Goal: Information Seeking & Learning: Check status

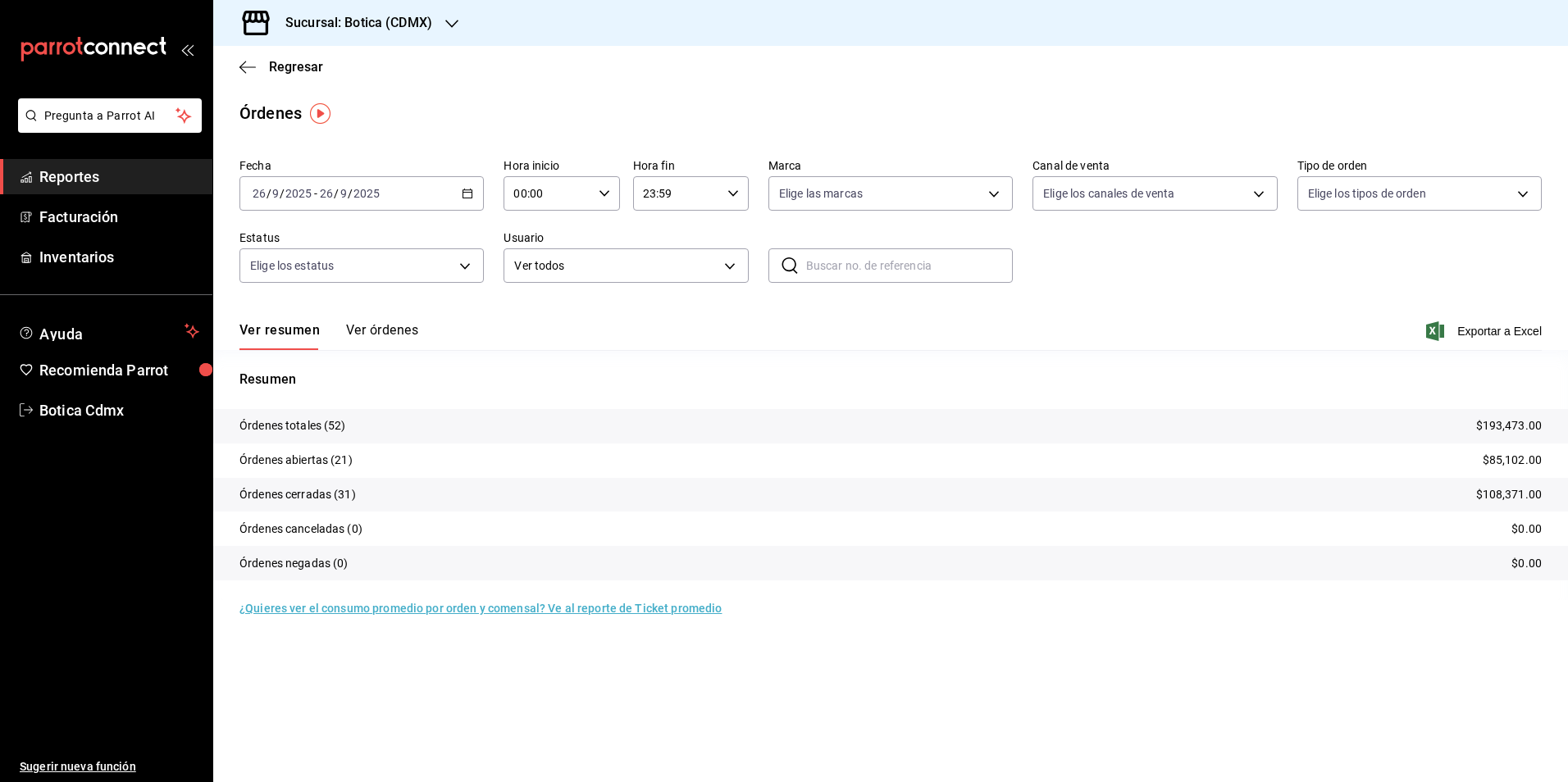
click at [81, 169] on span "Reportes" at bounding box center [119, 177] width 160 height 22
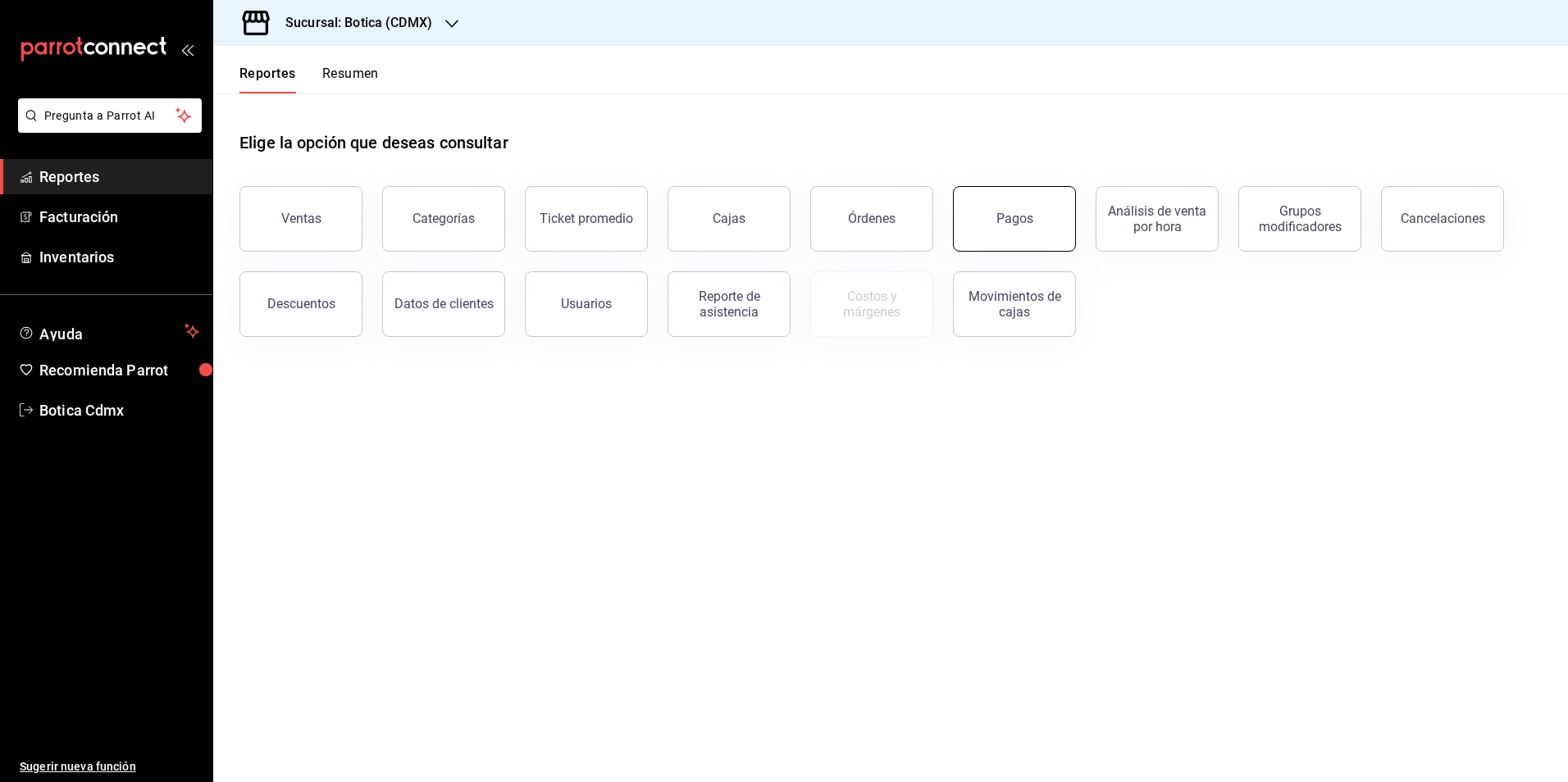
click at [1033, 223] on button "Pagos" at bounding box center [1014, 218] width 123 height 66
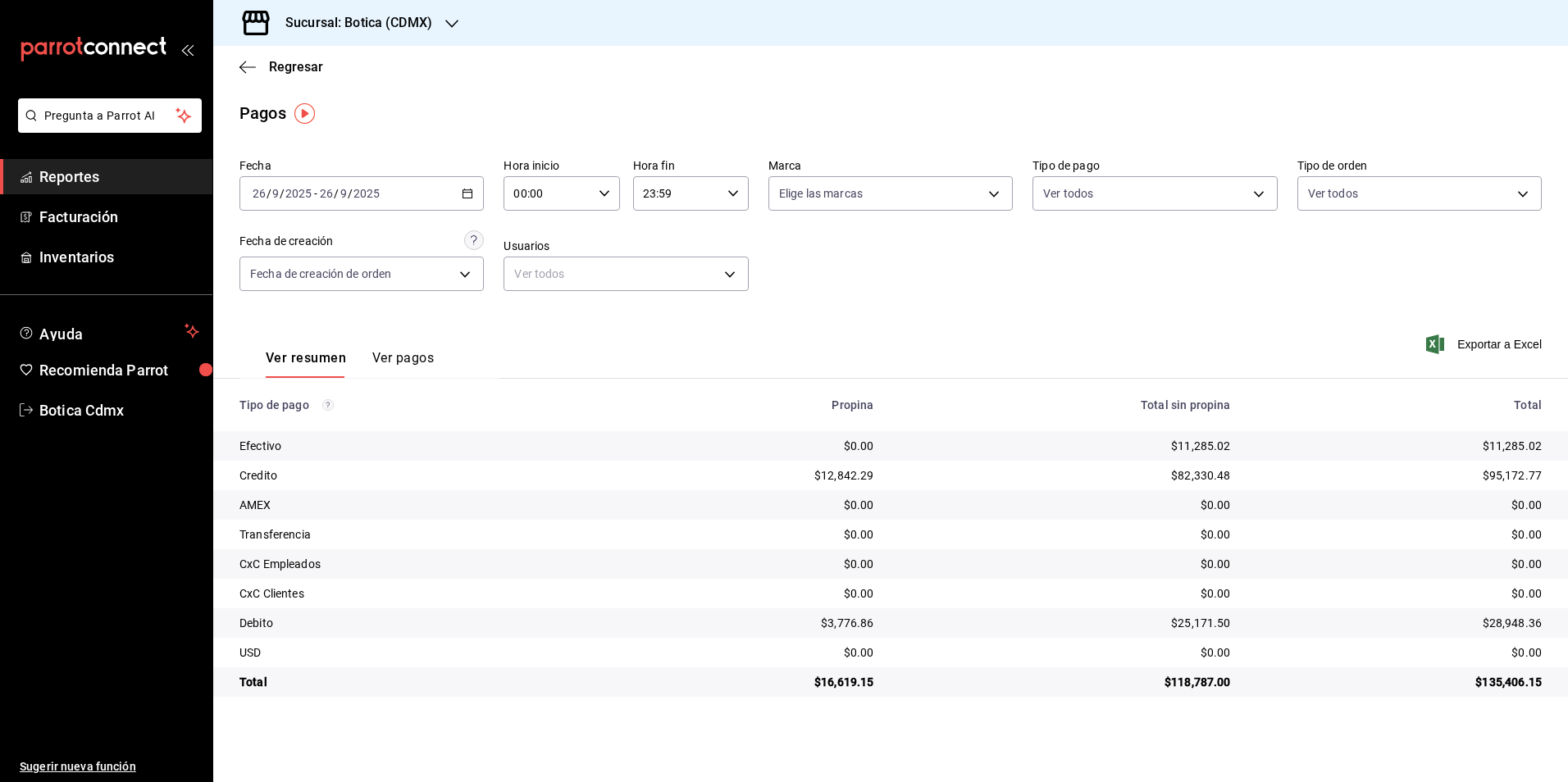
drag, startPoint x: 54, startPoint y: 182, endPoint x: 160, endPoint y: 149, distance: 111.0
click at [54, 182] on span "Reportes" at bounding box center [119, 177] width 160 height 22
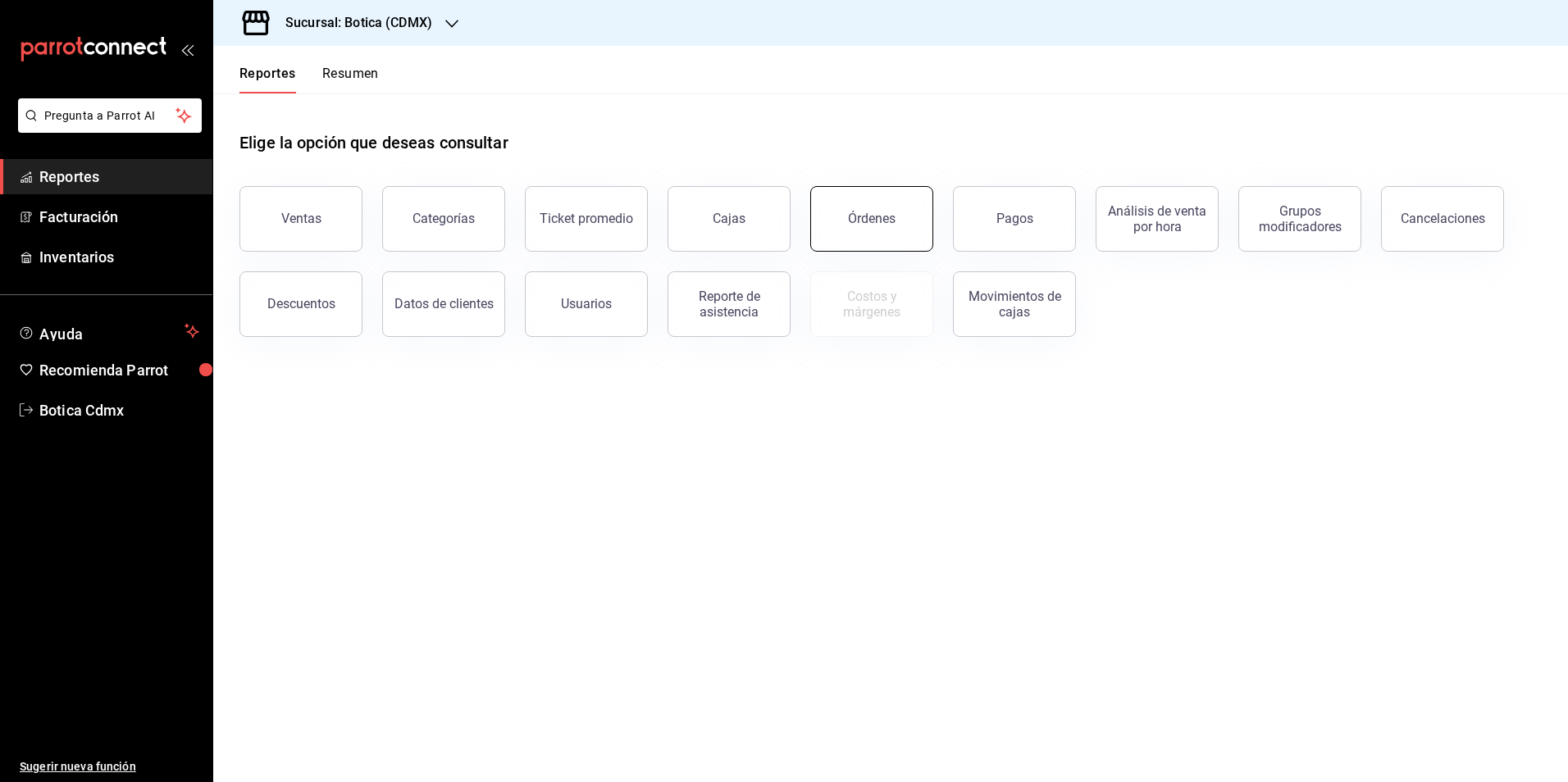
click at [838, 217] on button "Órdenes" at bounding box center [872, 218] width 123 height 66
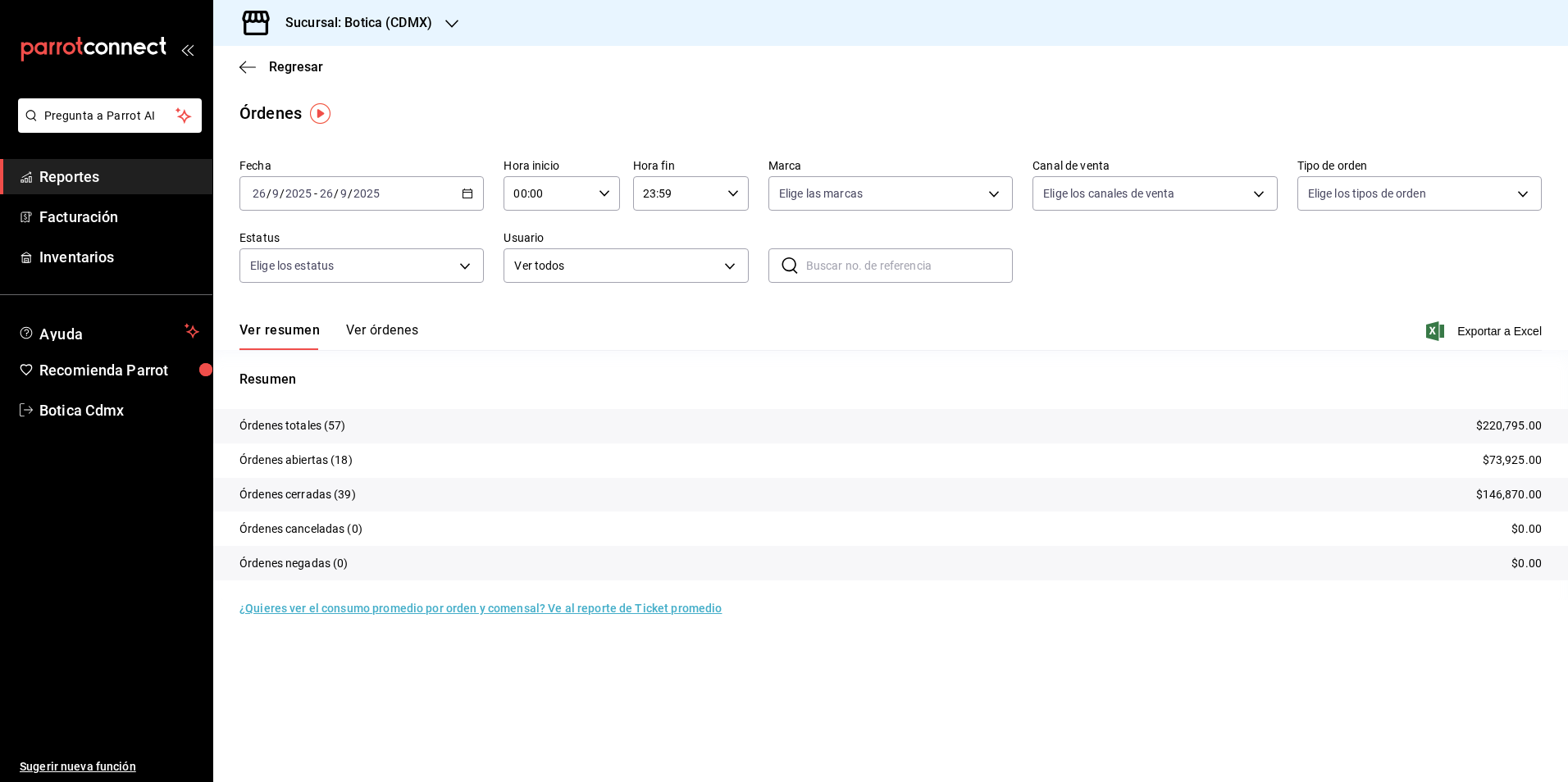
click at [599, 197] on icon "button" at bounding box center [604, 193] width 11 height 11
click at [528, 309] on span "02" at bounding box center [532, 314] width 32 height 13
type input "02:00"
click at [78, 177] on div at bounding box center [784, 391] width 1568 height 782
click at [85, 180] on span "Reportes" at bounding box center [119, 177] width 160 height 22
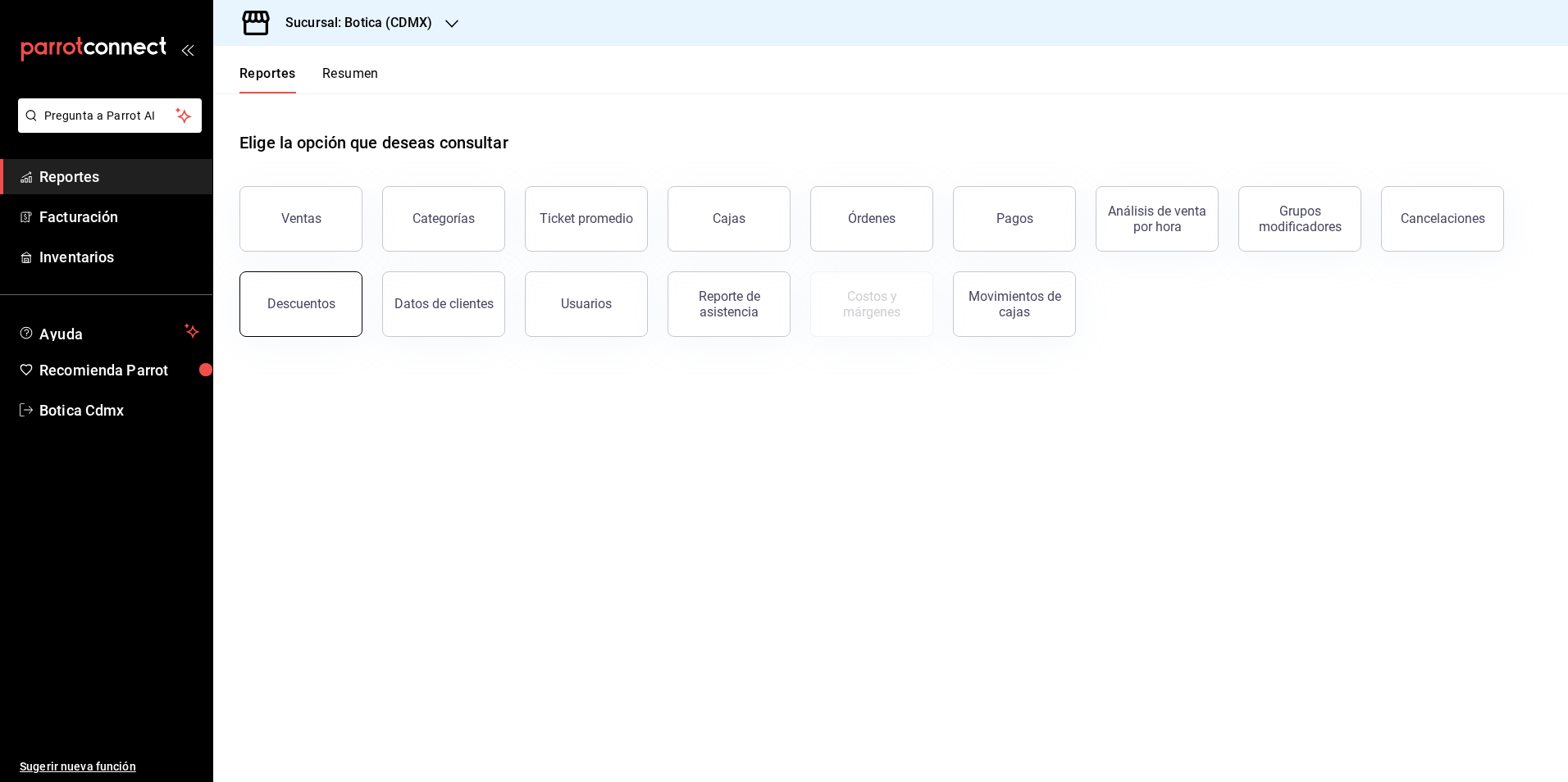
click at [285, 312] on button "Descuentos" at bounding box center [301, 304] width 123 height 66
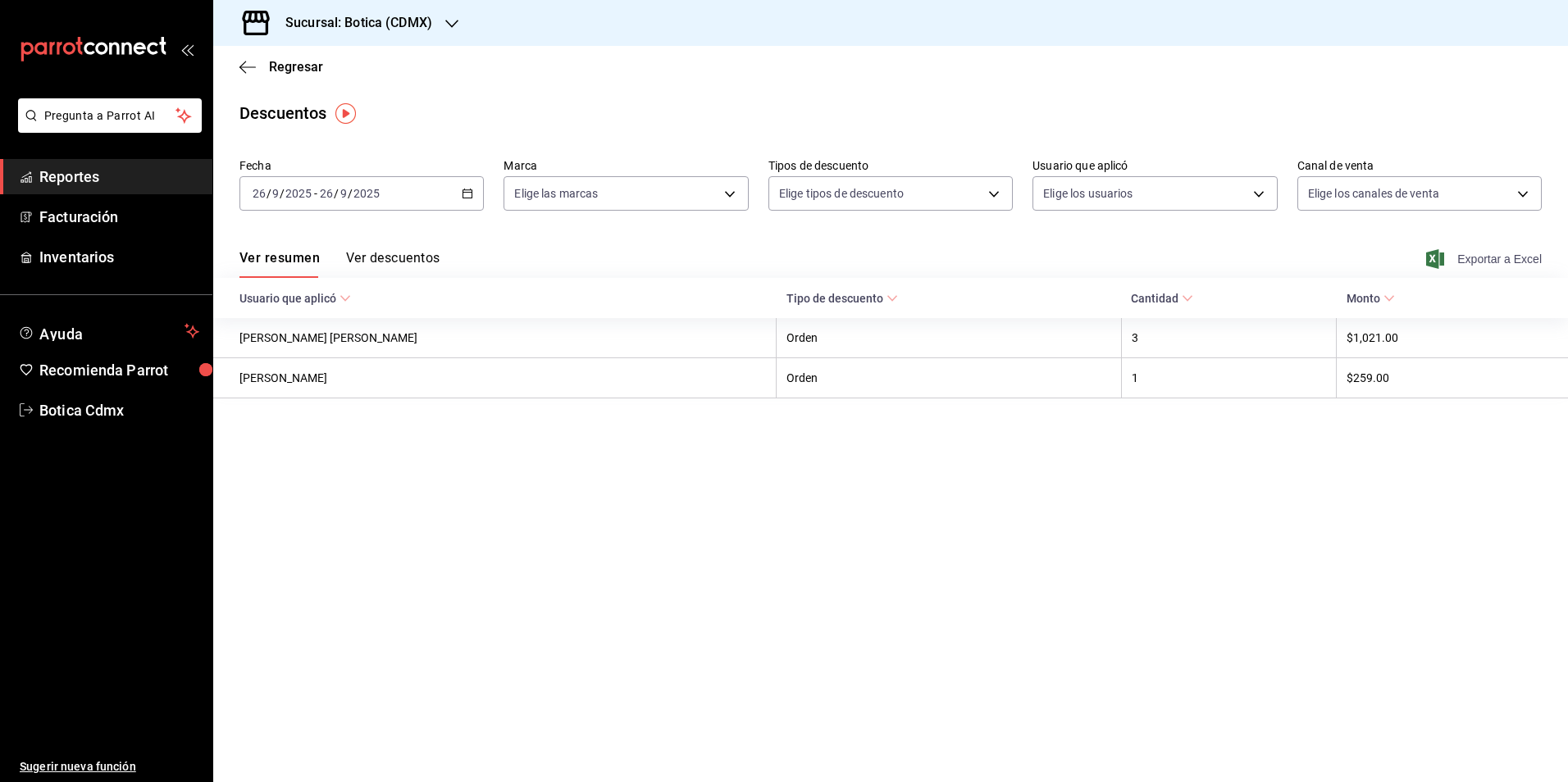
click at [1472, 254] on span "Exportar a Excel" at bounding box center [1486, 258] width 113 height 20
click at [98, 177] on span "Reportes" at bounding box center [119, 177] width 160 height 22
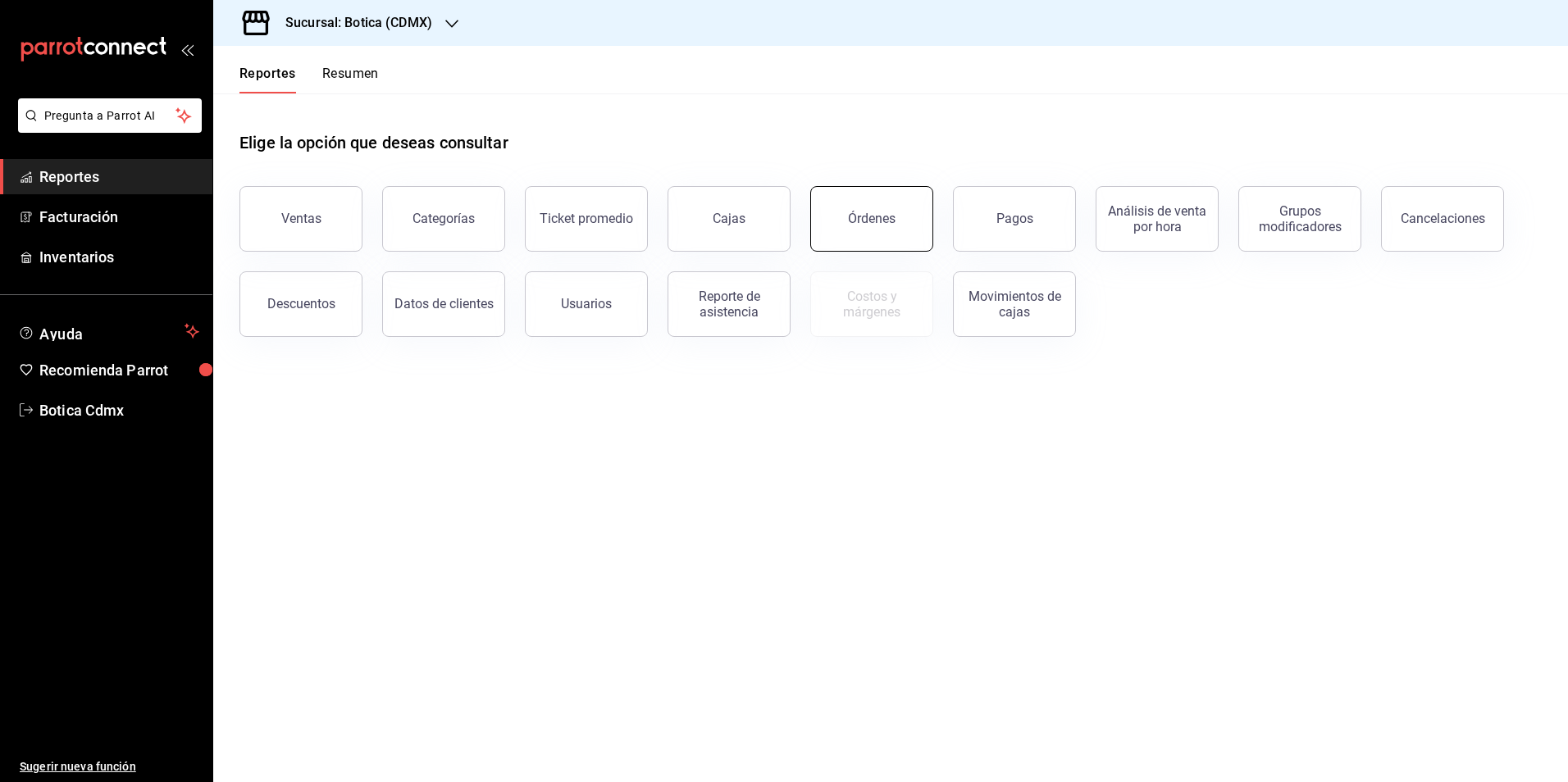
click at [875, 218] on div "Órdenes" at bounding box center [872, 218] width 48 height 15
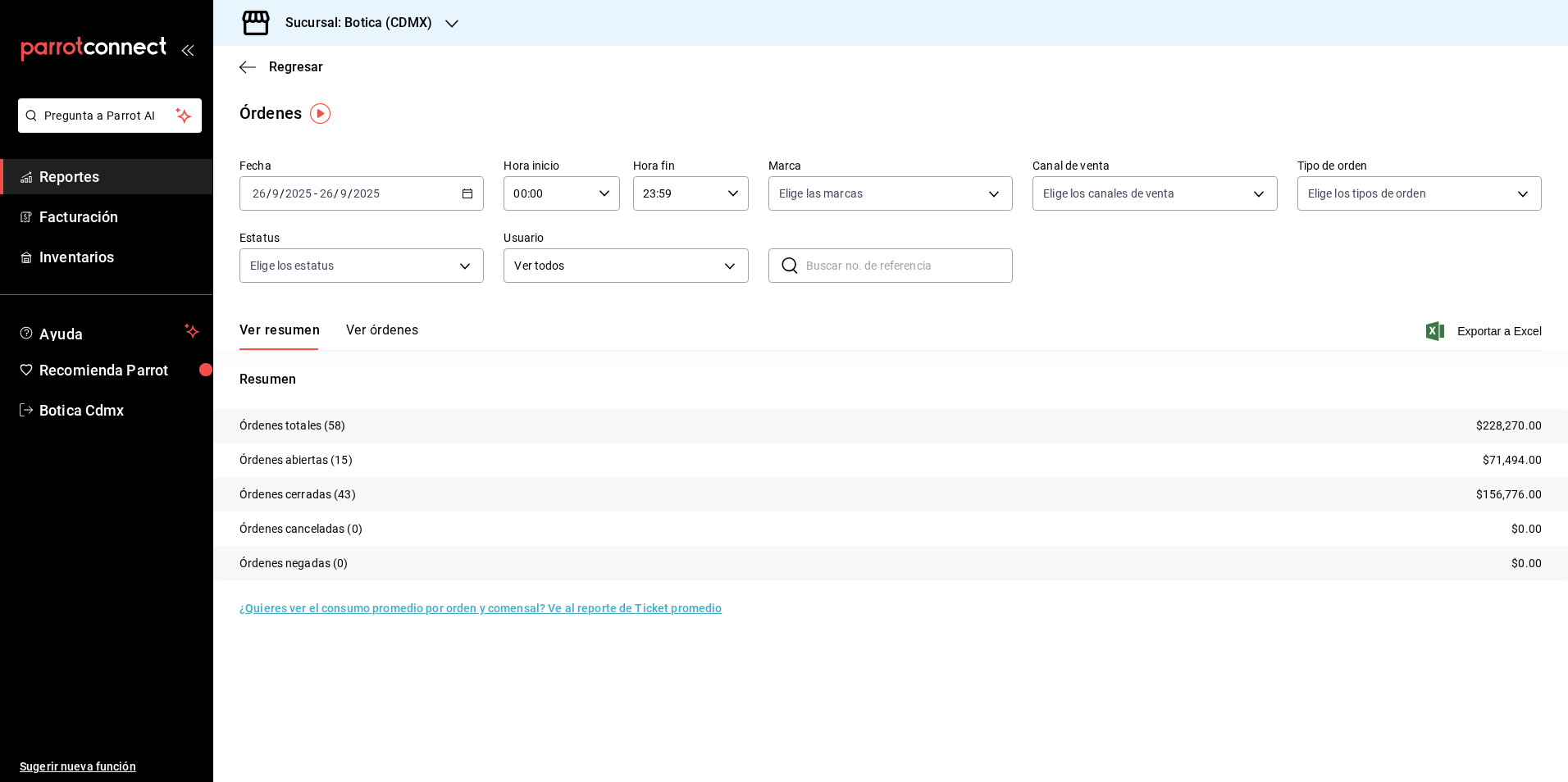
click at [601, 184] on div "00:00 Hora inicio" at bounding box center [561, 194] width 116 height 34
click at [546, 319] on span "02" at bounding box center [532, 314] width 32 height 13
type input "02:00"
click at [1273, 300] on div at bounding box center [784, 391] width 1568 height 782
click at [84, 177] on span "Reportes" at bounding box center [119, 177] width 160 height 22
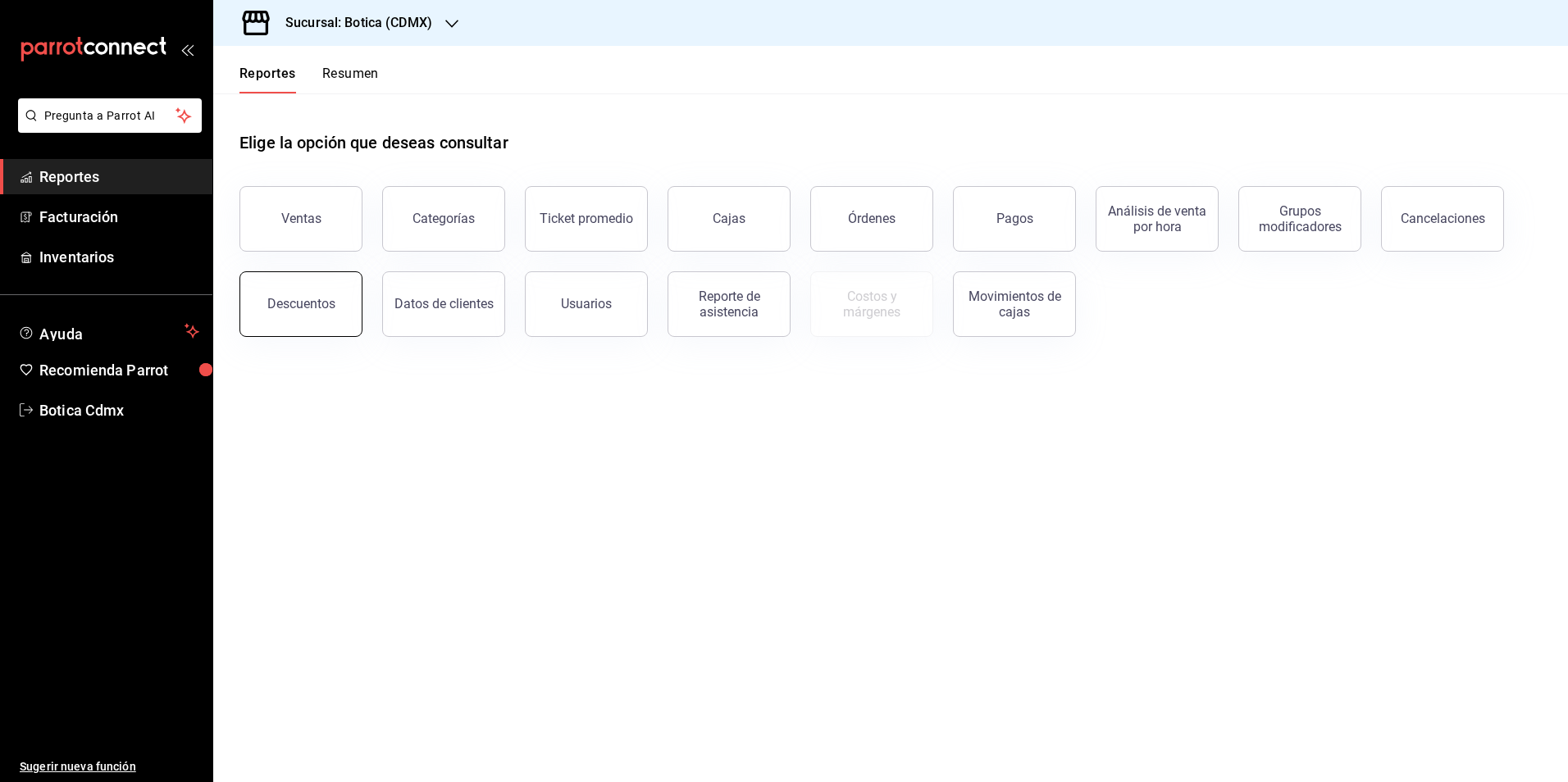
click at [293, 302] on div "Descuentos" at bounding box center [301, 304] width 68 height 15
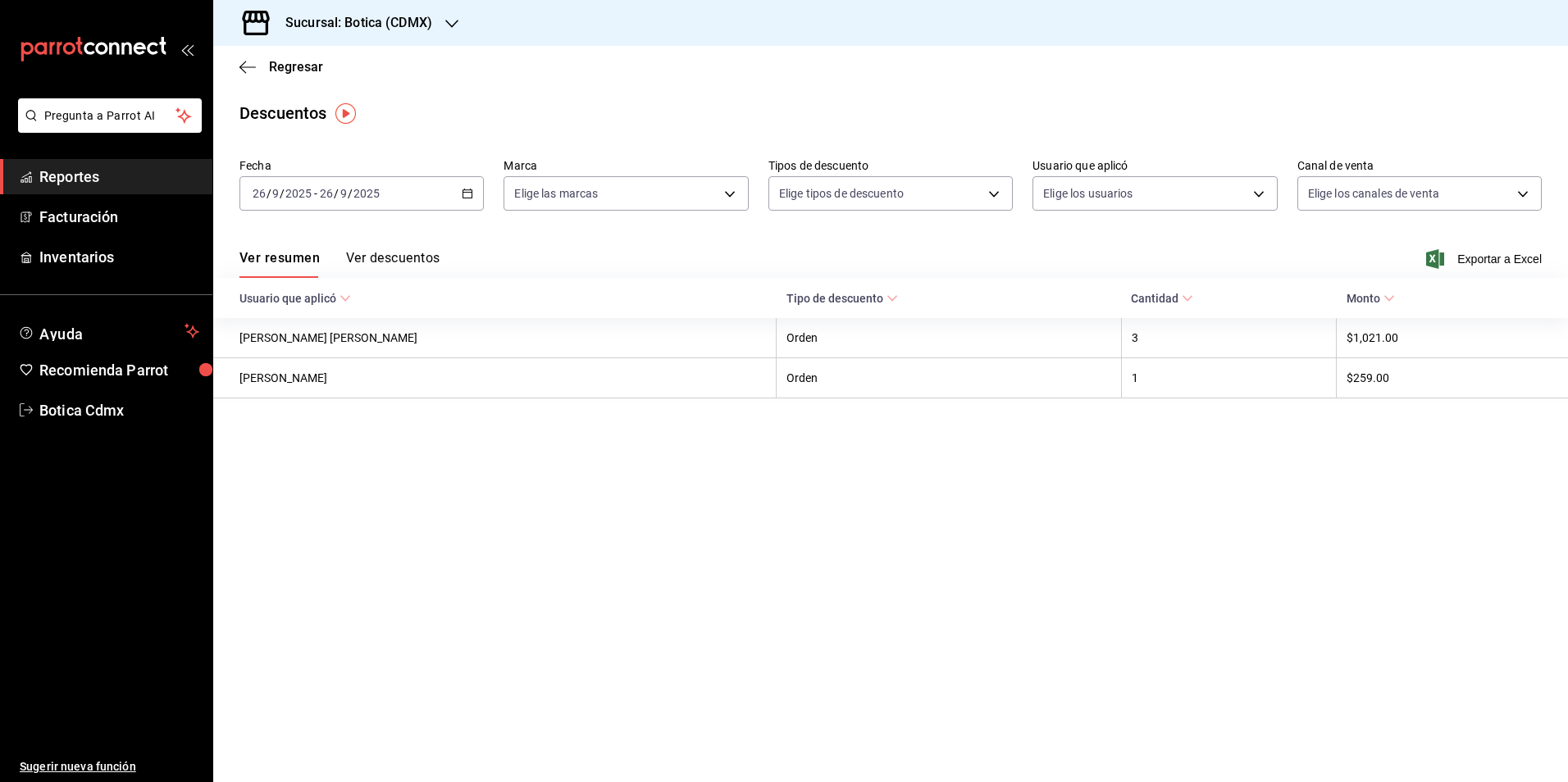
click at [460, 190] on div "[DATE] [DATE] - [DATE] [DATE]" at bounding box center [362, 194] width 244 height 34
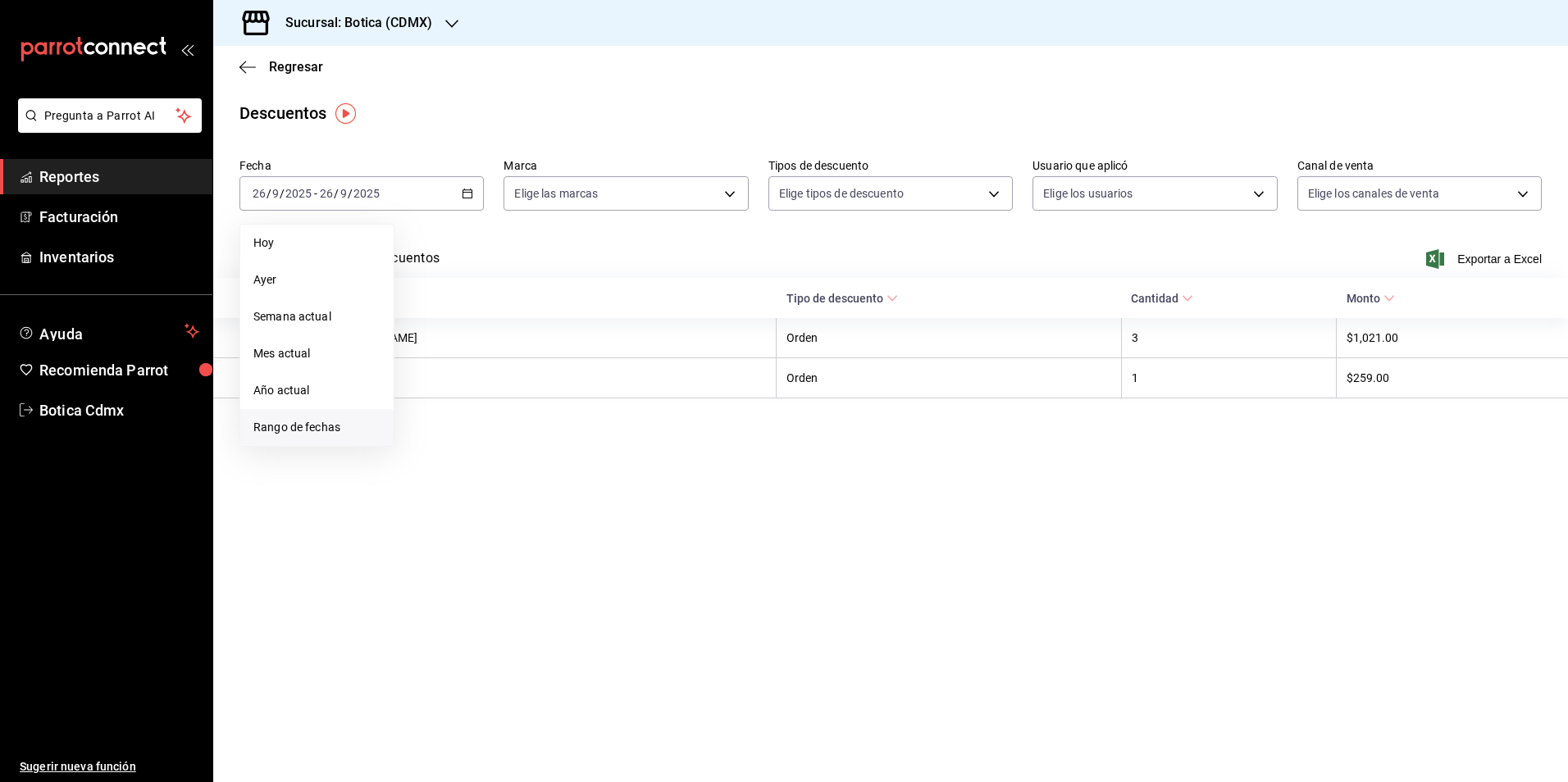
click at [282, 427] on span "Rango de fechas" at bounding box center [317, 427] width 127 height 17
click at [427, 412] on abbr "22" at bounding box center [428, 410] width 10 height 11
click at [551, 412] on button "26" at bounding box center [545, 410] width 29 height 30
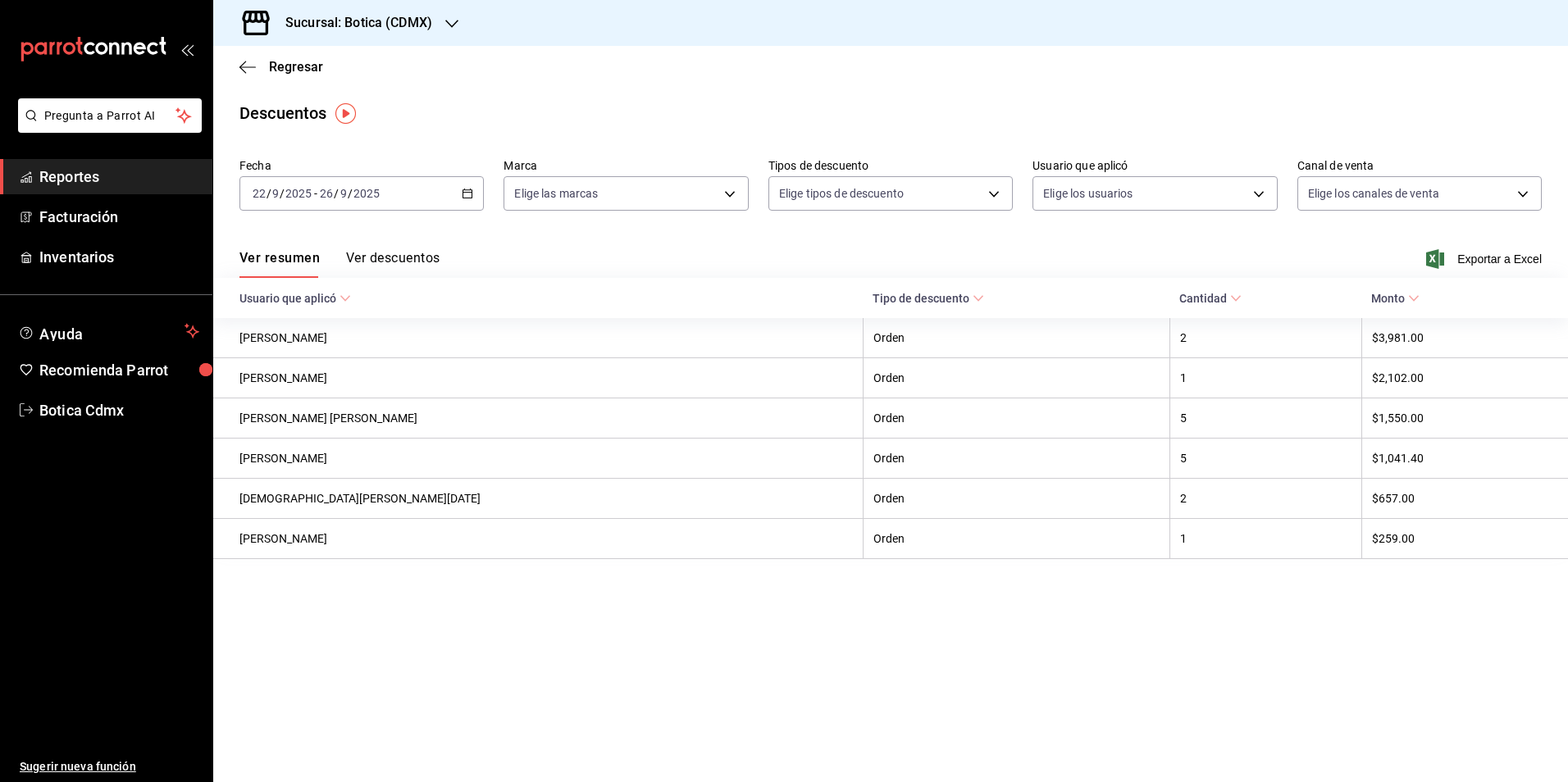
drag, startPoint x: 78, startPoint y: 173, endPoint x: 122, endPoint y: 172, distance: 44.0
click at [78, 173] on span "Reportes" at bounding box center [119, 177] width 160 height 22
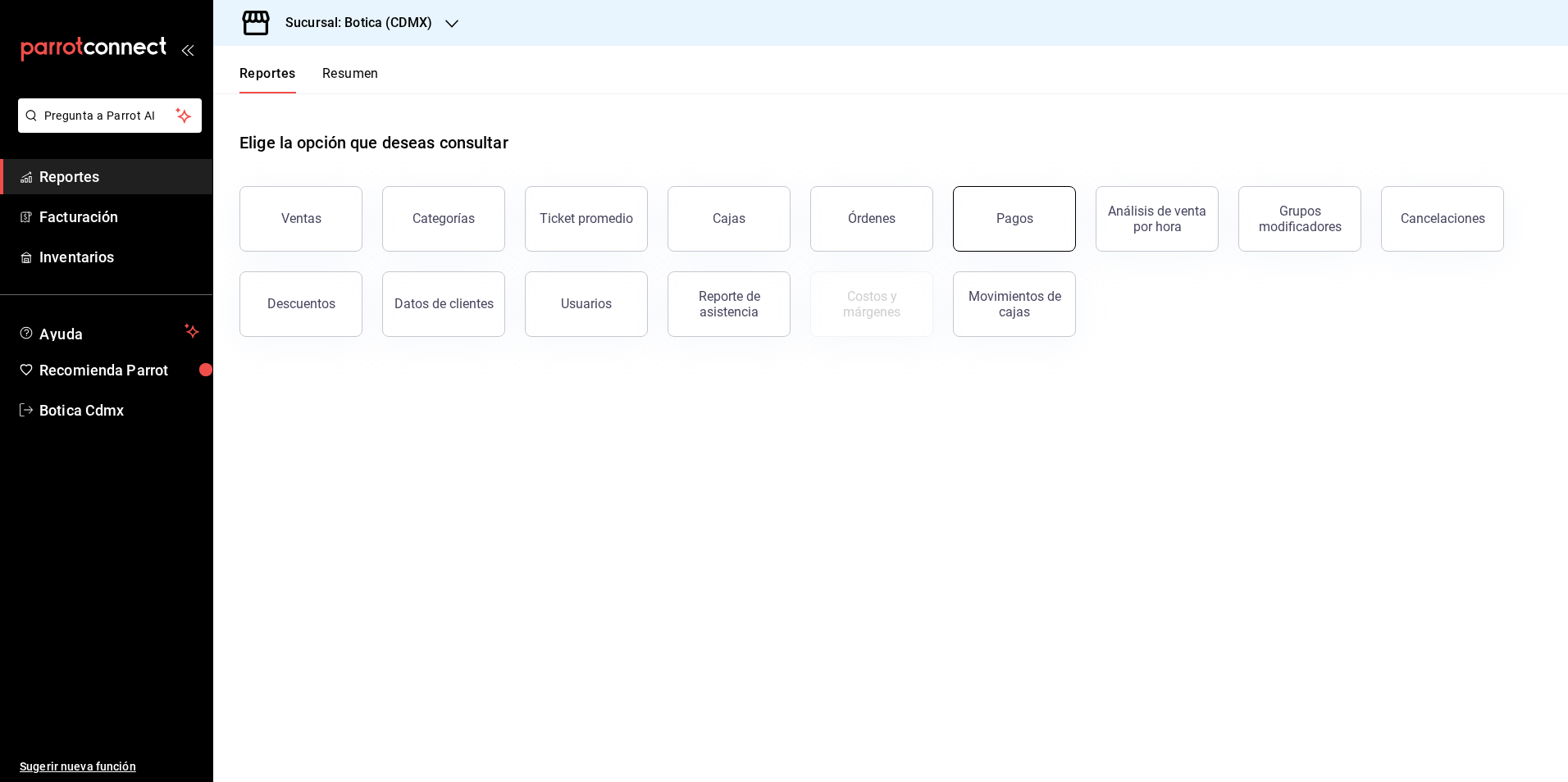
click at [1015, 223] on div "Pagos" at bounding box center [1014, 218] width 37 height 15
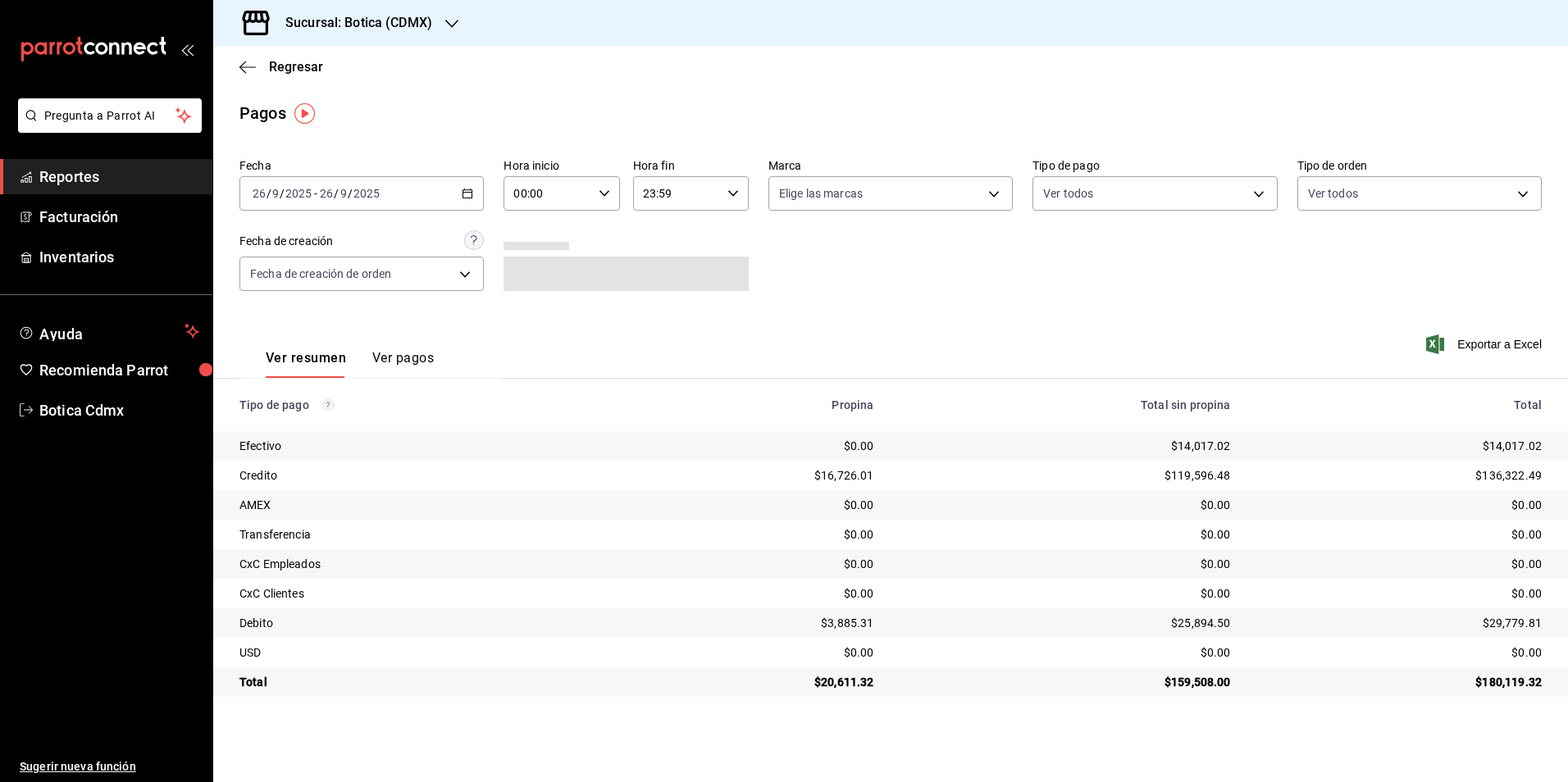
click at [604, 187] on div "00:00 Hora inicio" at bounding box center [561, 194] width 116 height 34
click at [524, 310] on span "02" at bounding box center [532, 314] width 32 height 13
type input "02:00"
click at [1021, 338] on div at bounding box center [784, 391] width 1568 height 782
click at [102, 181] on span "Reportes" at bounding box center [119, 177] width 160 height 22
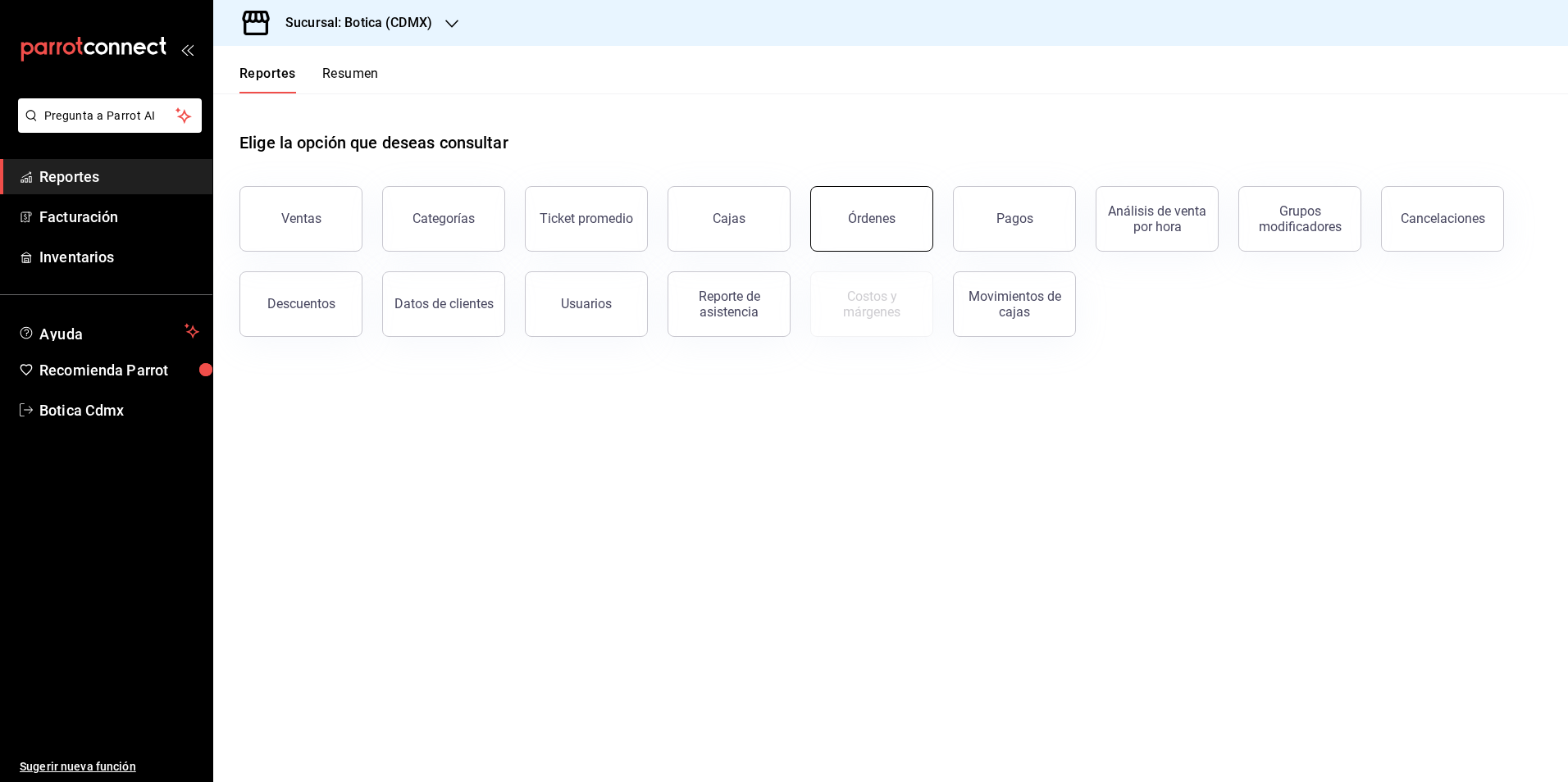
click at [857, 242] on button "Órdenes" at bounding box center [872, 218] width 123 height 66
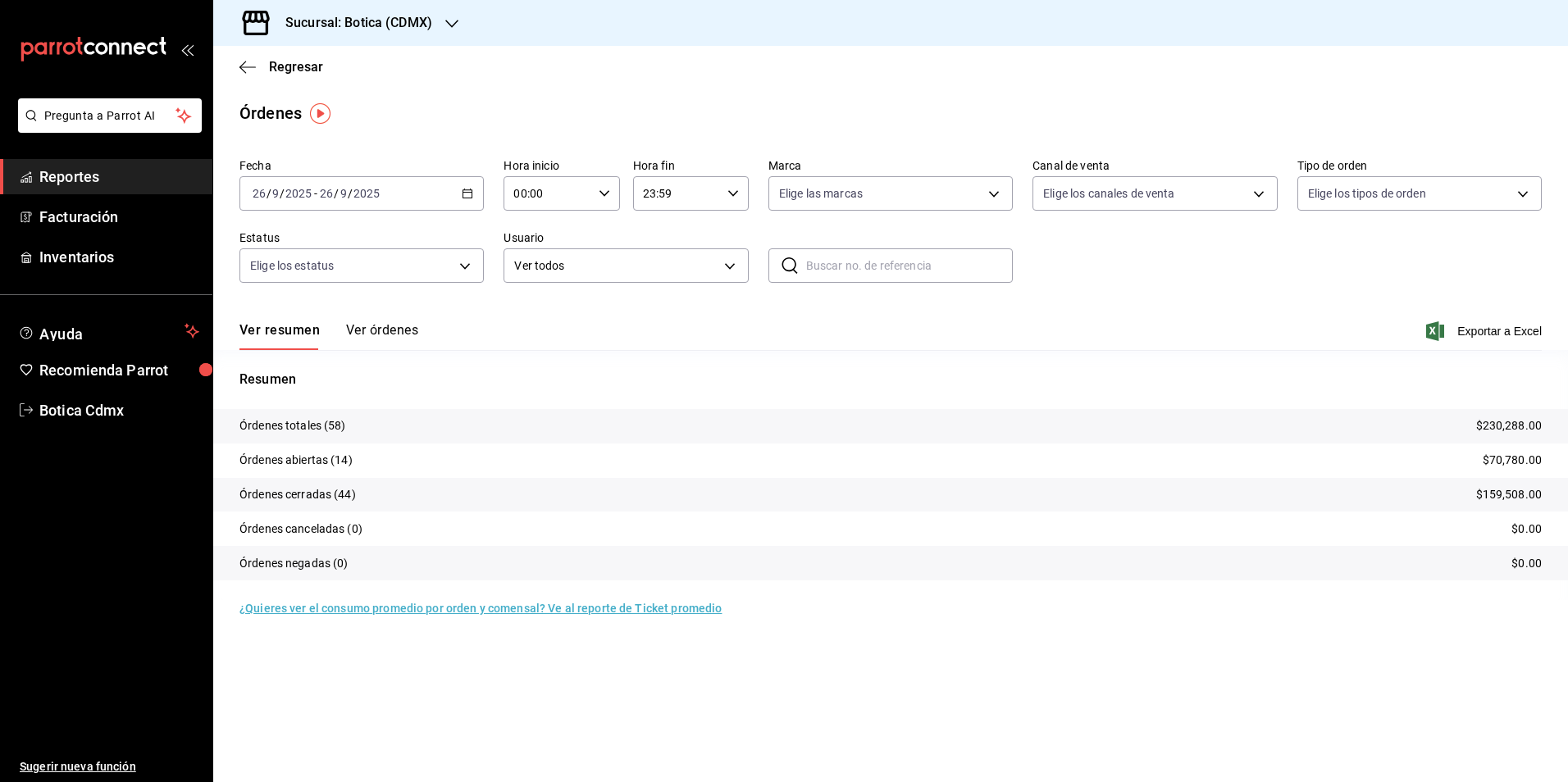
click at [599, 196] on icon "button" at bounding box center [604, 193] width 11 height 11
click at [533, 319] on span "02" at bounding box center [532, 314] width 32 height 13
type input "02:00"
click at [980, 321] on div at bounding box center [784, 391] width 1568 height 782
click at [561, 472] on tr "Órdenes abiertas (14) $70,780.00" at bounding box center [891, 461] width 1355 height 34
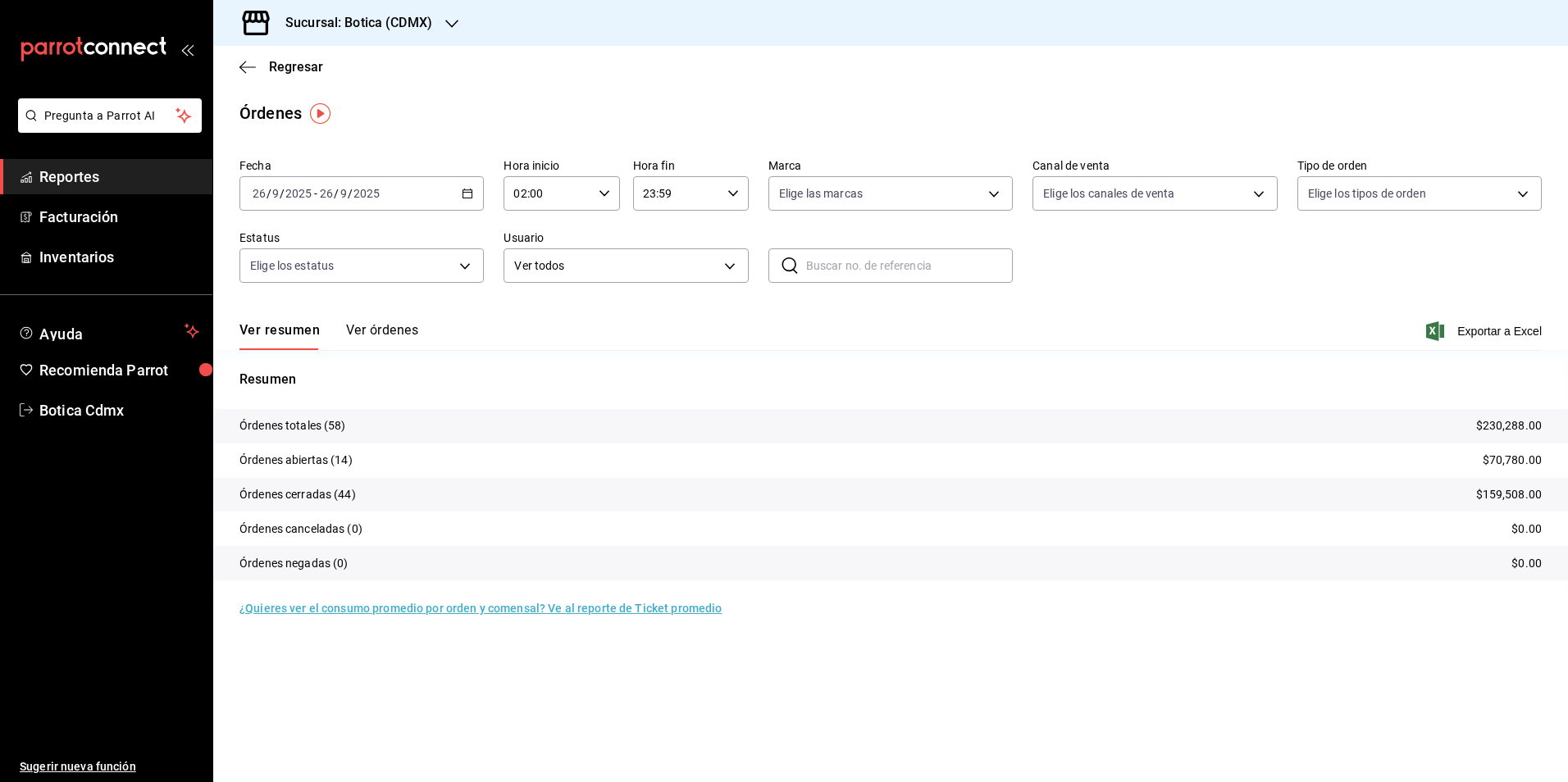
click at [393, 325] on button "Ver órdenes" at bounding box center [382, 336] width 73 height 28
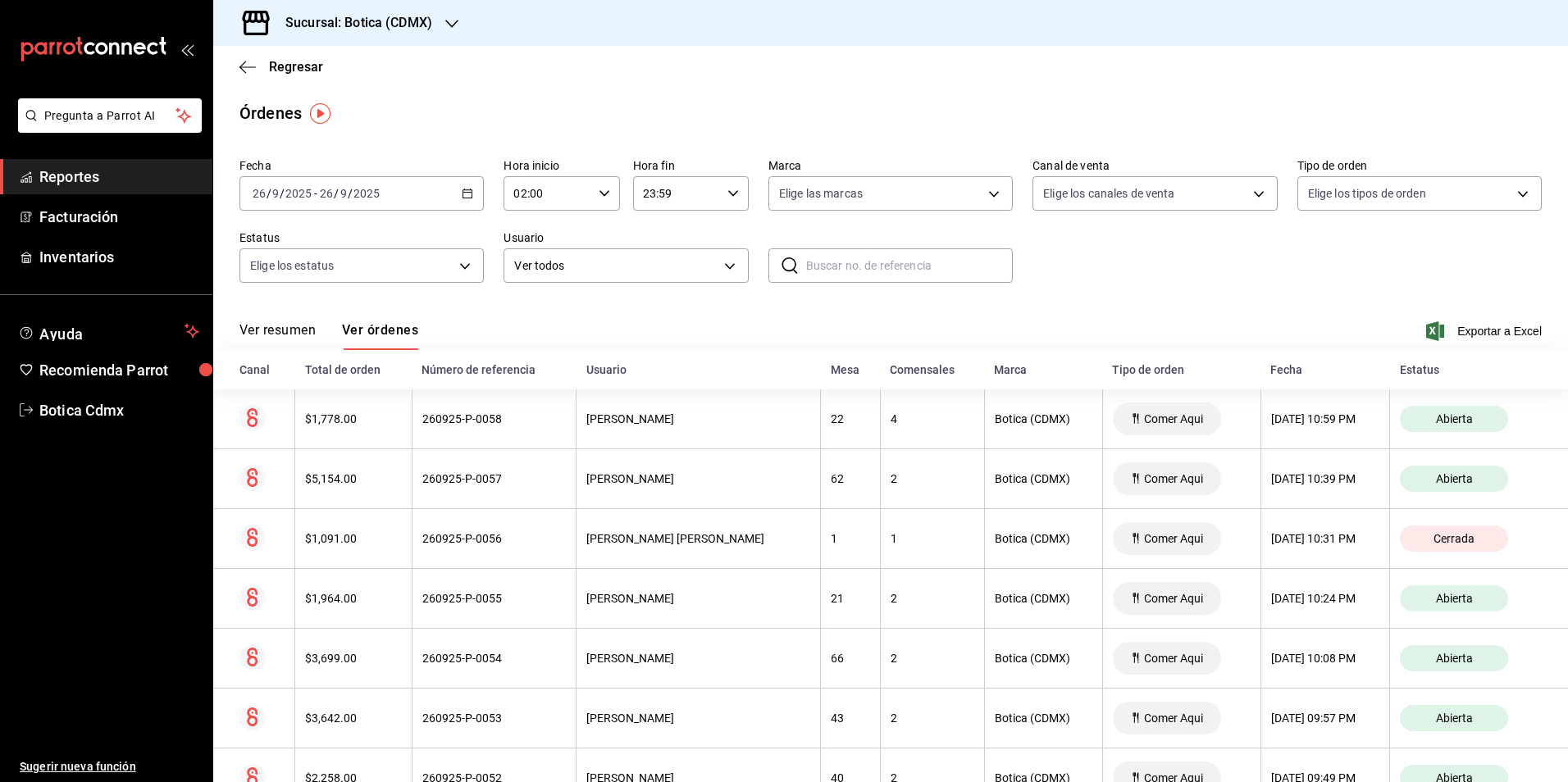
click at [267, 334] on button "Ver resumen" at bounding box center [277, 336] width 76 height 28
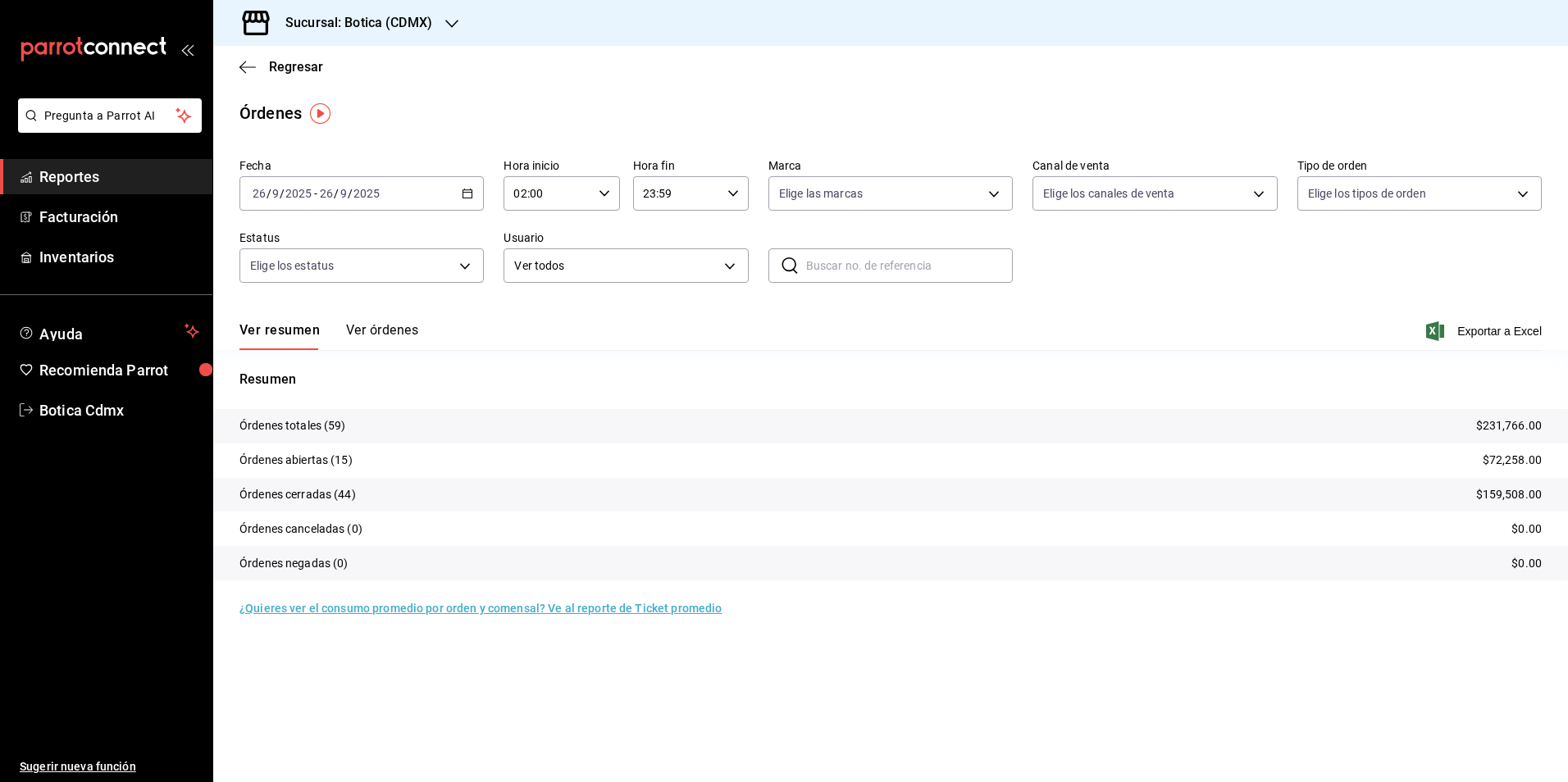
click at [86, 185] on span "Reportes" at bounding box center [119, 177] width 160 height 22
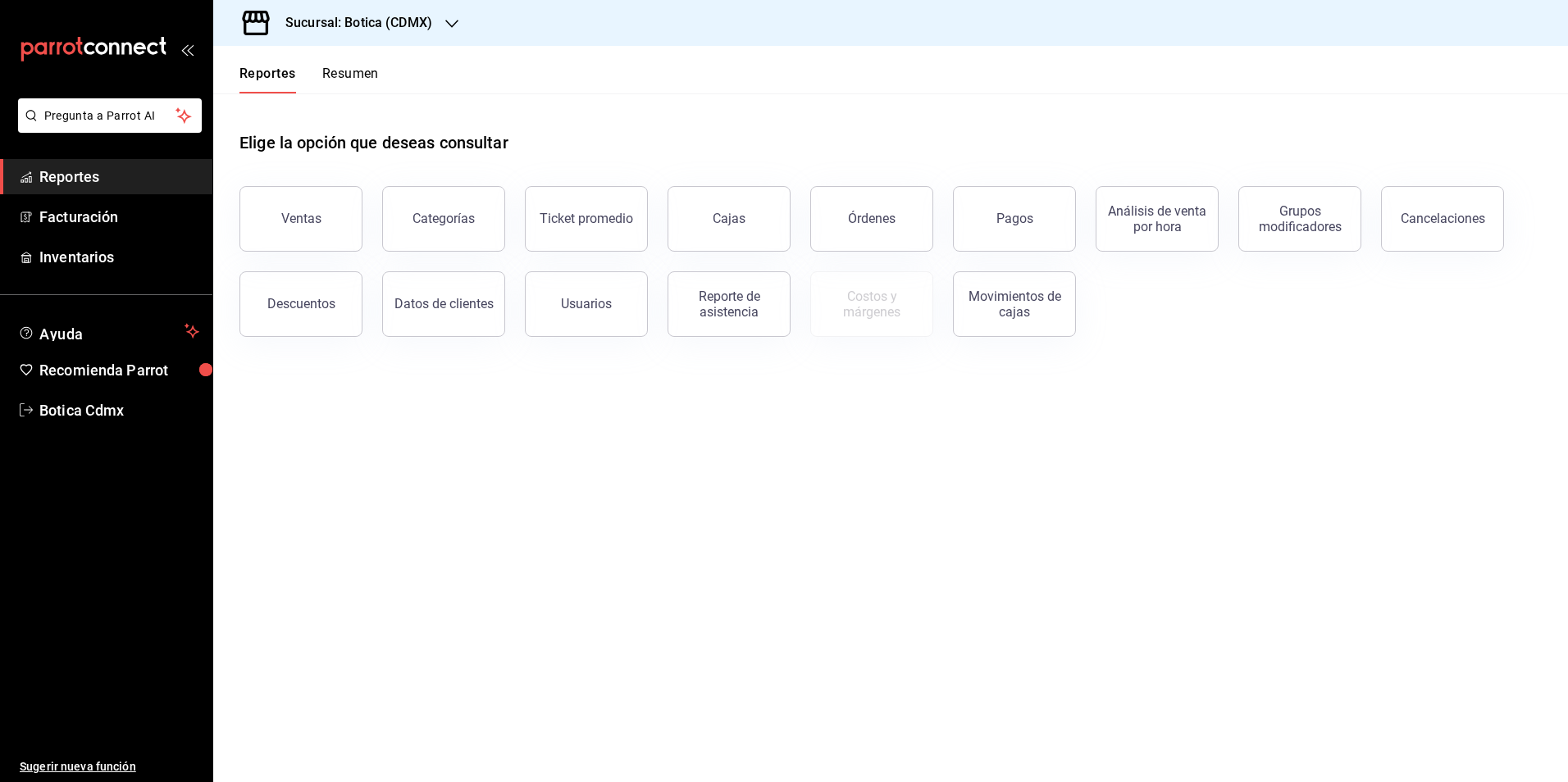
drag, startPoint x: 321, startPoint y: 316, endPoint x: 0, endPoint y: 570, distance: 409.3
click at [321, 316] on button "Descuentos" at bounding box center [301, 304] width 123 height 66
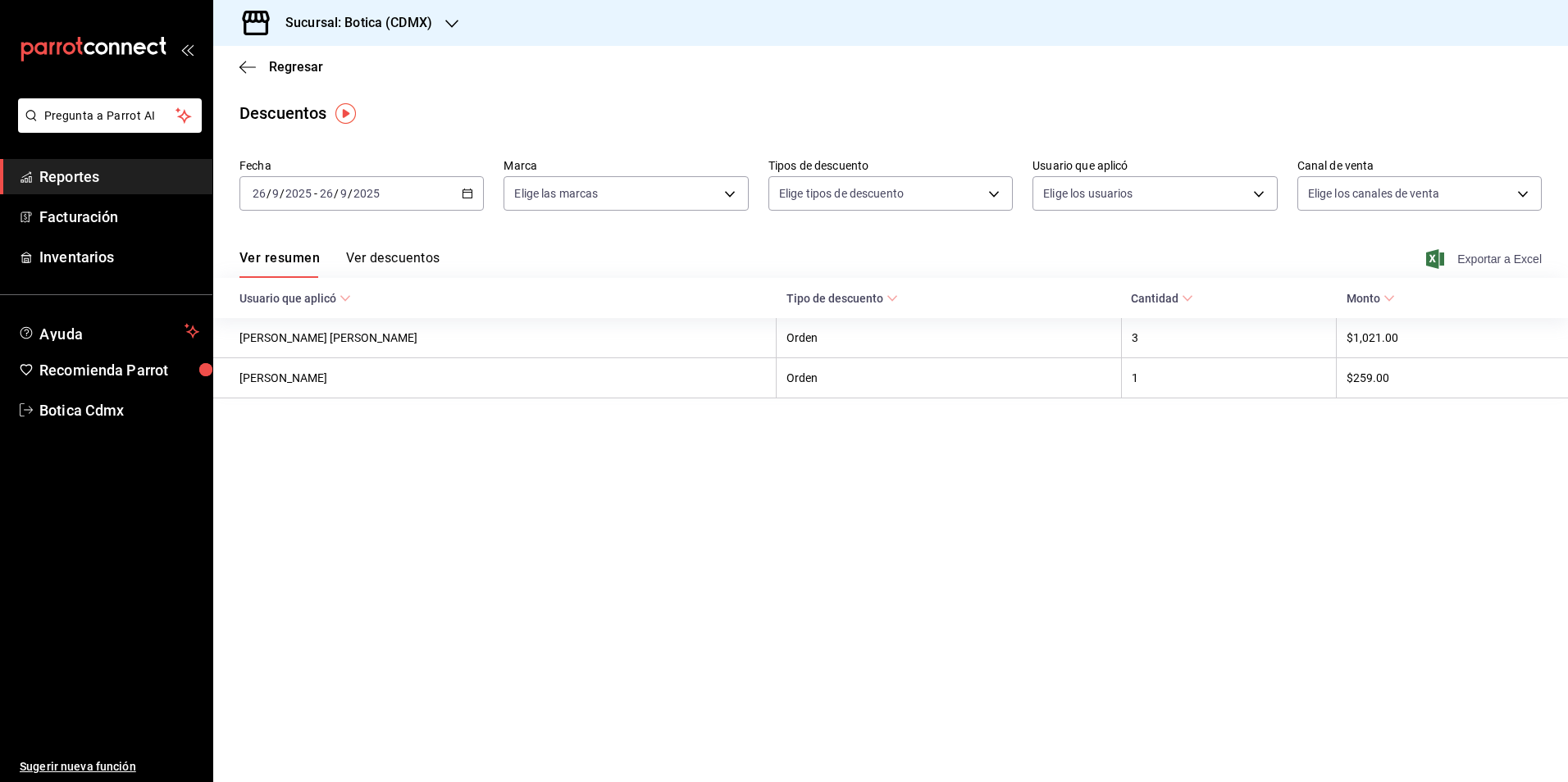
click at [1484, 255] on span "Exportar a Excel" at bounding box center [1486, 258] width 113 height 20
click at [149, 173] on span "Reportes" at bounding box center [119, 177] width 160 height 22
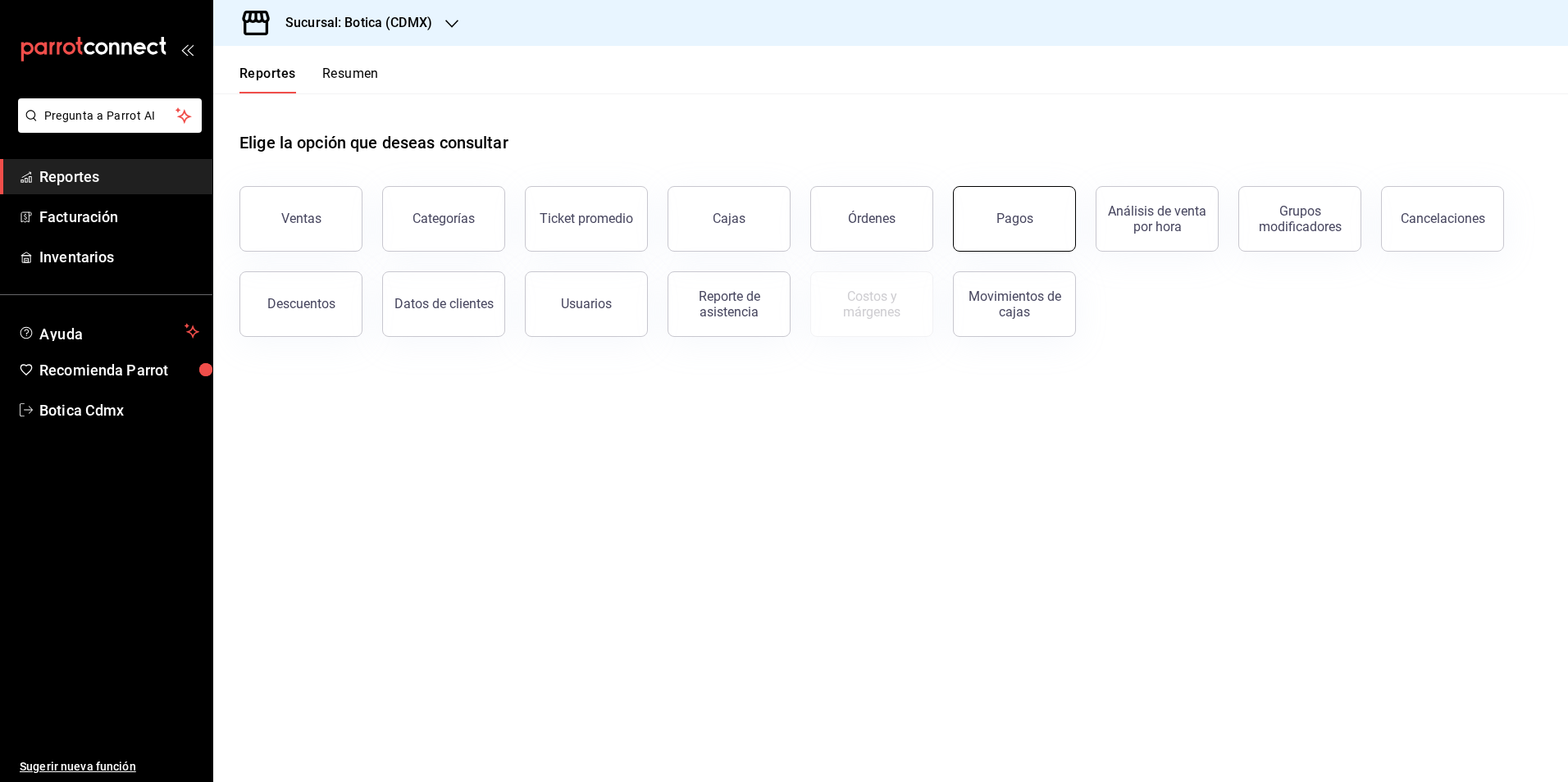
click at [1036, 217] on button "Pagos" at bounding box center [1014, 218] width 123 height 66
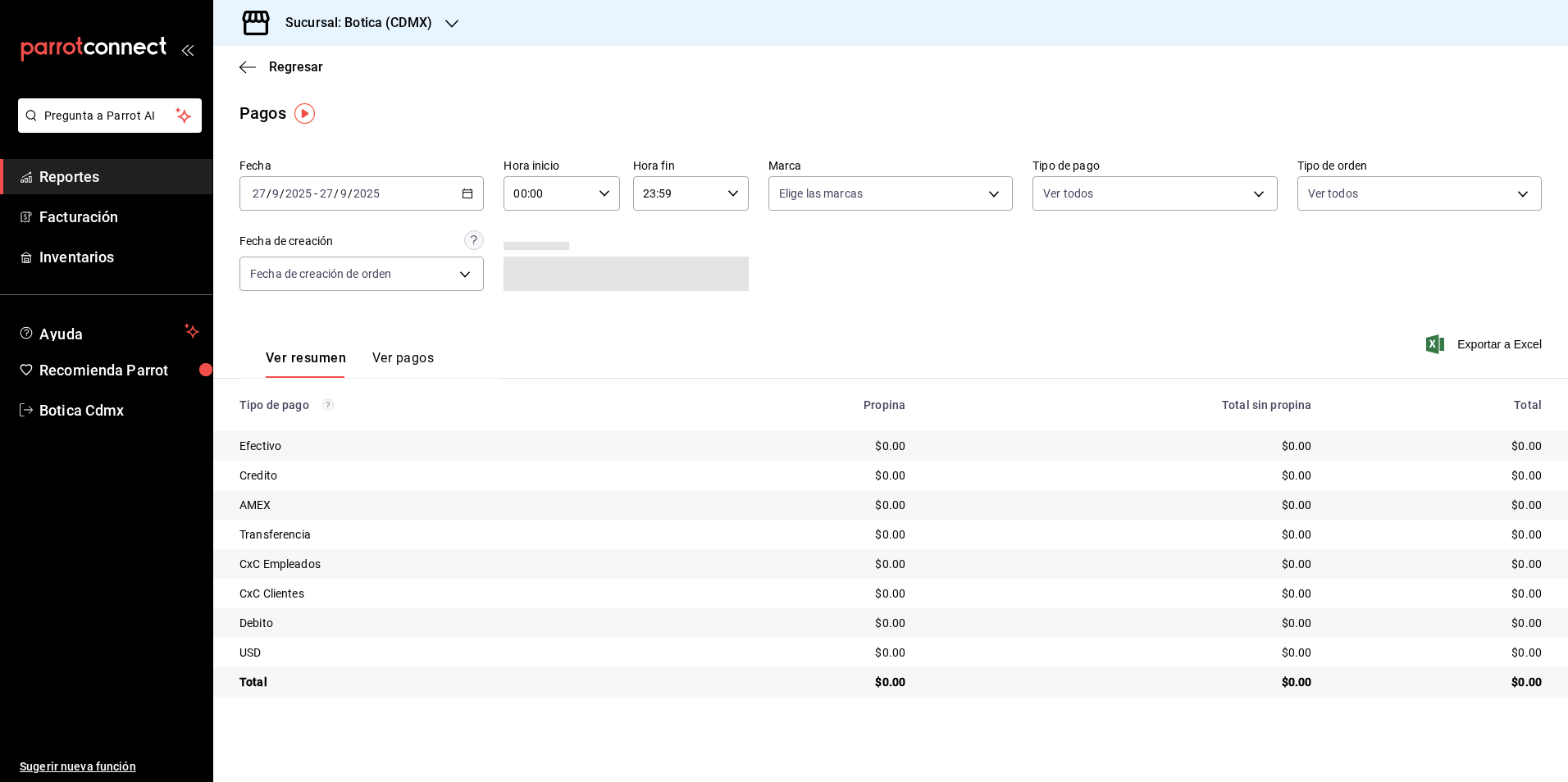
click at [605, 193] on icon "button" at bounding box center [604, 193] width 11 height 11
click at [543, 310] on span "02" at bounding box center [532, 314] width 32 height 13
type input "02:00"
click at [1261, 190] on div at bounding box center [784, 391] width 1568 height 782
click at [1263, 199] on body "Pregunta a Parrot AI Reportes Facturación Inventarios Ayuda Recomienda Parrot B…" at bounding box center [784, 391] width 1568 height 782
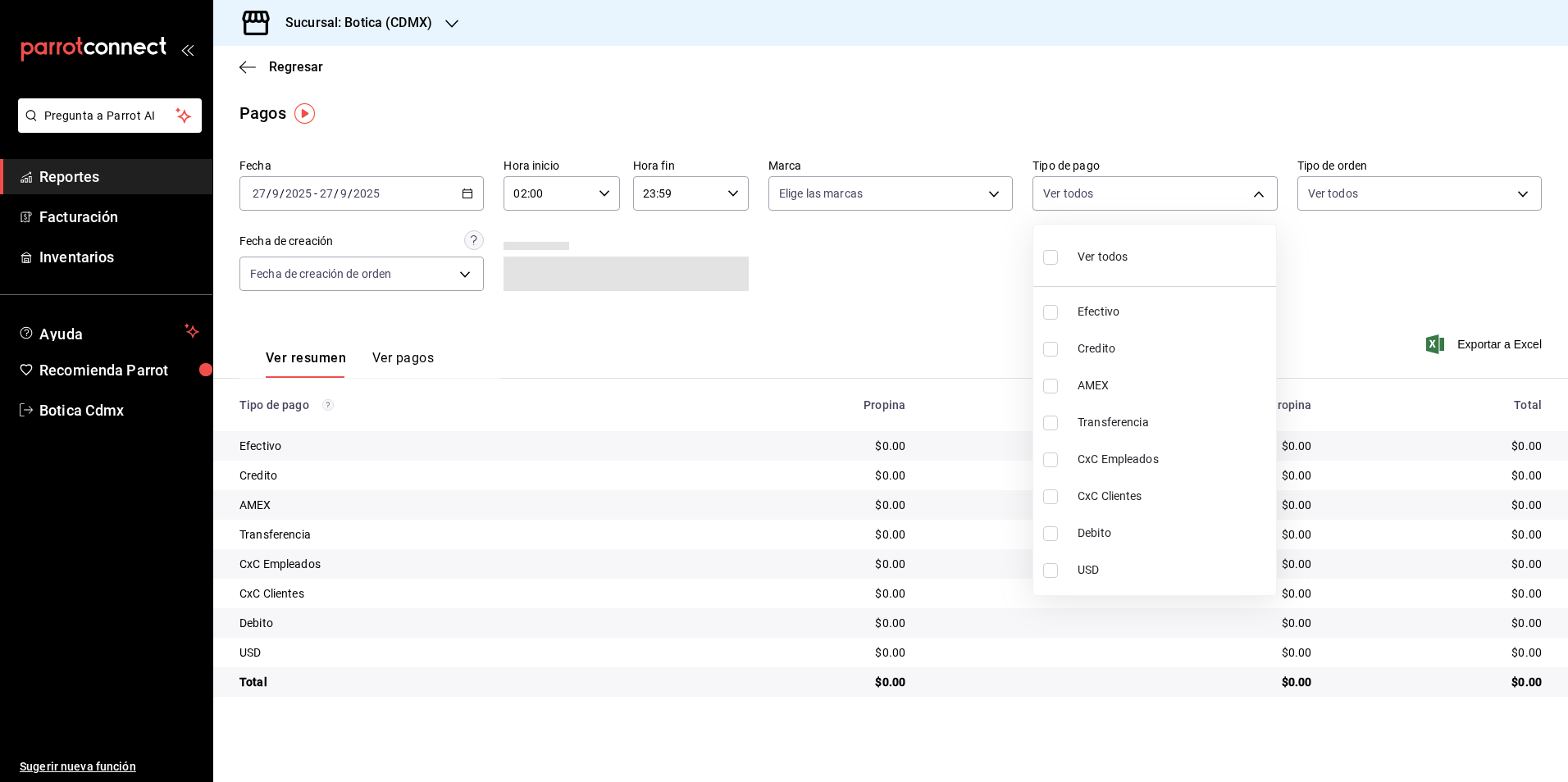
click at [1101, 345] on span "Credito" at bounding box center [1173, 349] width 192 height 17
type input "b4da851e-66ec-43b1-8a0b-e545688a4eb6"
checkbox input "true"
click at [1106, 532] on span "Debito" at bounding box center [1173, 533] width 192 height 17
type input "b4da851e-66ec-43b1-8a0b-e545688a4eb6,11579032-5cf0-46af-9956-e0058136143e"
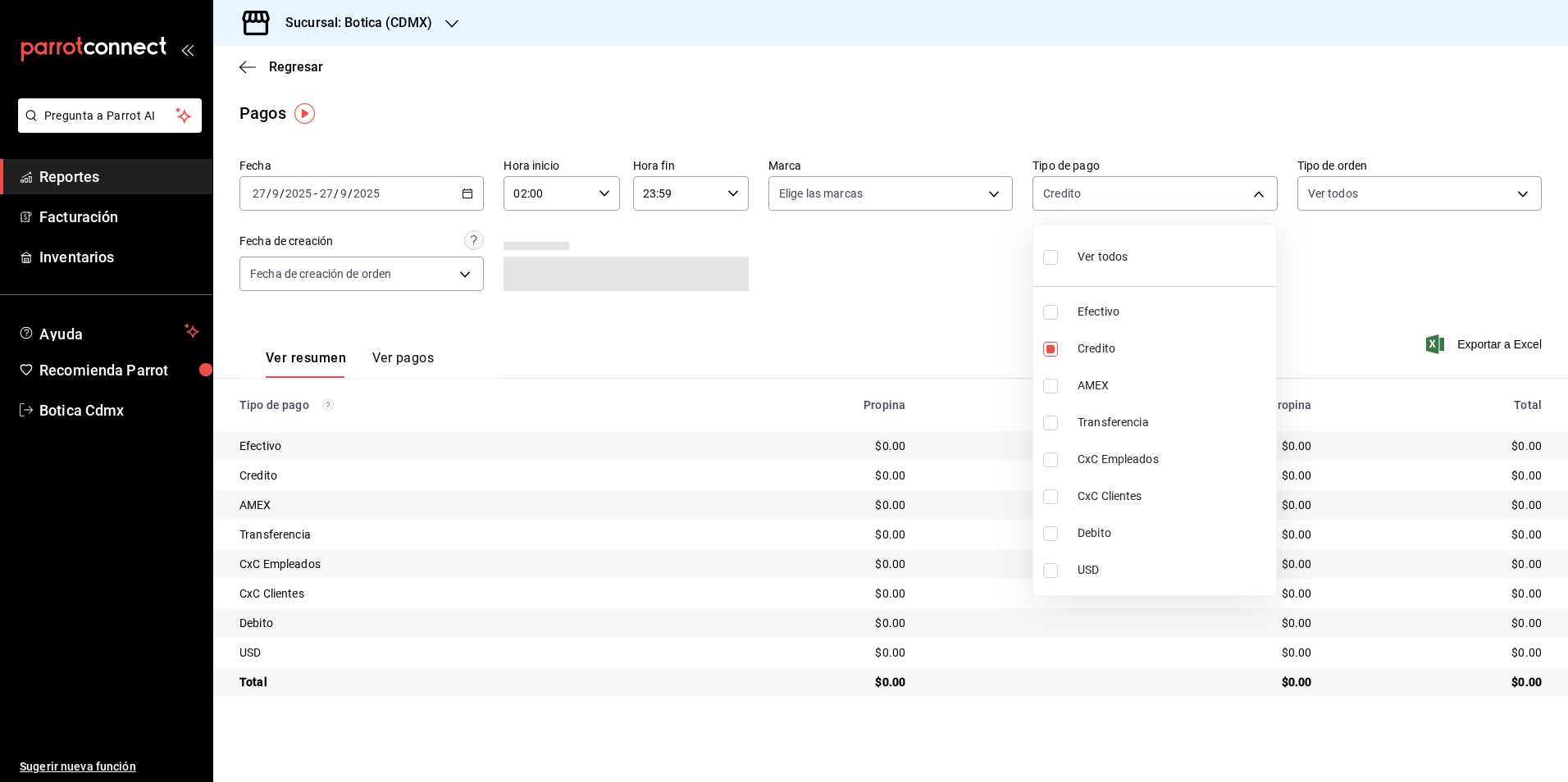
checkbox input "true"
click at [1347, 303] on div at bounding box center [784, 391] width 1568 height 782
click at [475, 190] on div "[DATE] [DATE] - [DATE] [DATE]" at bounding box center [362, 194] width 244 height 34
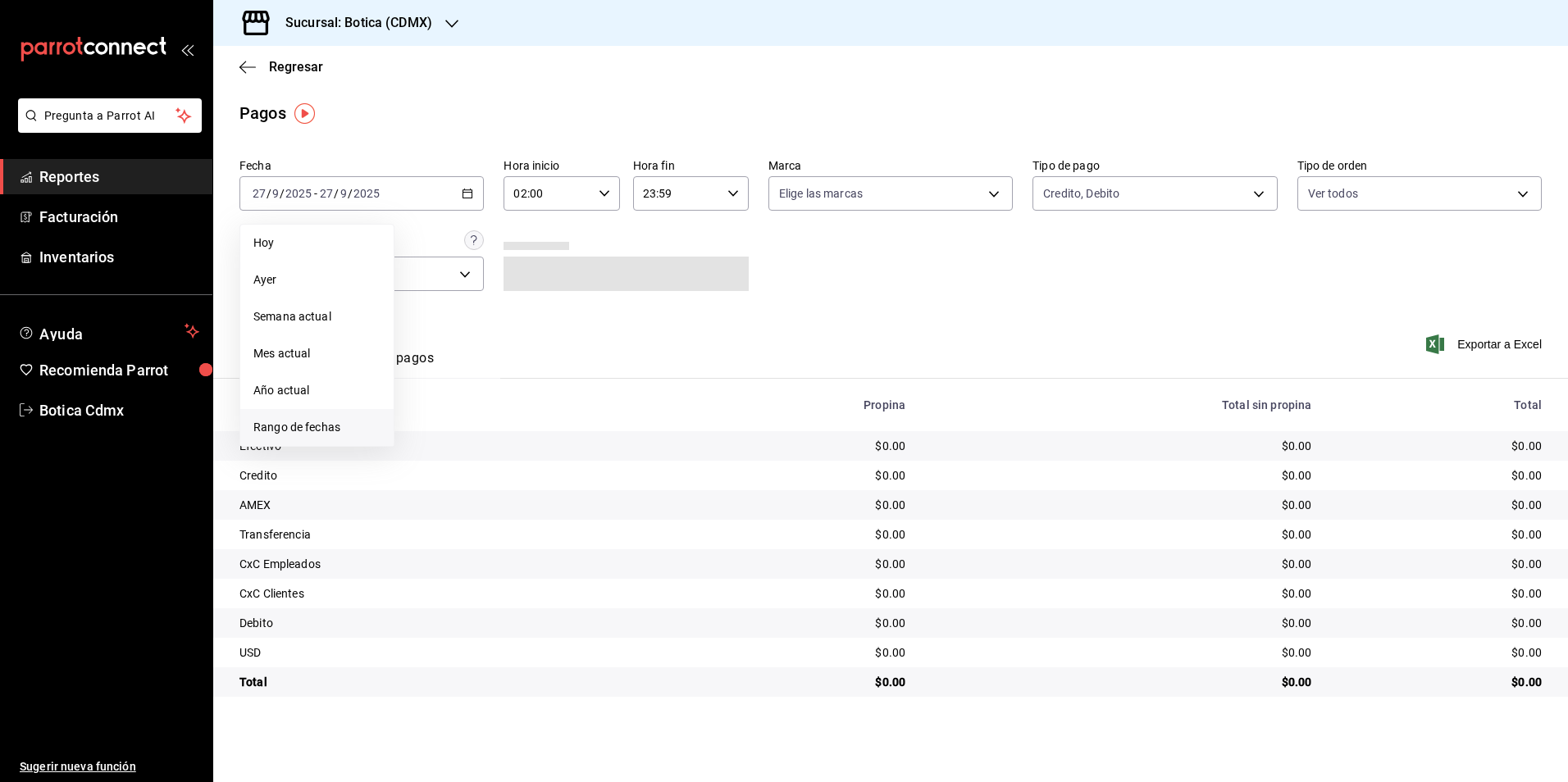
click at [325, 424] on span "Rango de fechas" at bounding box center [317, 427] width 127 height 17
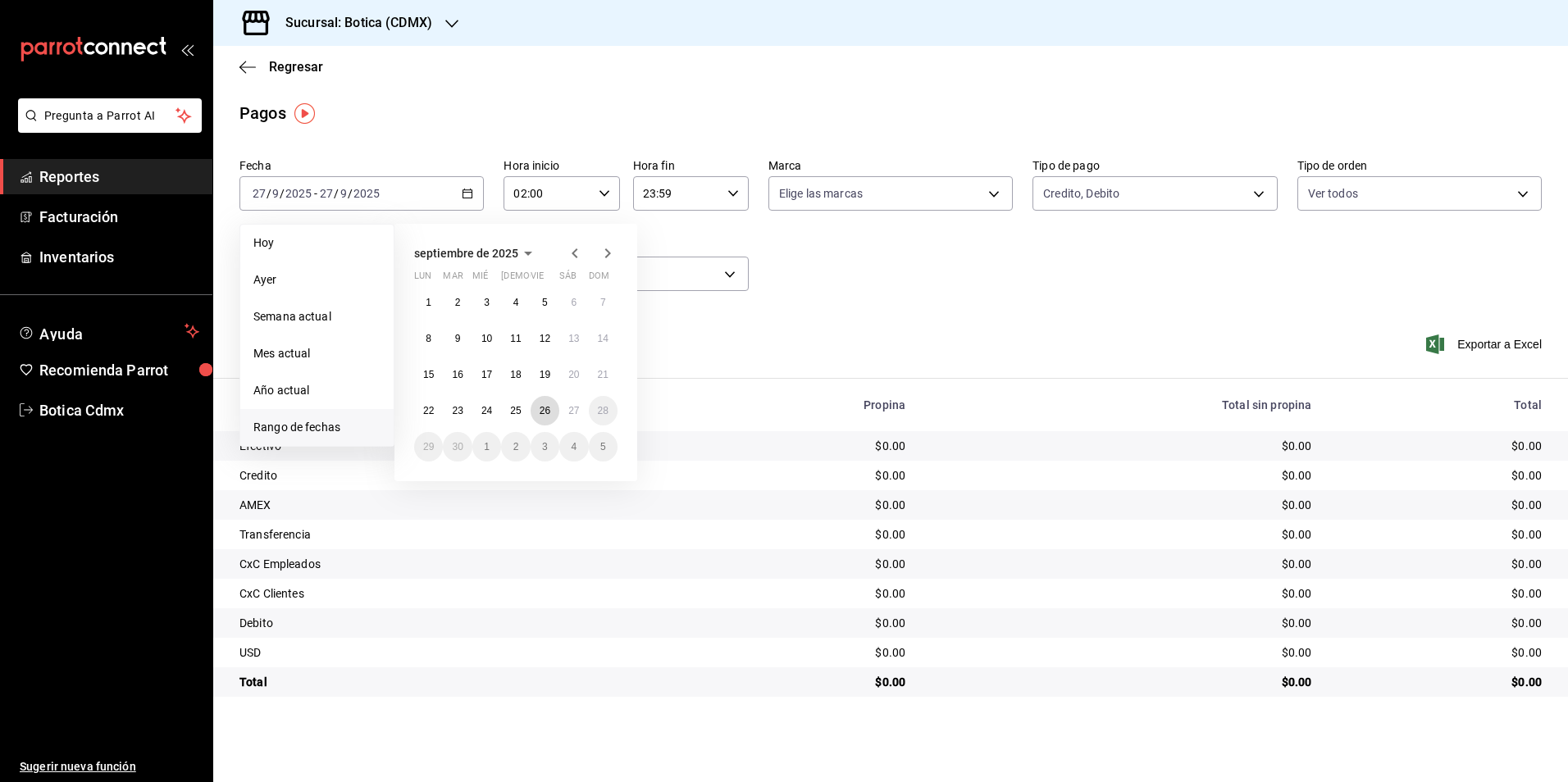
click at [536, 408] on button "26" at bounding box center [545, 410] width 29 height 30
click at [569, 408] on abbr "27" at bounding box center [573, 410] width 10 height 11
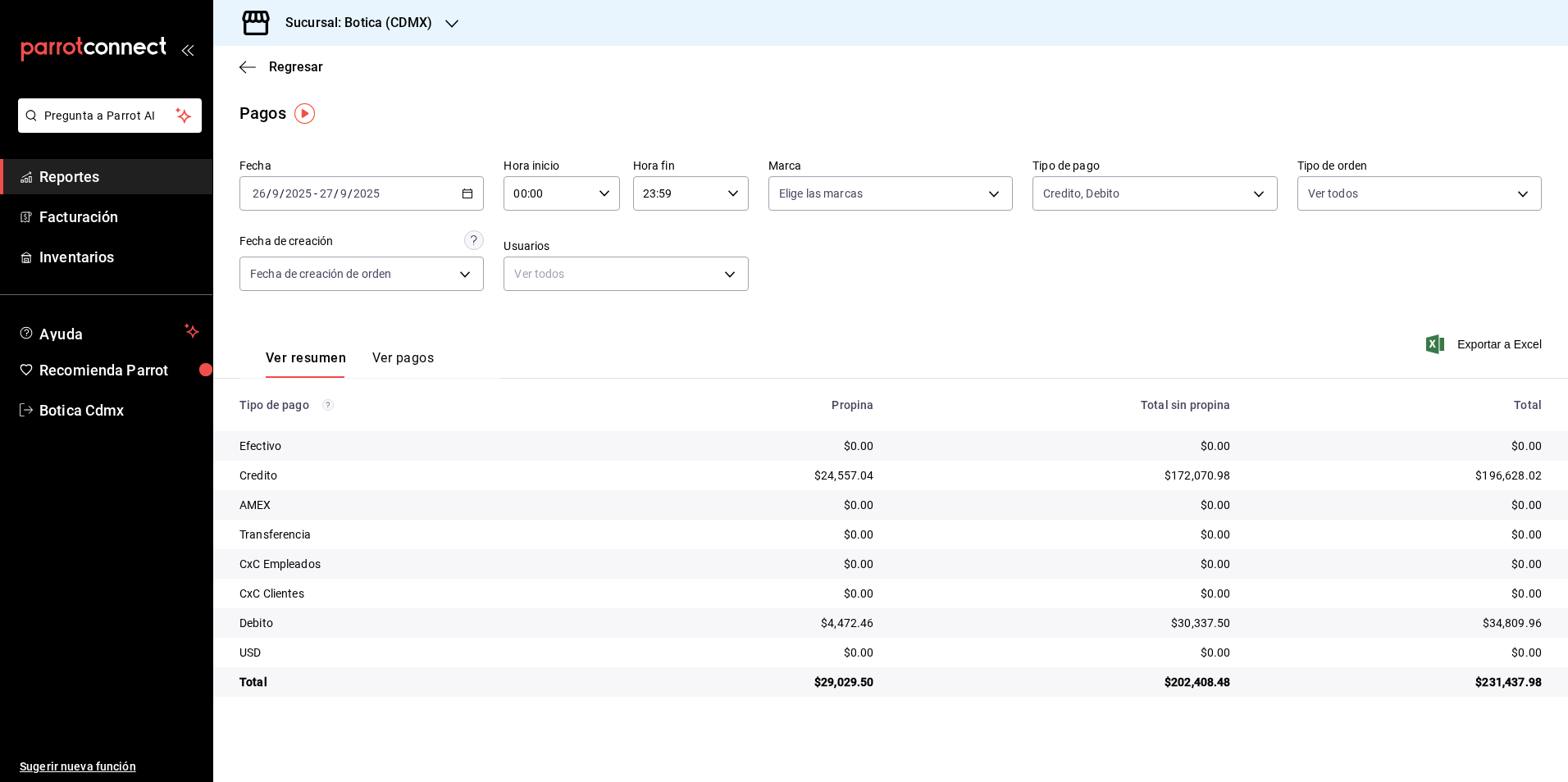
click at [597, 192] on div "00:00 Hora inicio" at bounding box center [561, 194] width 116 height 34
click at [560, 310] on div "02" at bounding box center [532, 314] width 58 height 39
click at [543, 315] on span "02" at bounding box center [532, 314] width 32 height 13
type input "02:00"
click at [61, 172] on div at bounding box center [784, 391] width 1568 height 782
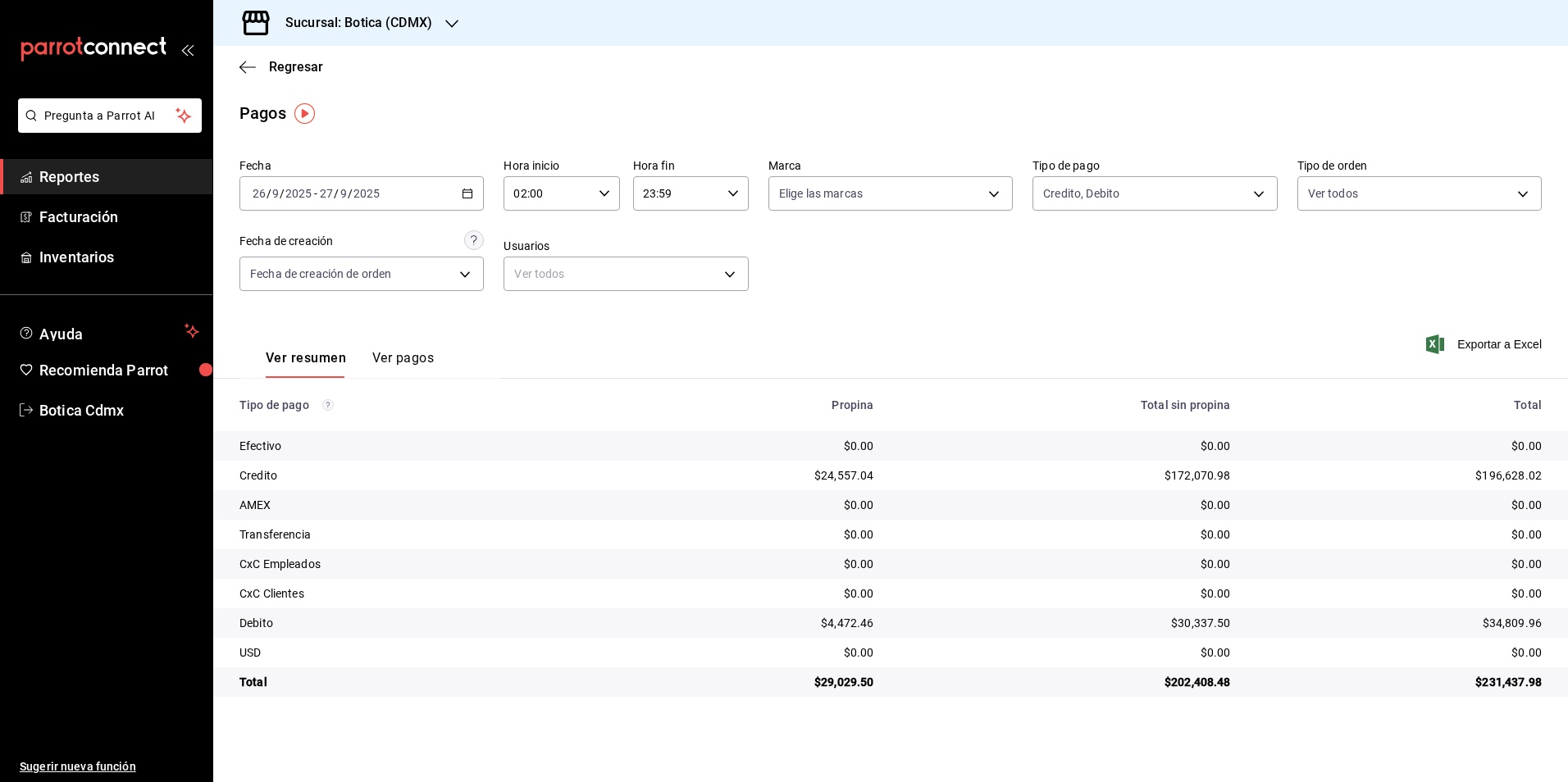
click at [606, 188] on icon "button" at bounding box center [604, 193] width 11 height 11
click at [83, 170] on div at bounding box center [784, 391] width 1568 height 782
click at [107, 182] on span "Reportes" at bounding box center [119, 177] width 160 height 22
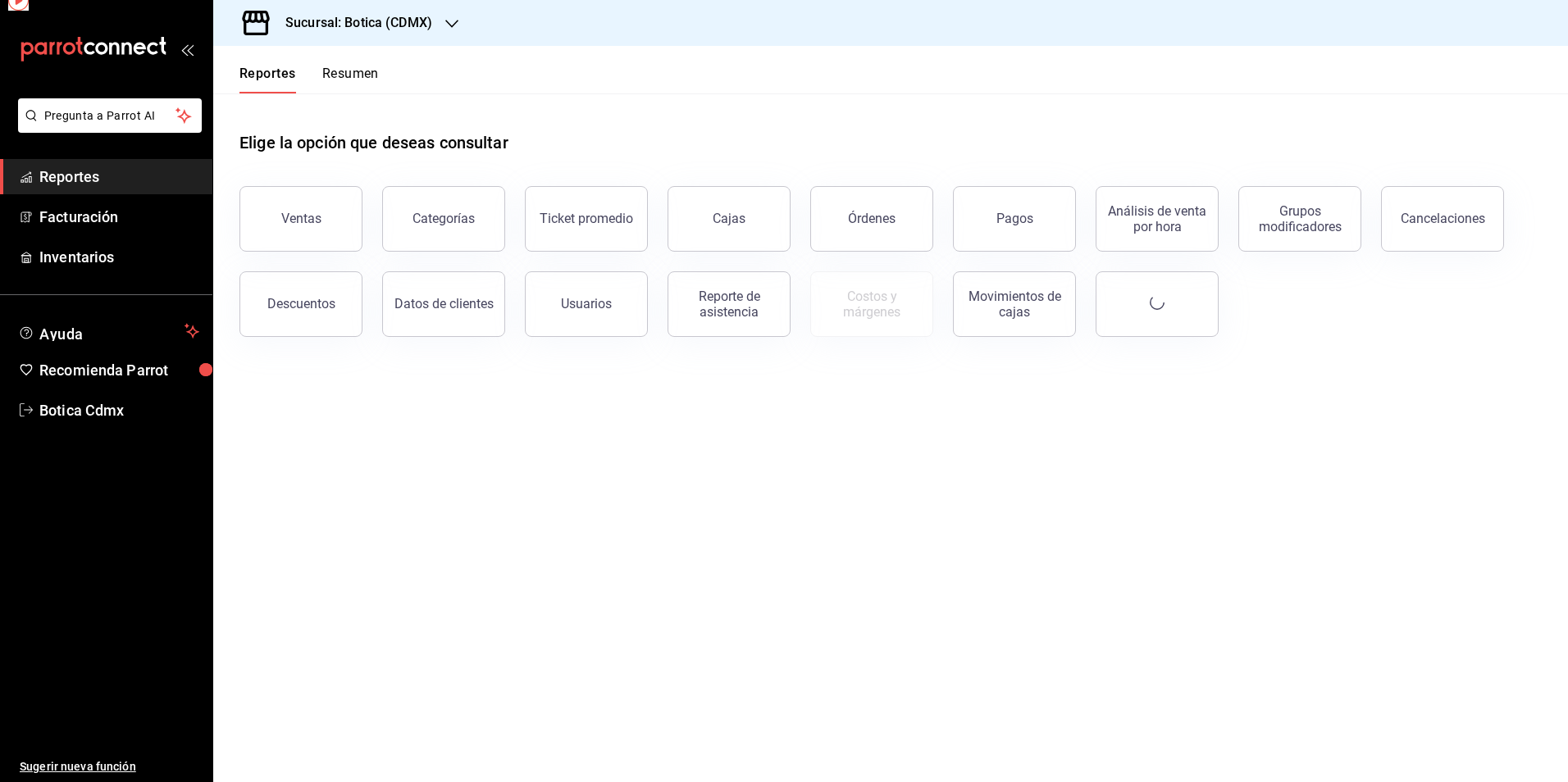
click at [107, 182] on span "Reportes" at bounding box center [119, 177] width 160 height 22
click at [845, 216] on button "Órdenes" at bounding box center [872, 218] width 123 height 66
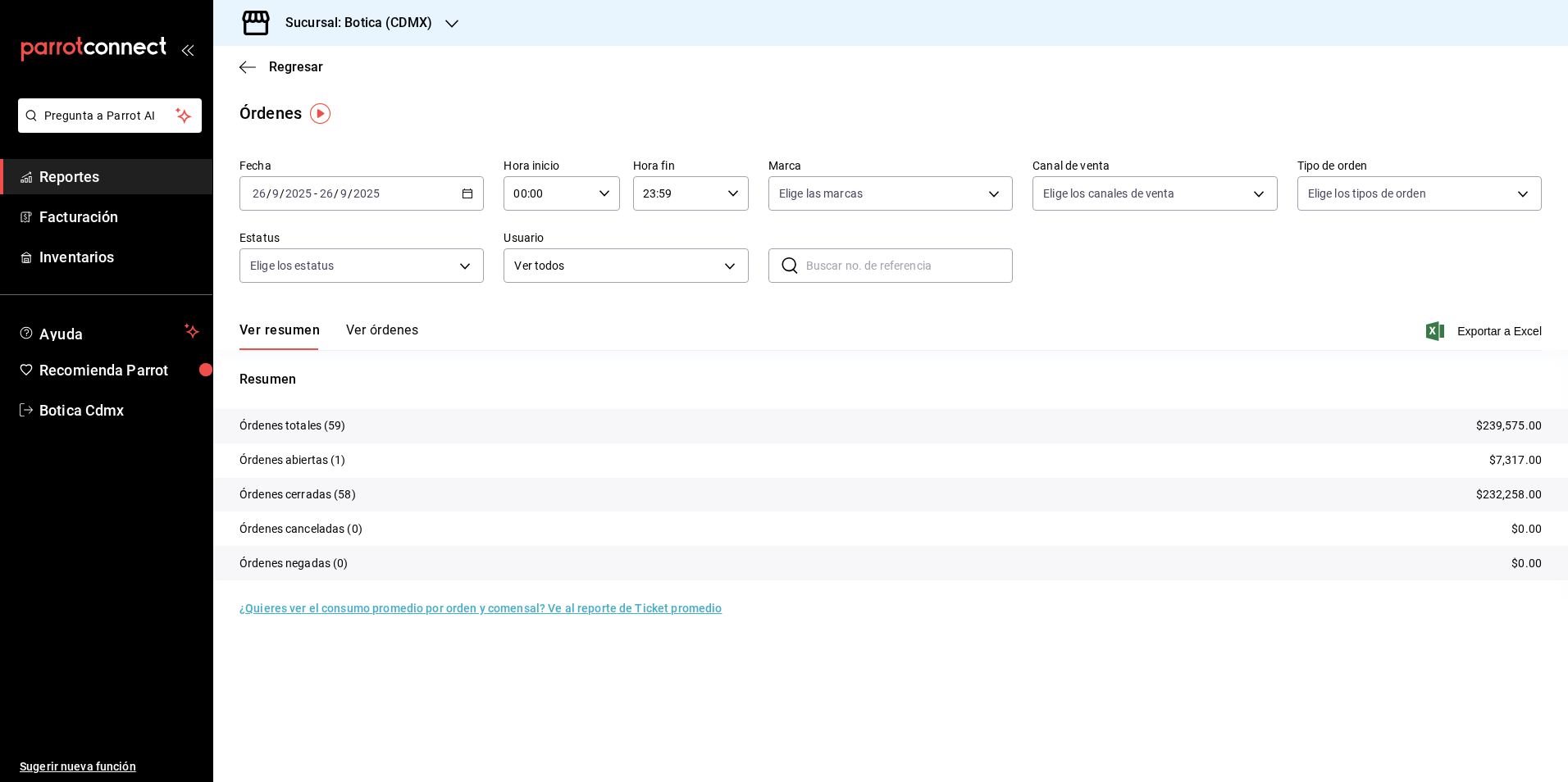
click at [610, 190] on div "00:00 Hora inicio" at bounding box center [561, 194] width 116 height 34
click at [560, 323] on div "02" at bounding box center [532, 314] width 58 height 39
click at [536, 316] on span "02" at bounding box center [532, 314] width 32 height 13
type input "02:00"
click at [540, 314] on span "02" at bounding box center [532, 314] width 32 height 13
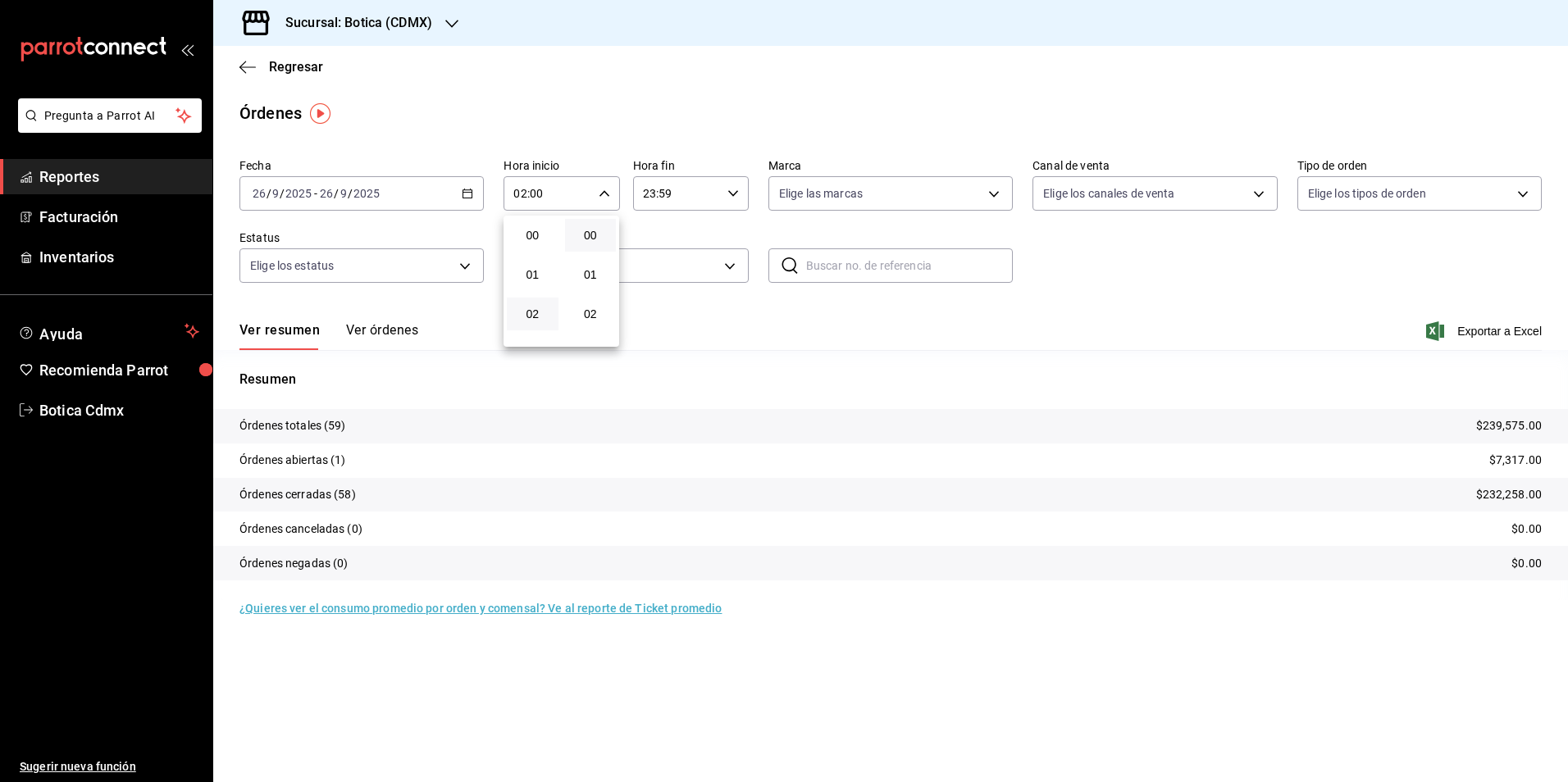
click at [1113, 303] on div at bounding box center [784, 391] width 1568 height 782
click at [94, 181] on span "Reportes" at bounding box center [119, 177] width 160 height 22
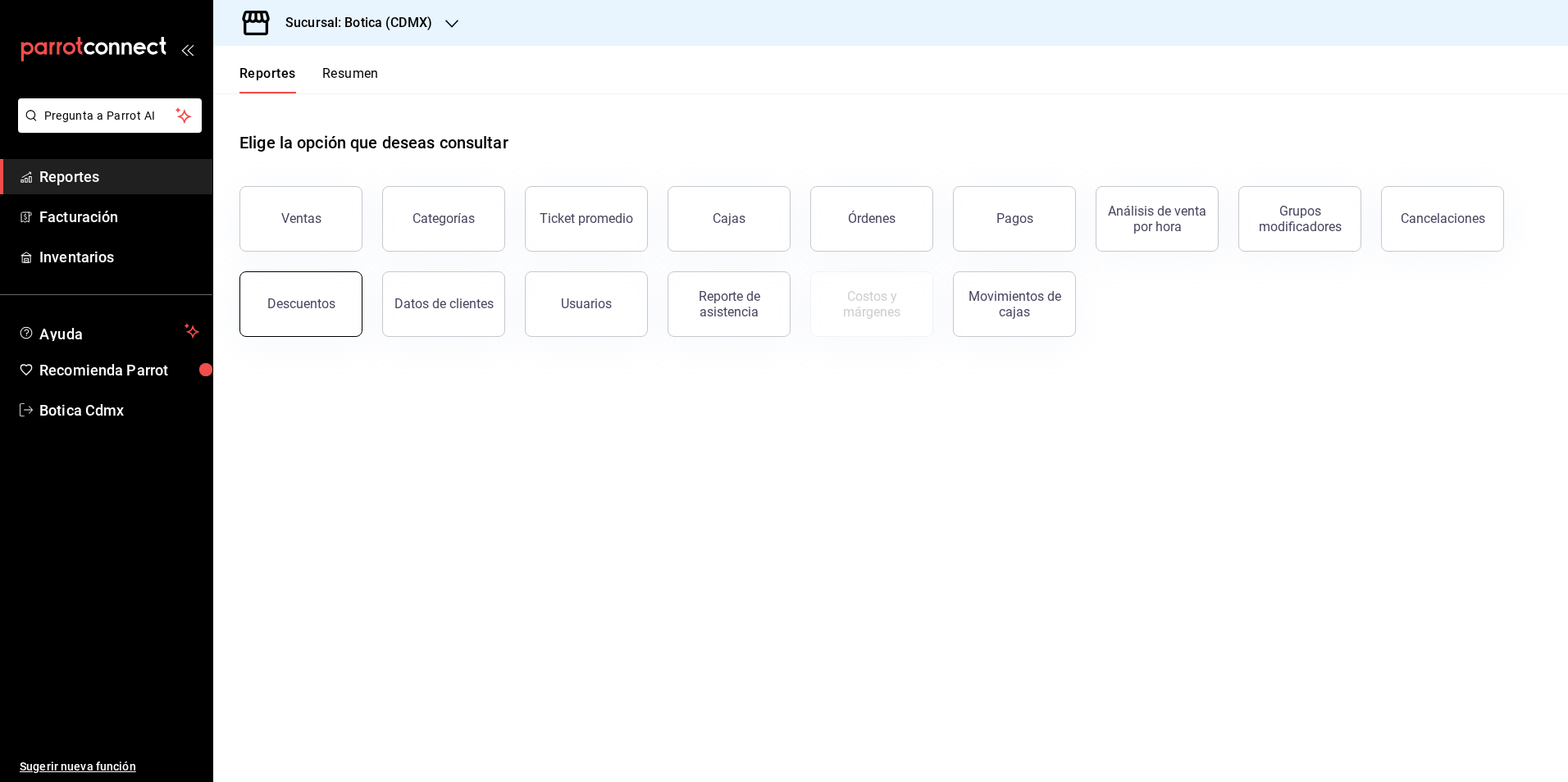
click at [290, 304] on div "Descuentos" at bounding box center [301, 304] width 68 height 15
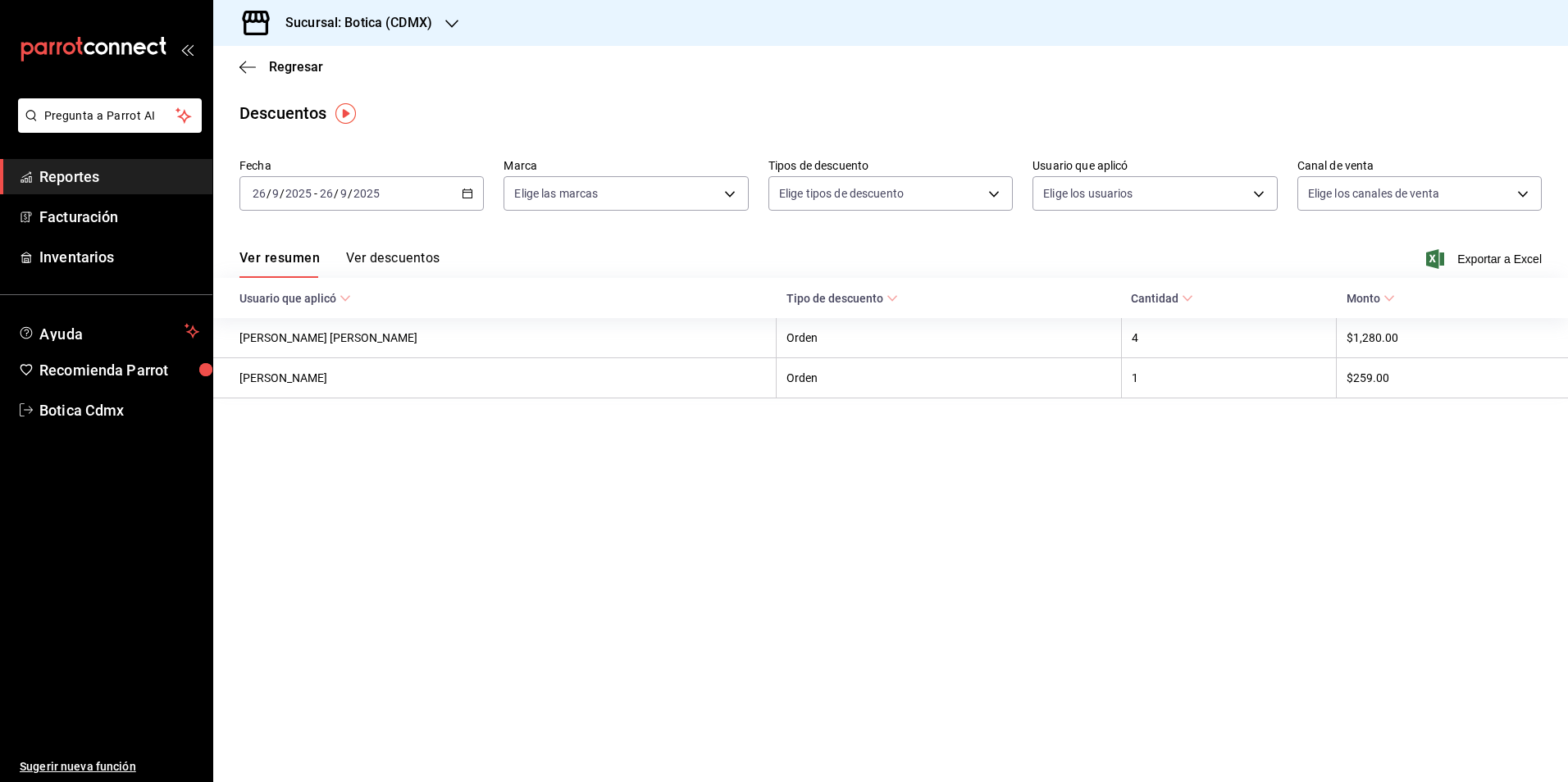
click at [472, 198] on \(Stroke\) "button" at bounding box center [467, 194] width 10 height 9
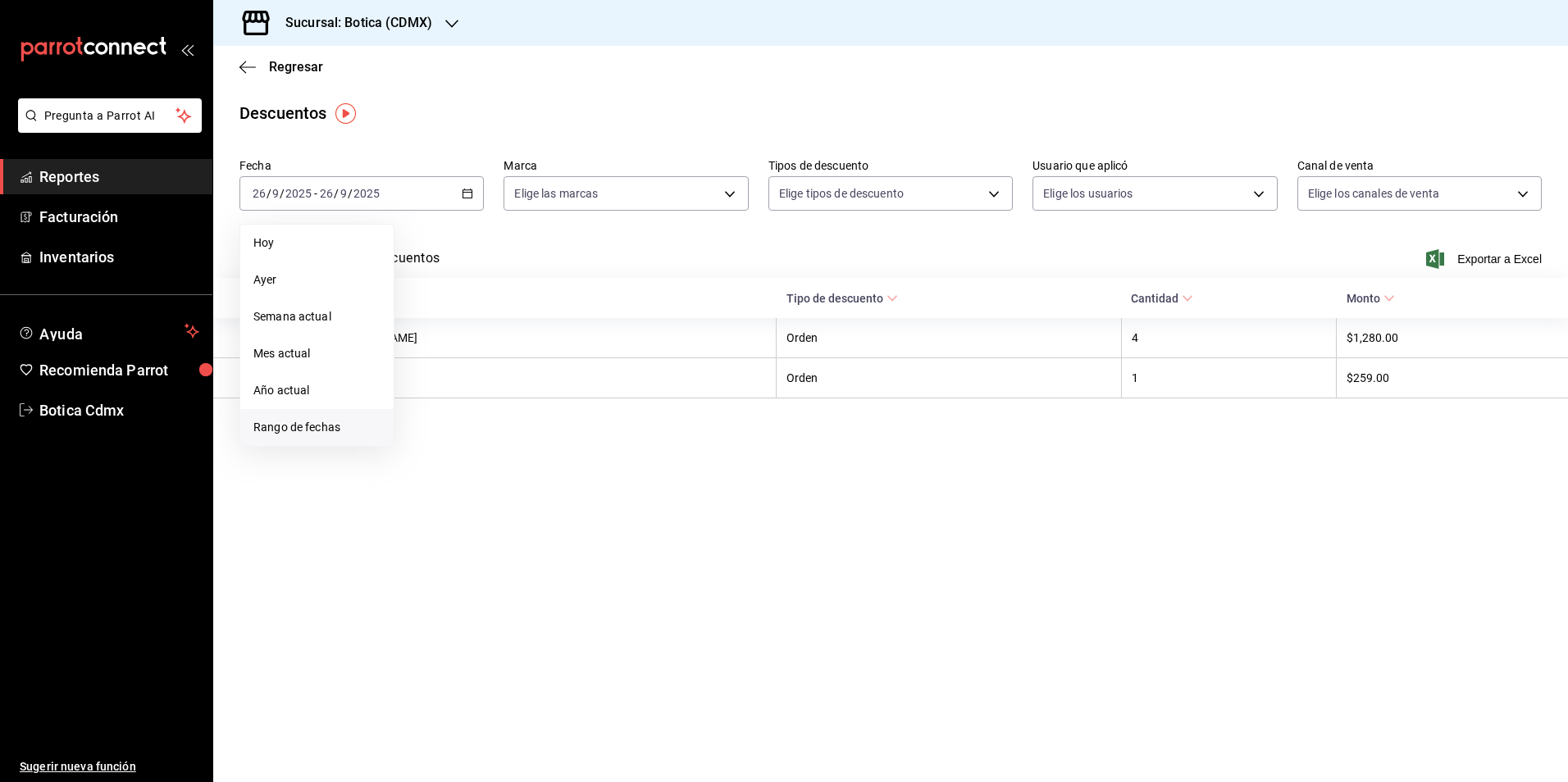
click at [335, 431] on span "Rango de fechas" at bounding box center [317, 427] width 127 height 17
click at [545, 414] on abbr "26" at bounding box center [545, 410] width 10 height 11
click at [576, 408] on abbr "27" at bounding box center [573, 410] width 10 height 11
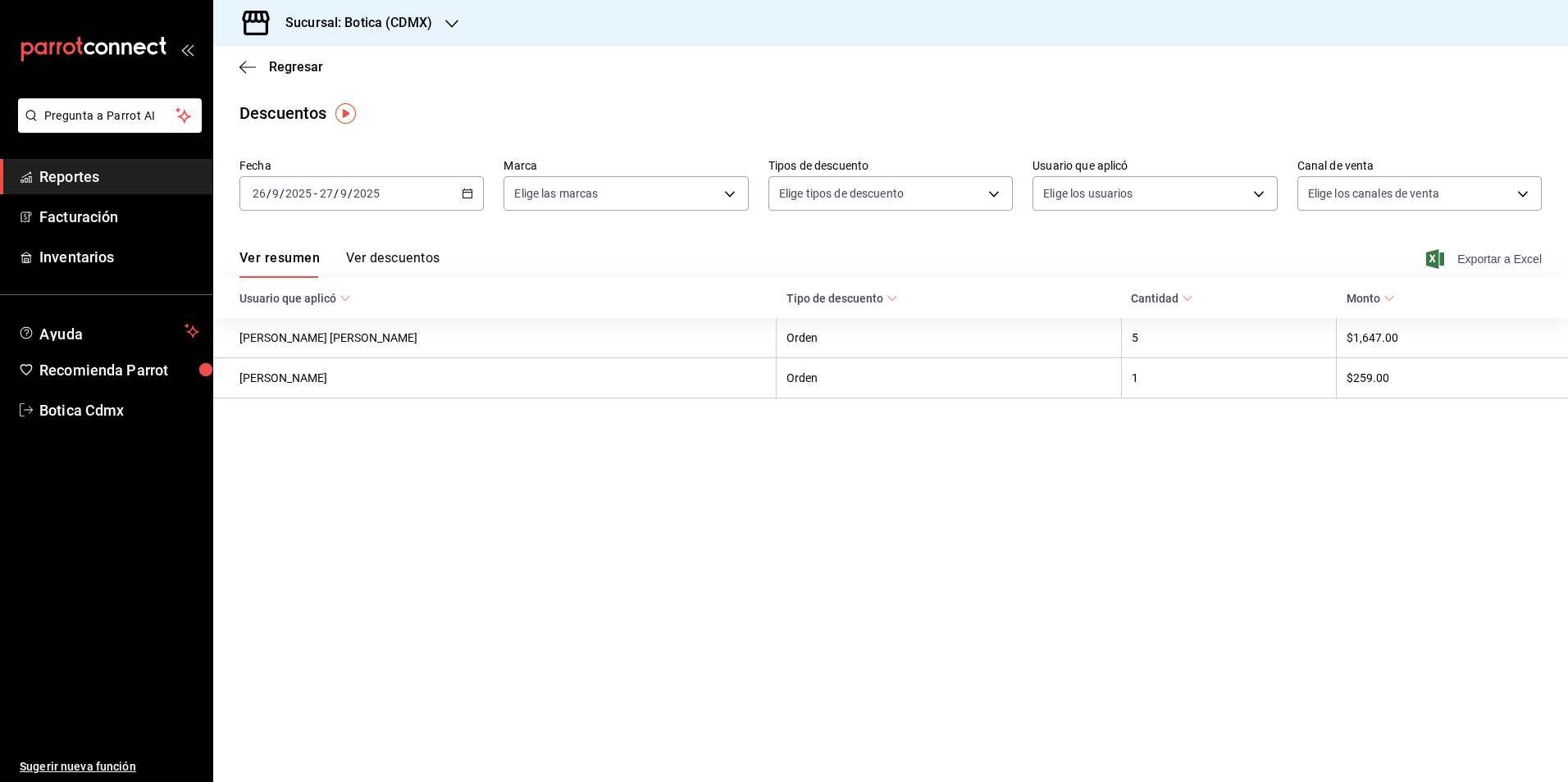
click at [1480, 253] on span "Exportar a Excel" at bounding box center [1486, 258] width 113 height 20
click at [97, 173] on span "Reportes" at bounding box center [119, 177] width 160 height 22
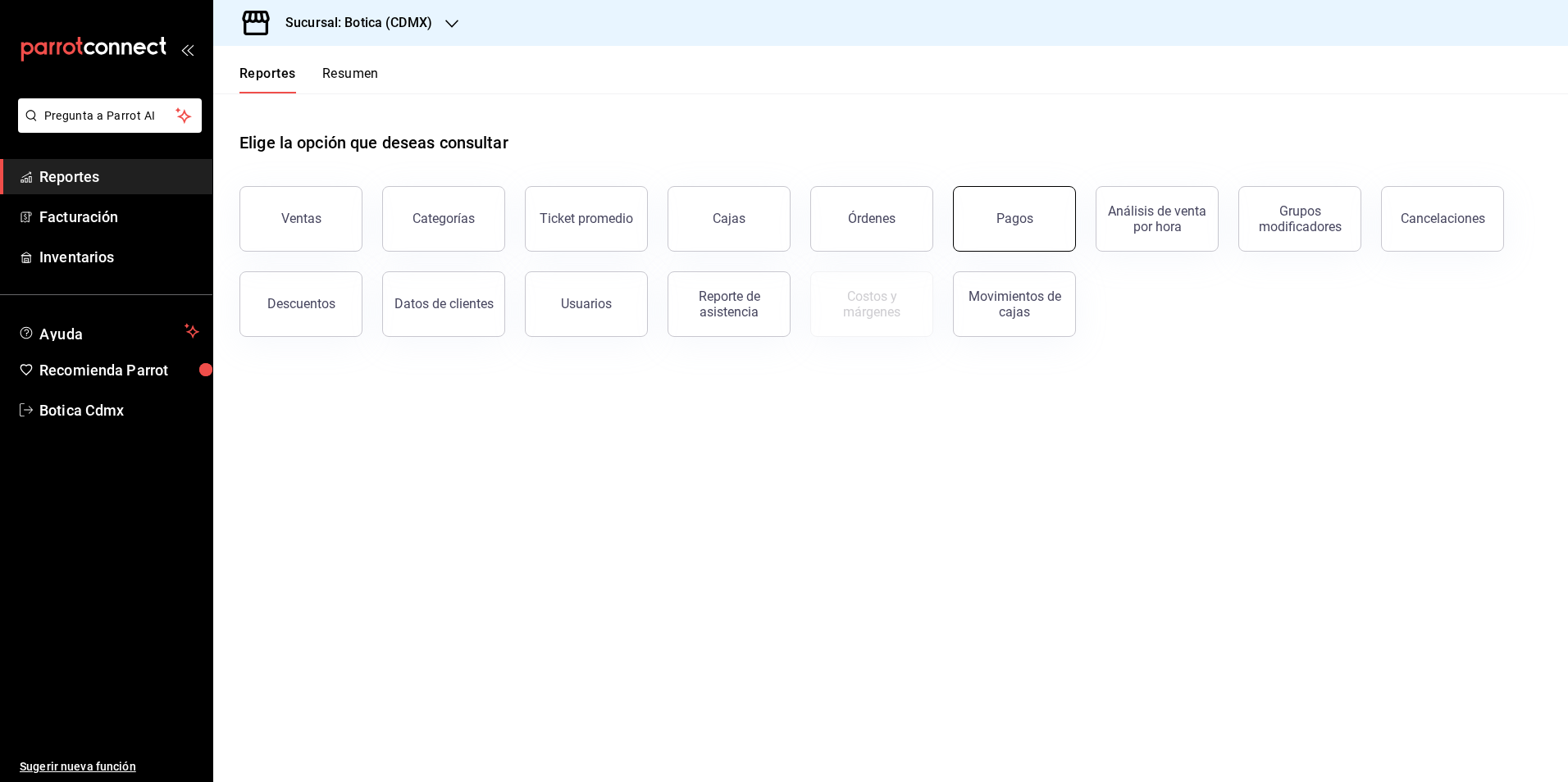
click at [1028, 234] on button "Pagos" at bounding box center [1014, 218] width 123 height 66
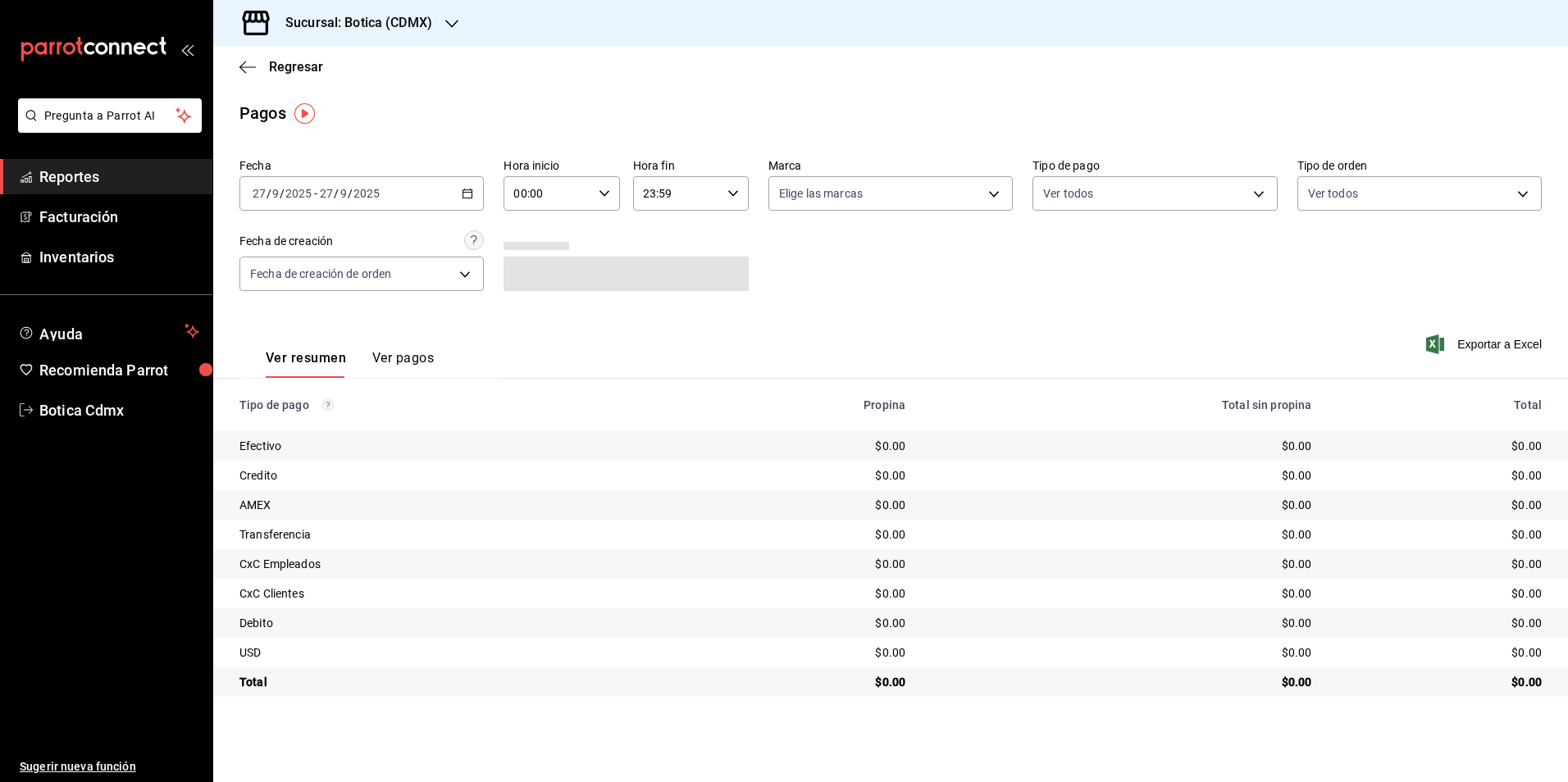
click at [463, 198] on \(Stroke\) "button" at bounding box center [467, 194] width 10 height 9
click at [329, 429] on span "Rango de fechas" at bounding box center [317, 427] width 127 height 17
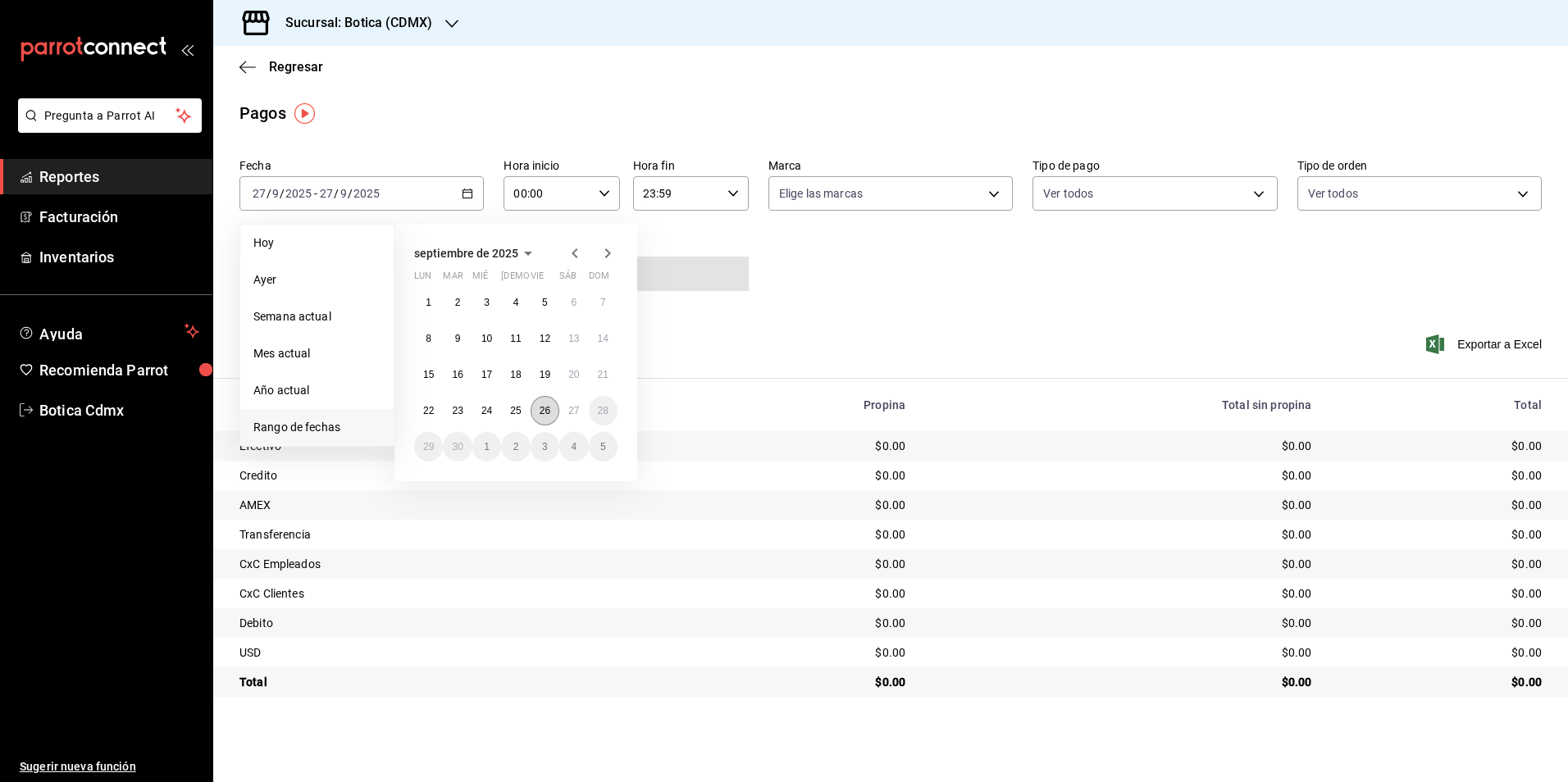
click at [549, 411] on abbr "26" at bounding box center [545, 410] width 10 height 11
click at [573, 410] on abbr "27" at bounding box center [573, 410] width 10 height 11
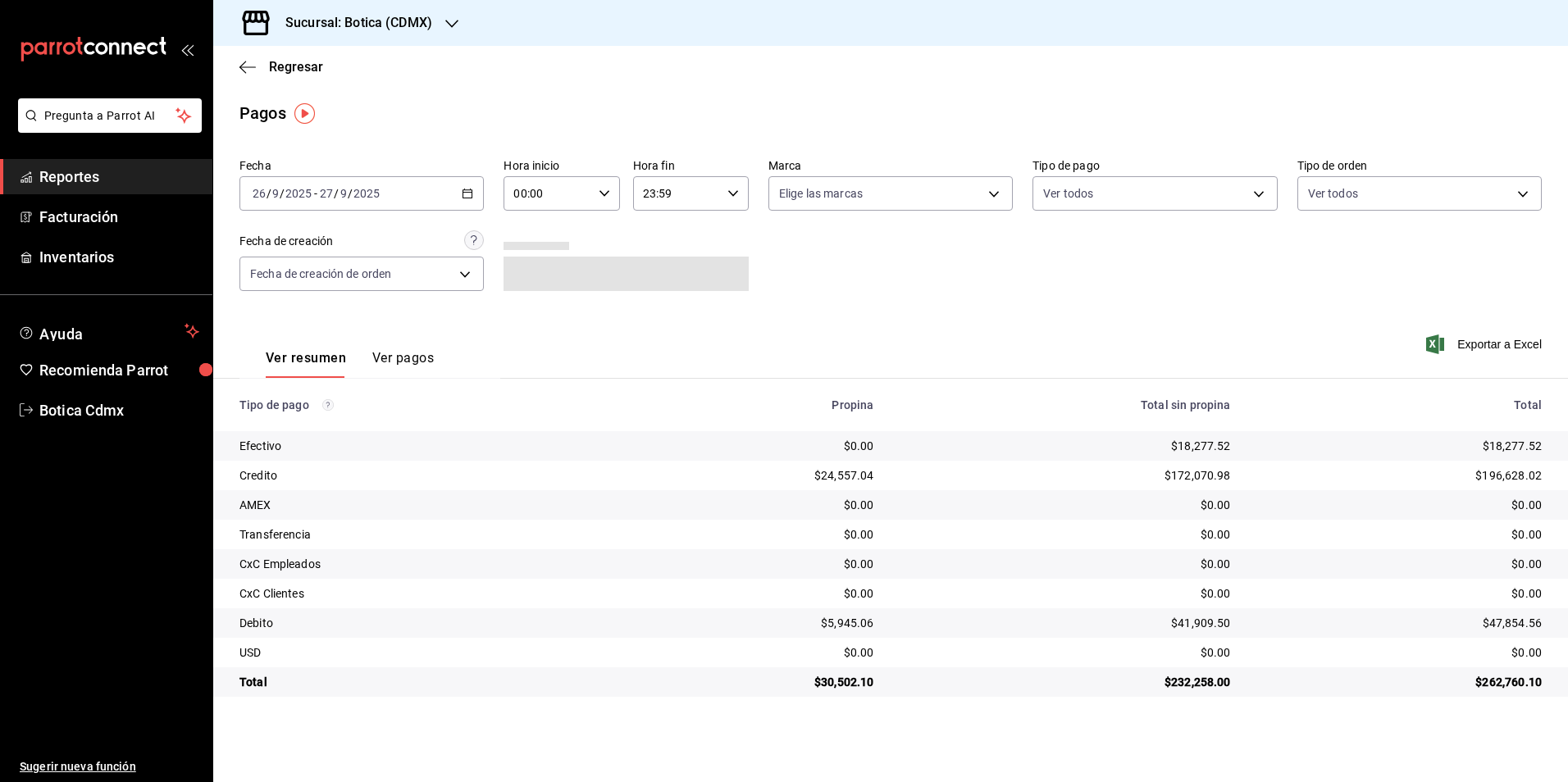
click at [609, 188] on icon "button" at bounding box center [604, 193] width 11 height 11
click at [545, 315] on span "02" at bounding box center [532, 314] width 32 height 13
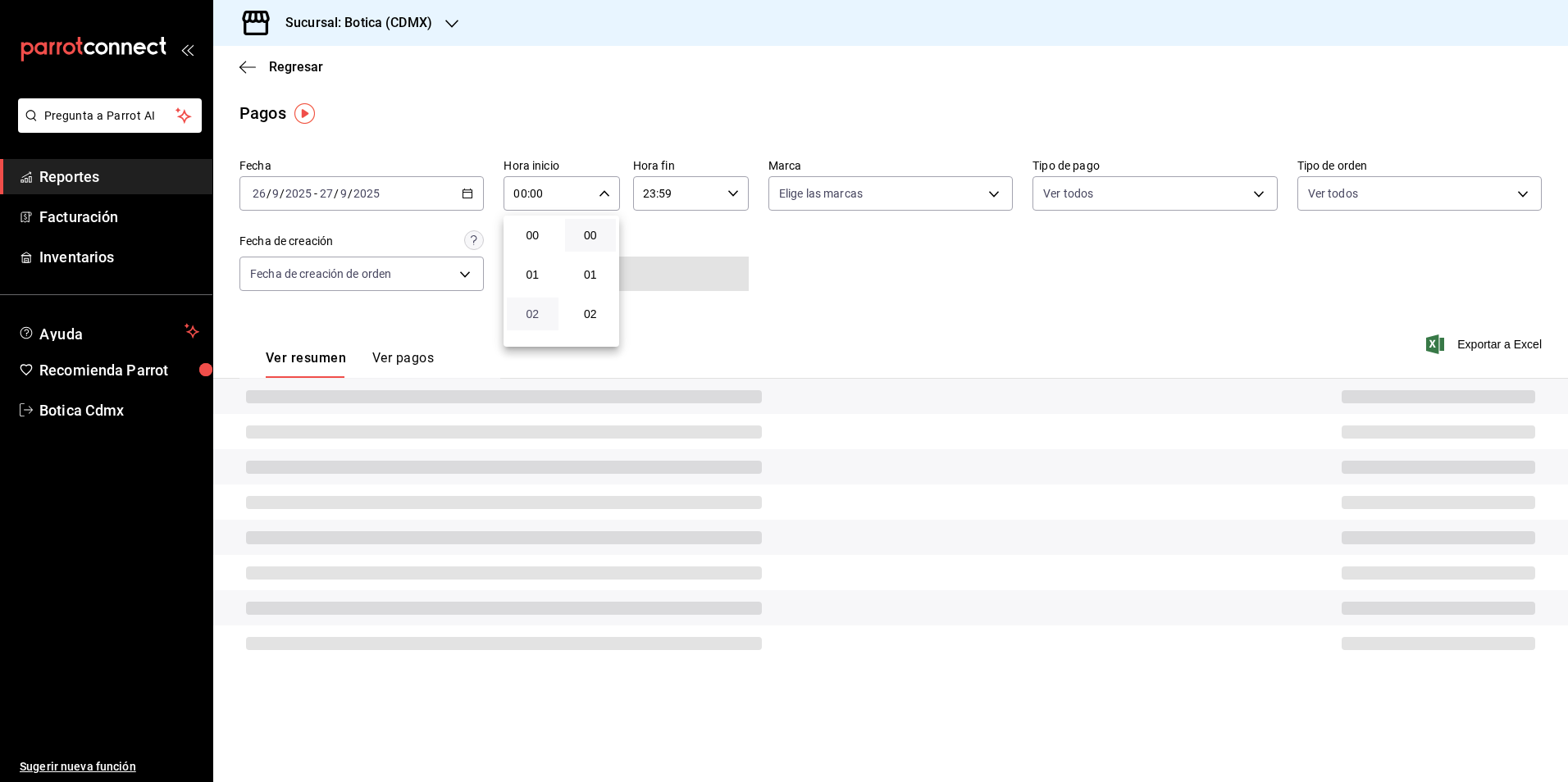
type input "02:00"
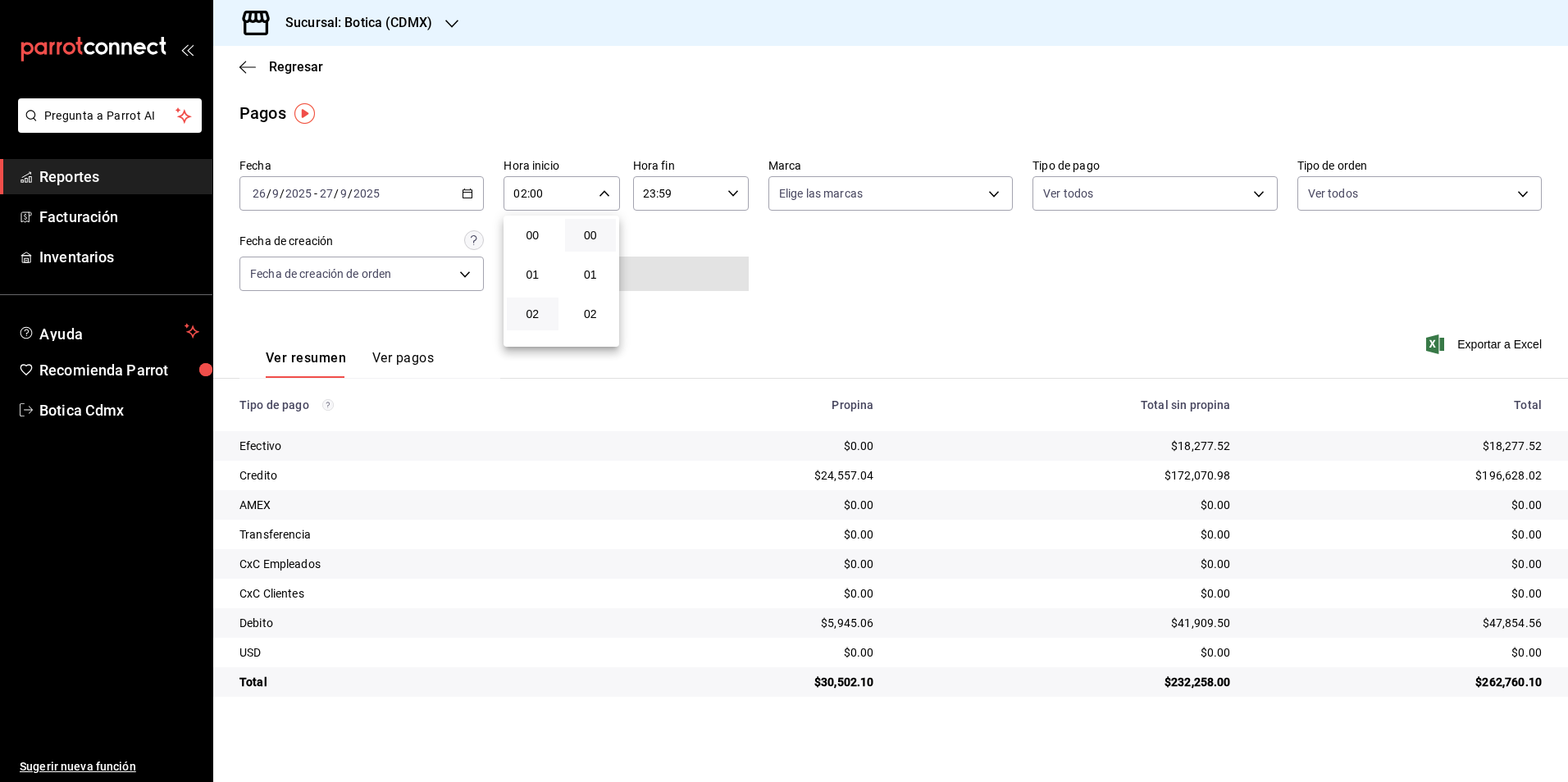
click at [857, 314] on div at bounding box center [784, 391] width 1568 height 782
drag, startPoint x: 96, startPoint y: 182, endPoint x: 107, endPoint y: 184, distance: 11.2
click at [96, 182] on span "Reportes" at bounding box center [119, 177] width 160 height 22
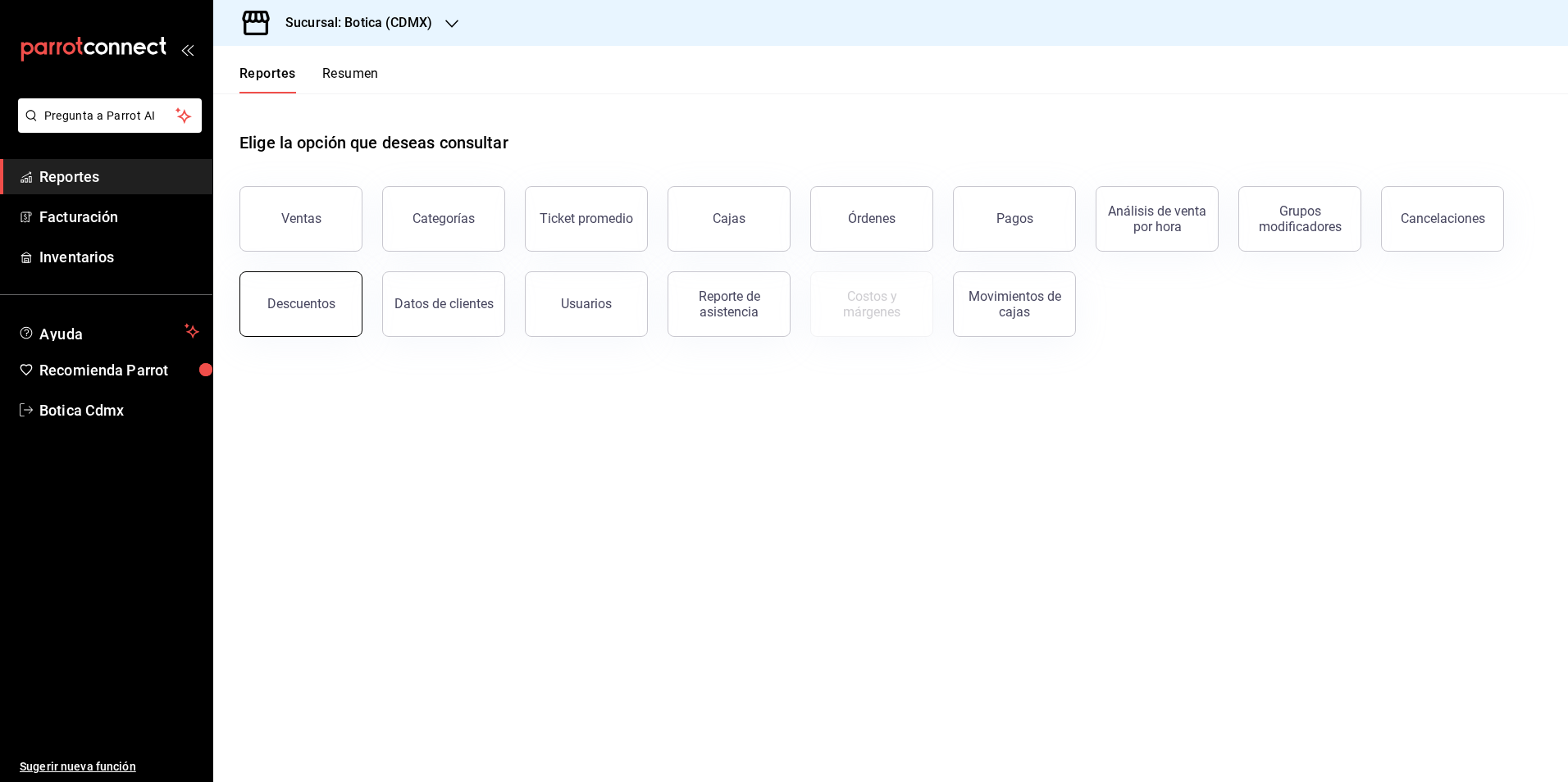
click at [322, 301] on div "Descuentos" at bounding box center [301, 304] width 68 height 15
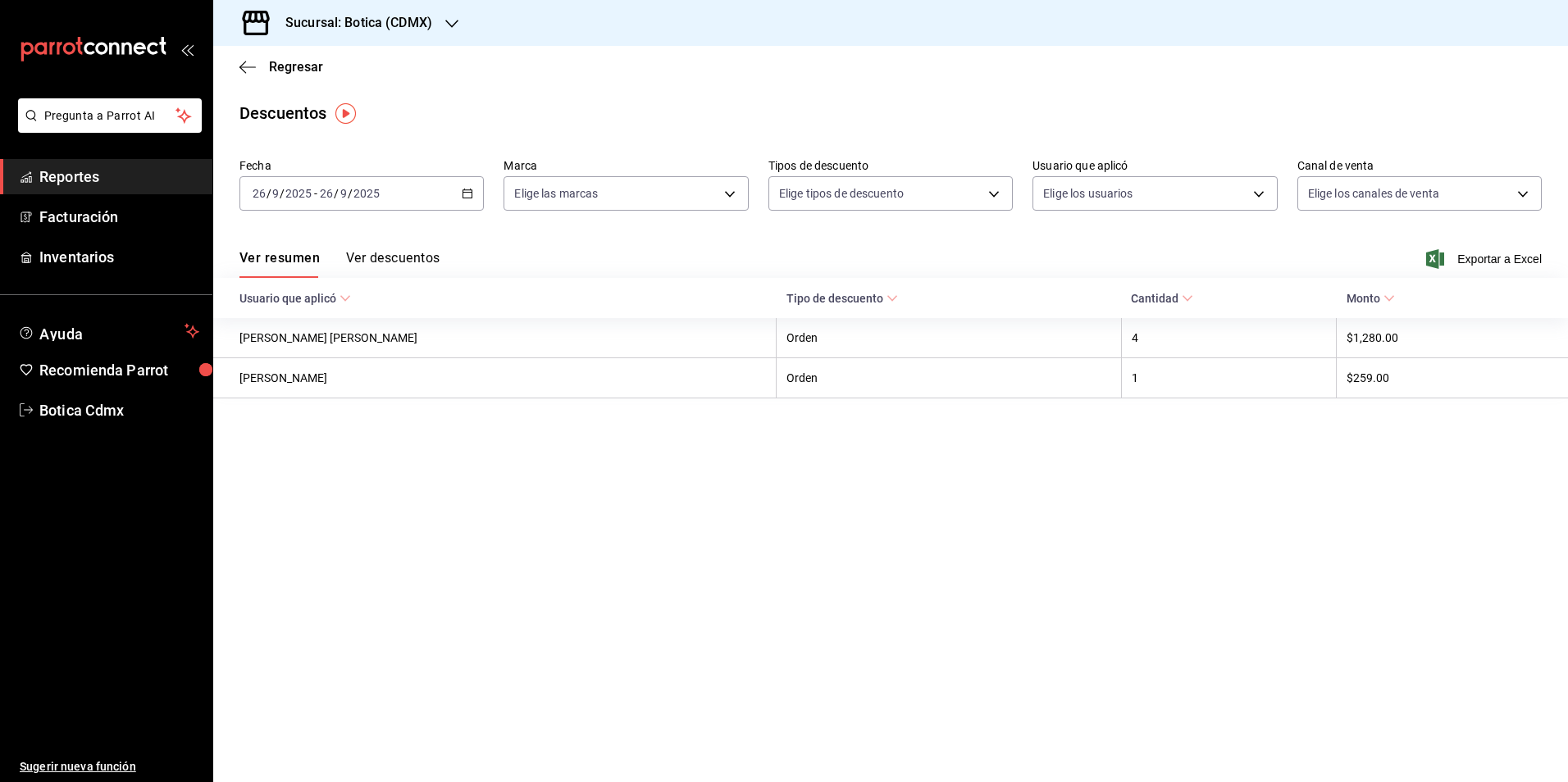
click at [474, 188] on div "[DATE] [DATE] - [DATE] [DATE]" at bounding box center [362, 194] width 244 height 34
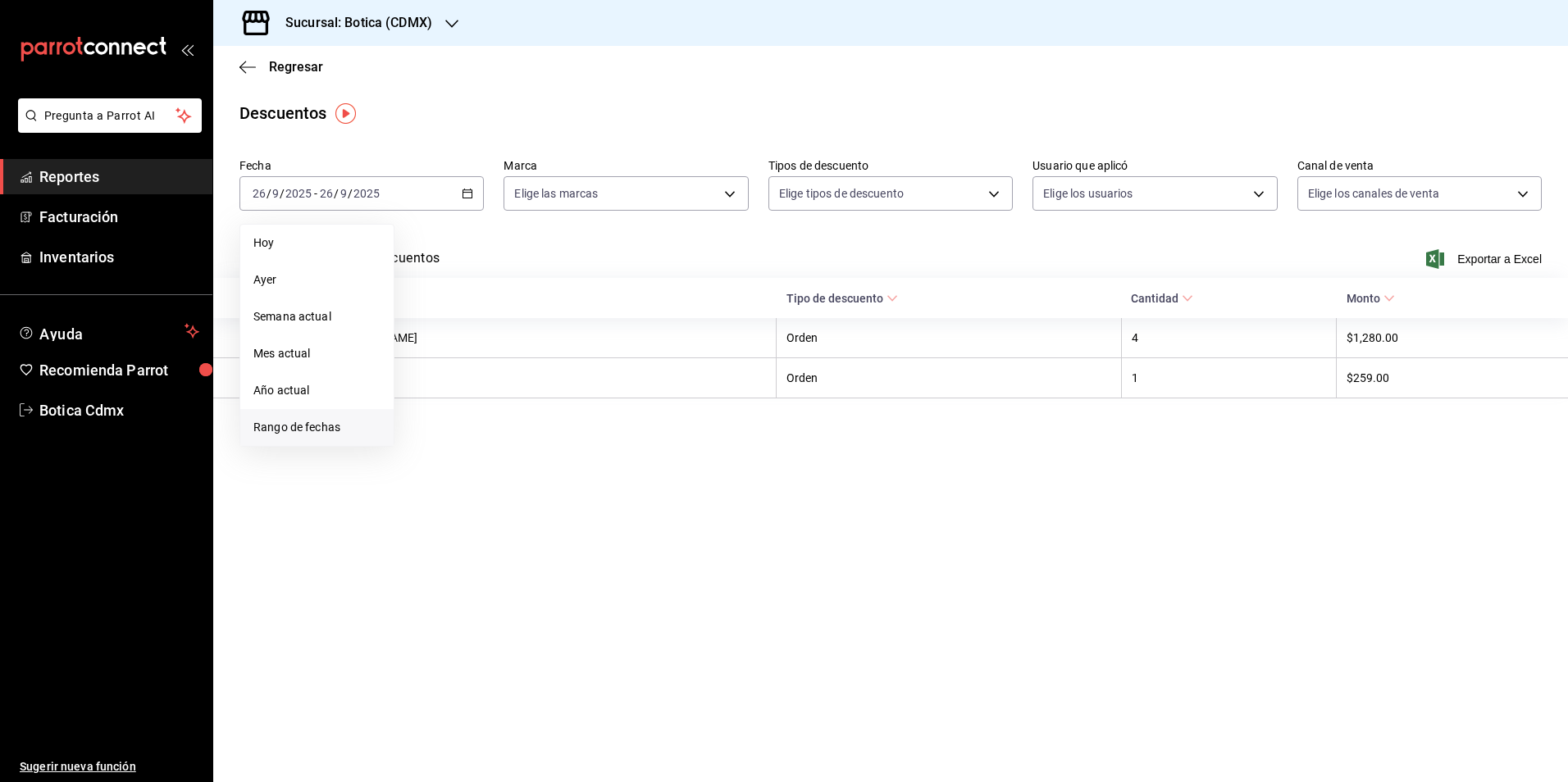
click at [293, 428] on span "Rango de fechas" at bounding box center [317, 427] width 127 height 17
click at [424, 408] on abbr "22" at bounding box center [428, 410] width 10 height 11
click at [575, 403] on button "27" at bounding box center [574, 410] width 29 height 30
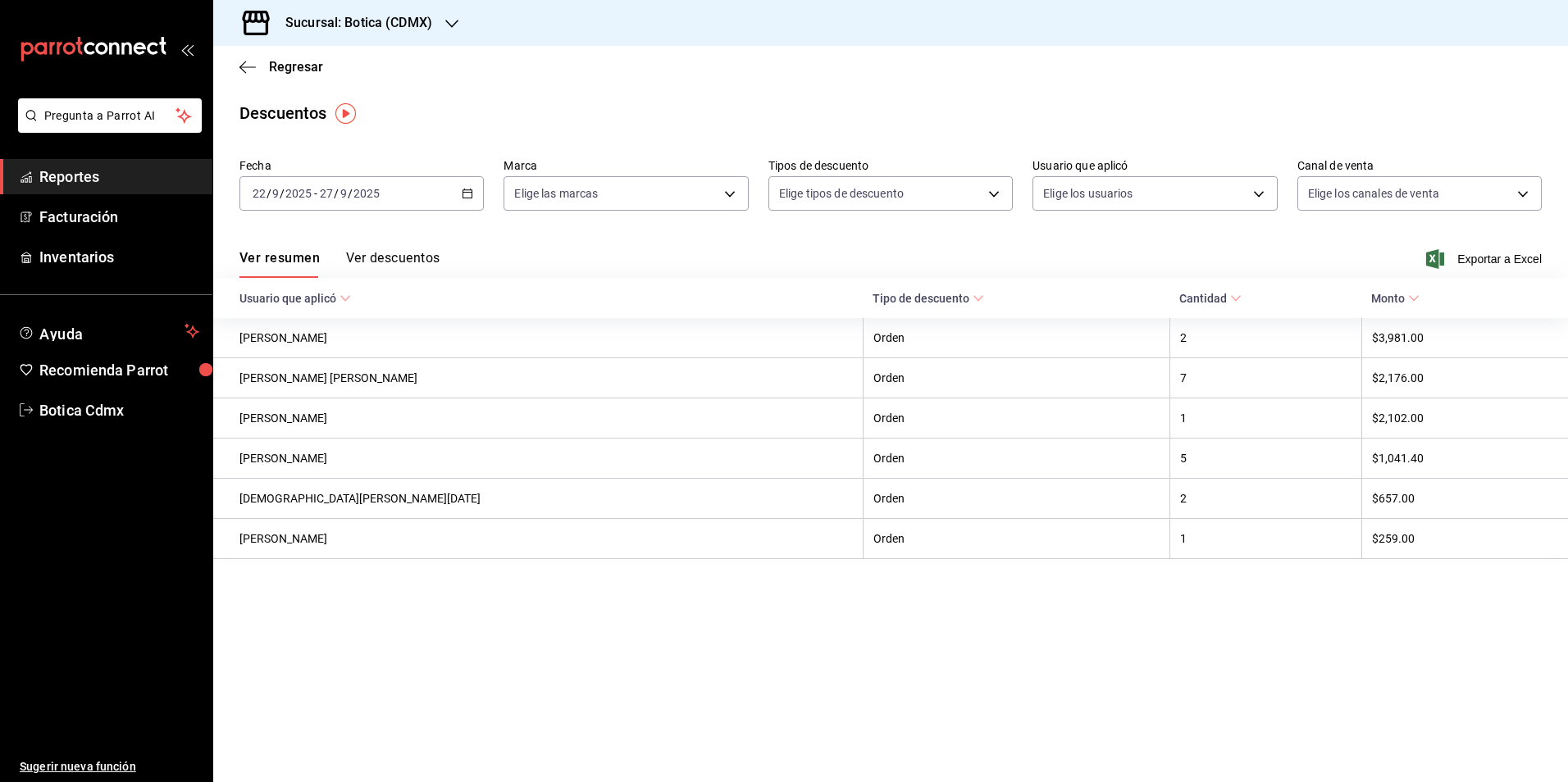
click at [44, 177] on span "Reportes" at bounding box center [119, 177] width 160 height 22
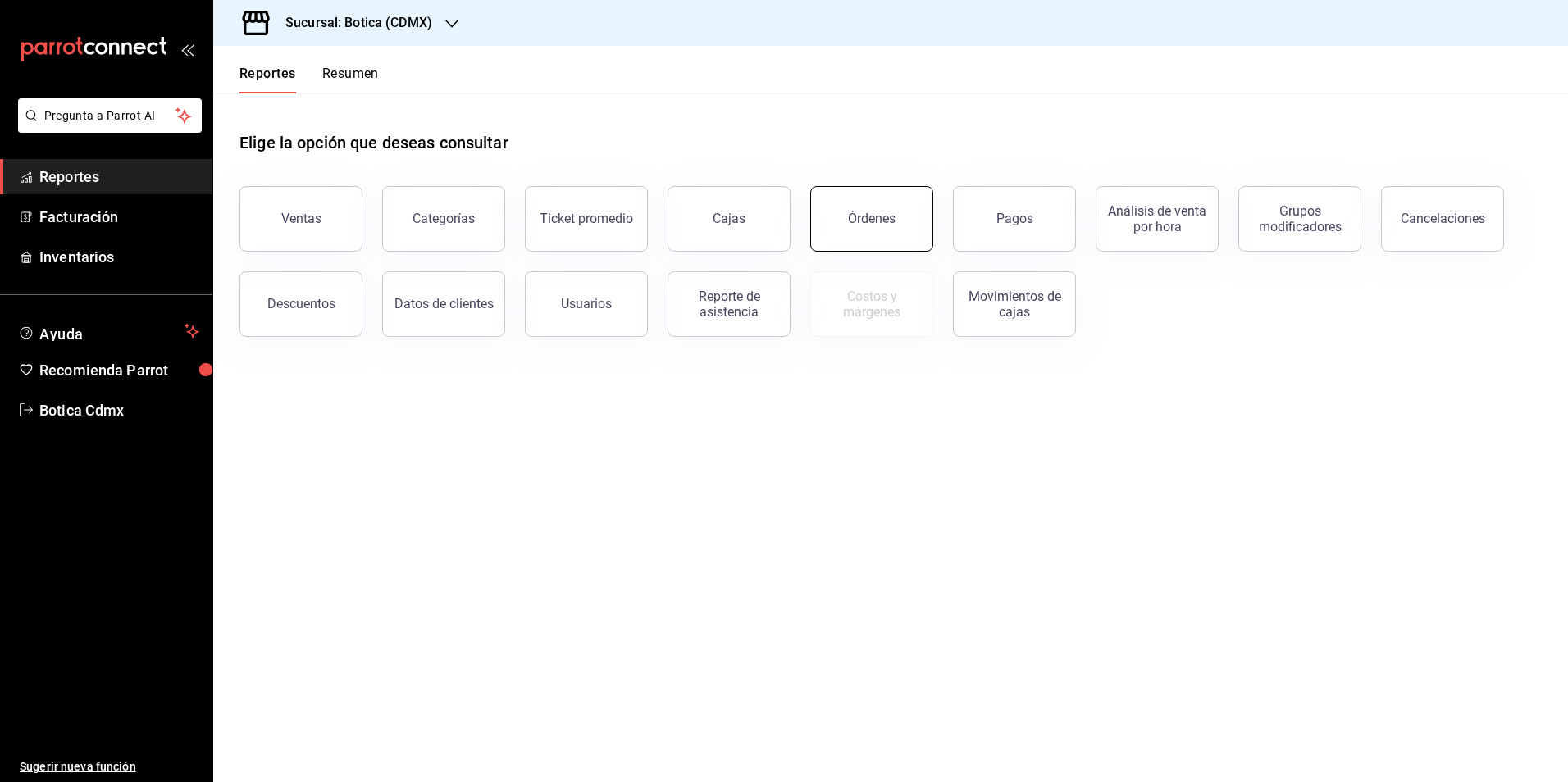
click at [855, 223] on div "Órdenes" at bounding box center [872, 218] width 48 height 15
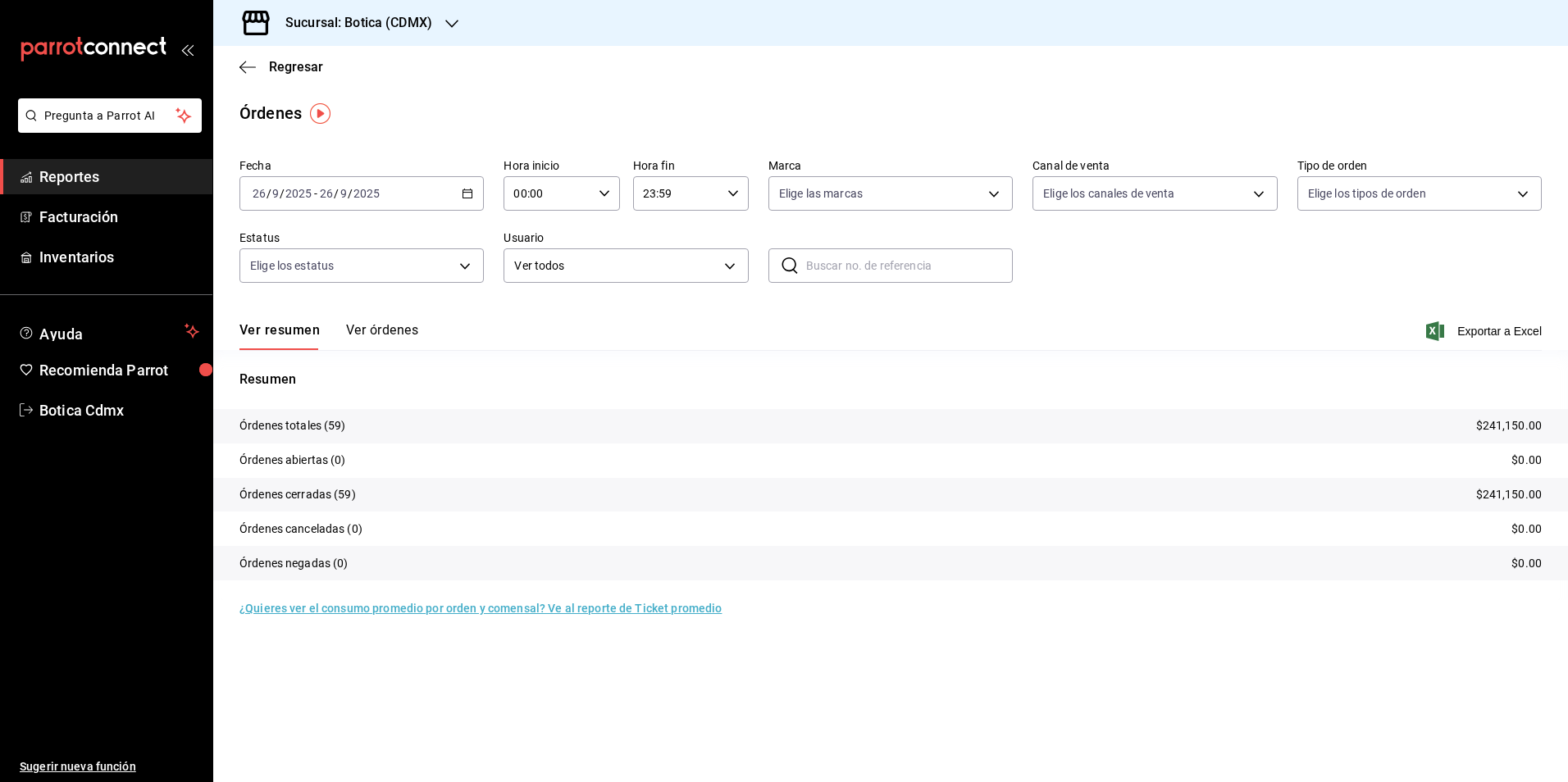
click at [607, 194] on icon "button" at bounding box center [604, 193] width 11 height 11
click at [551, 305] on button "02" at bounding box center [532, 314] width 52 height 32
type input "02:00"
click at [74, 181] on div at bounding box center [784, 391] width 1568 height 782
click at [102, 171] on span "Reportes" at bounding box center [119, 177] width 160 height 22
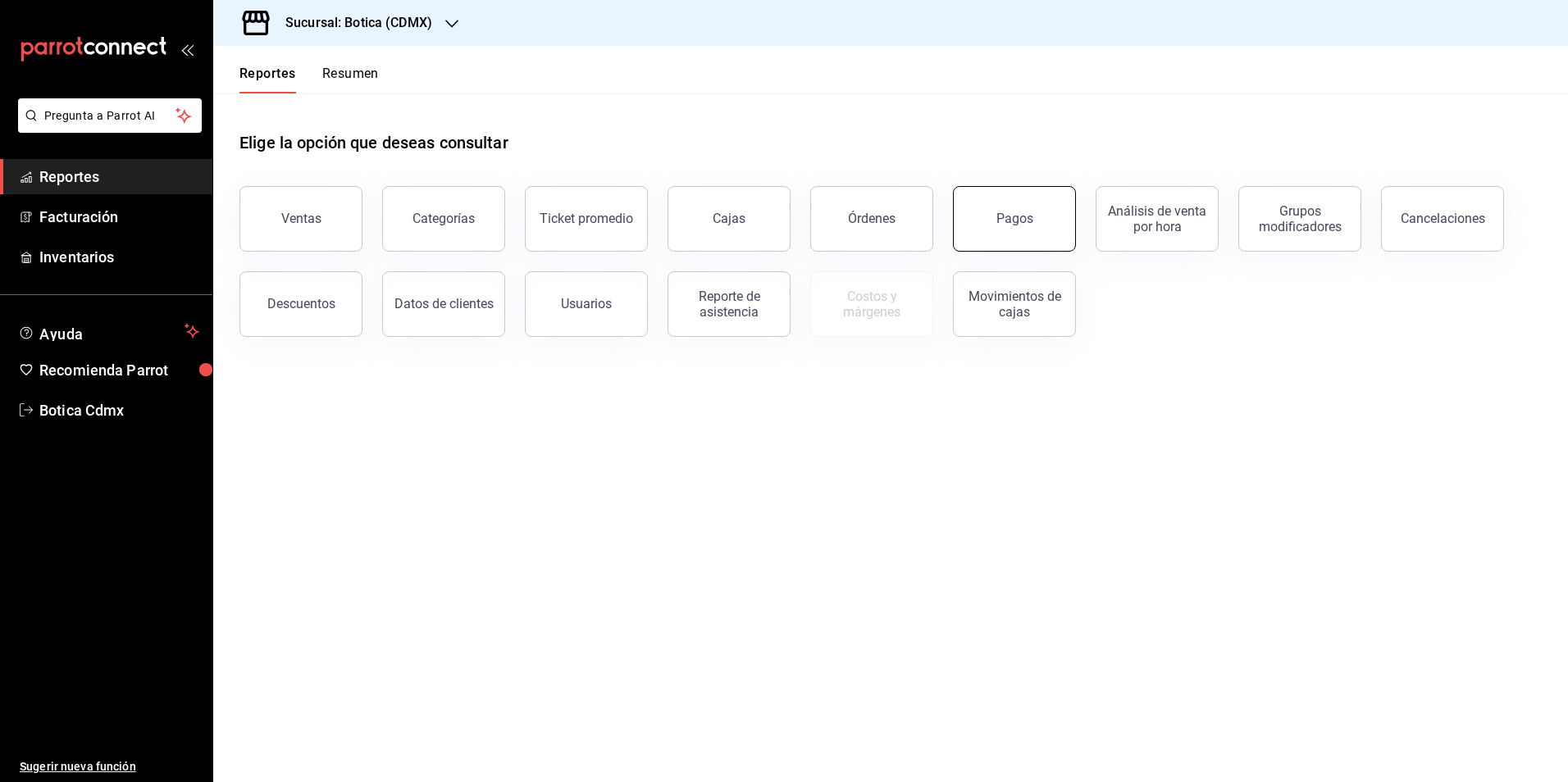
click at [980, 222] on button "Pagos" at bounding box center [1014, 218] width 123 height 66
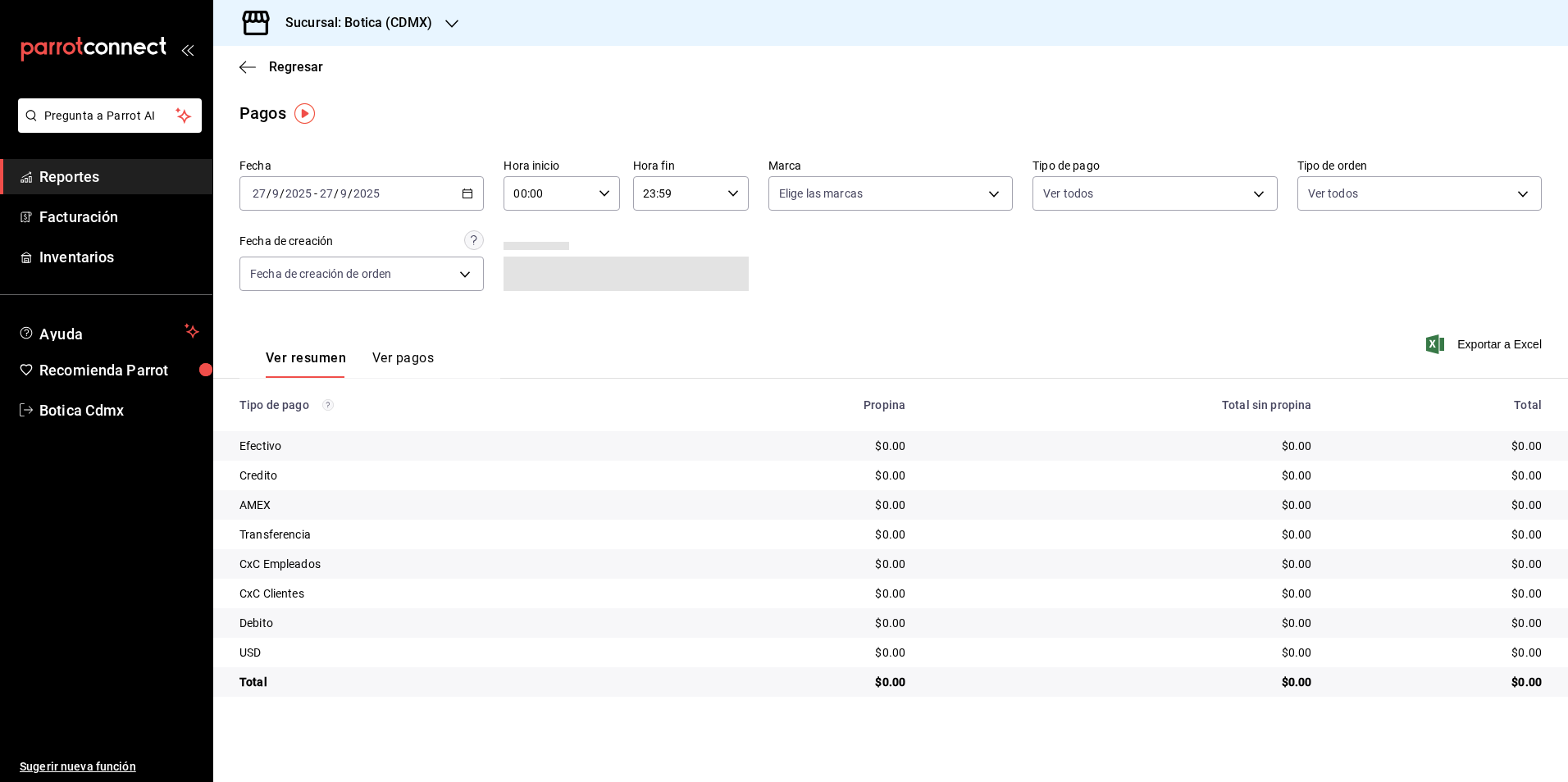
click at [604, 196] on \(Stroke\) "button" at bounding box center [605, 193] width 10 height 6
click at [562, 308] on div "02" at bounding box center [591, 314] width 58 height 39
click at [553, 317] on button "02" at bounding box center [532, 314] width 52 height 32
click at [456, 192] on div at bounding box center [784, 391] width 1568 height 782
click at [466, 191] on icon "button" at bounding box center [467, 193] width 11 height 11
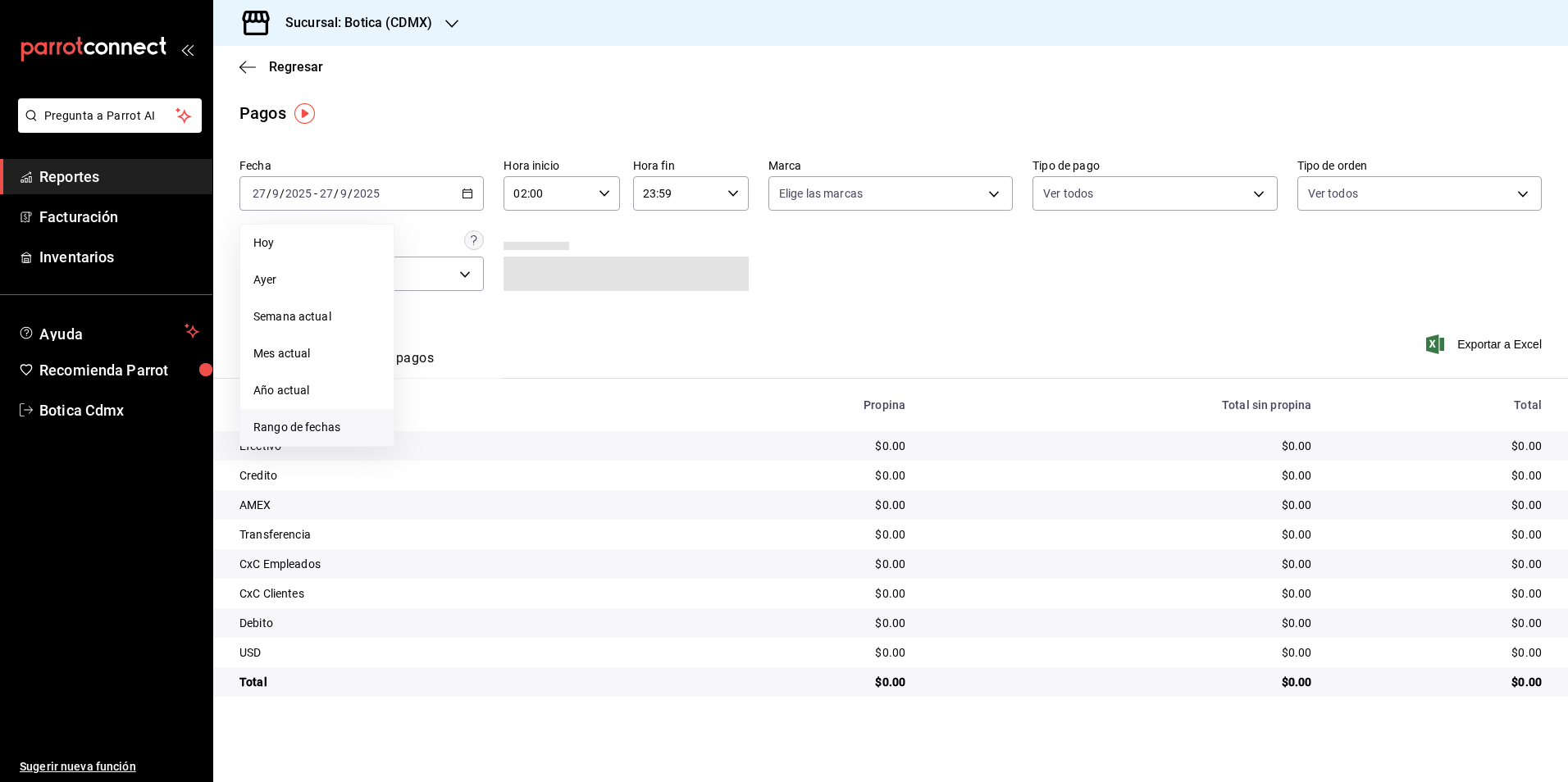
click at [321, 423] on span "Rango de fechas" at bounding box center [317, 427] width 127 height 17
click at [540, 407] on abbr "26" at bounding box center [545, 410] width 10 height 11
click at [564, 407] on button "27" at bounding box center [574, 410] width 29 height 30
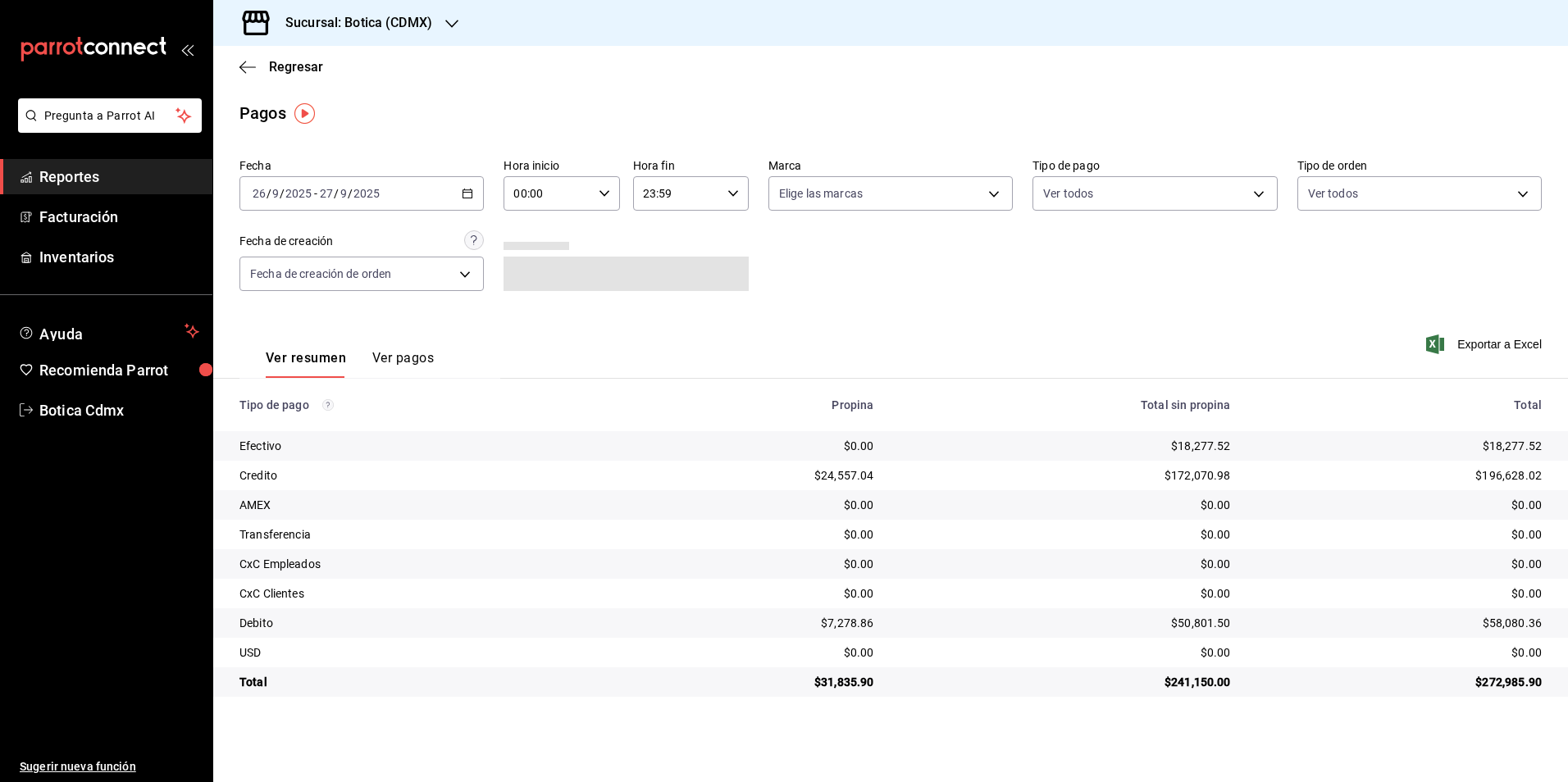
click at [807, 320] on div "Ver resumen Ver pagos Exportar a Excel" at bounding box center [891, 354] width 1355 height 87
click at [595, 193] on div "00:00 Hora inicio" at bounding box center [561, 194] width 116 height 34
click at [546, 319] on span "02" at bounding box center [532, 314] width 32 height 13
type input "02:00"
click at [857, 298] on div at bounding box center [784, 391] width 1568 height 782
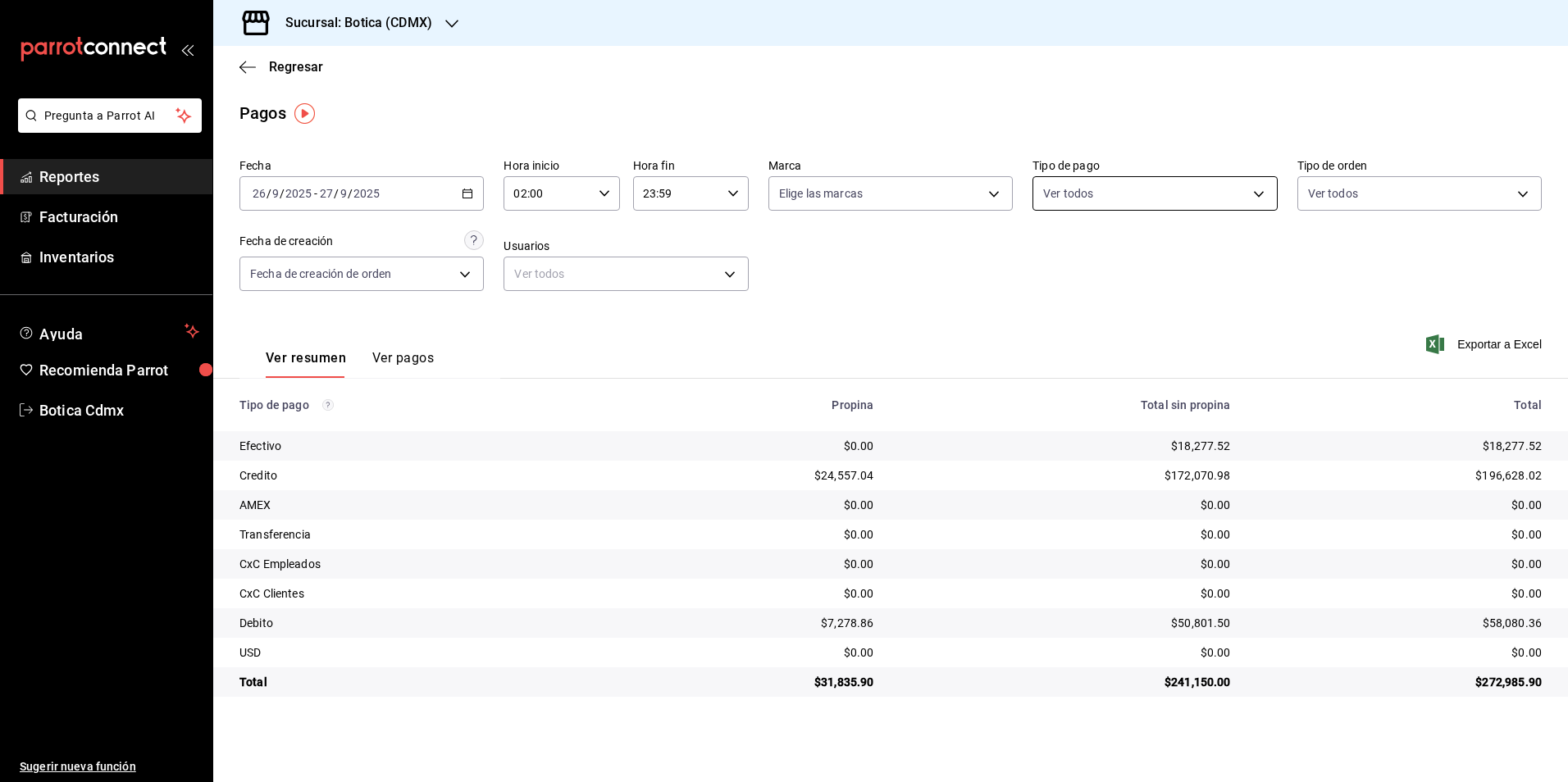
click at [1248, 188] on body "Pregunta a Parrot AI Reportes Facturación Inventarios Ayuda Recomienda Parrot B…" at bounding box center [784, 391] width 1568 height 782
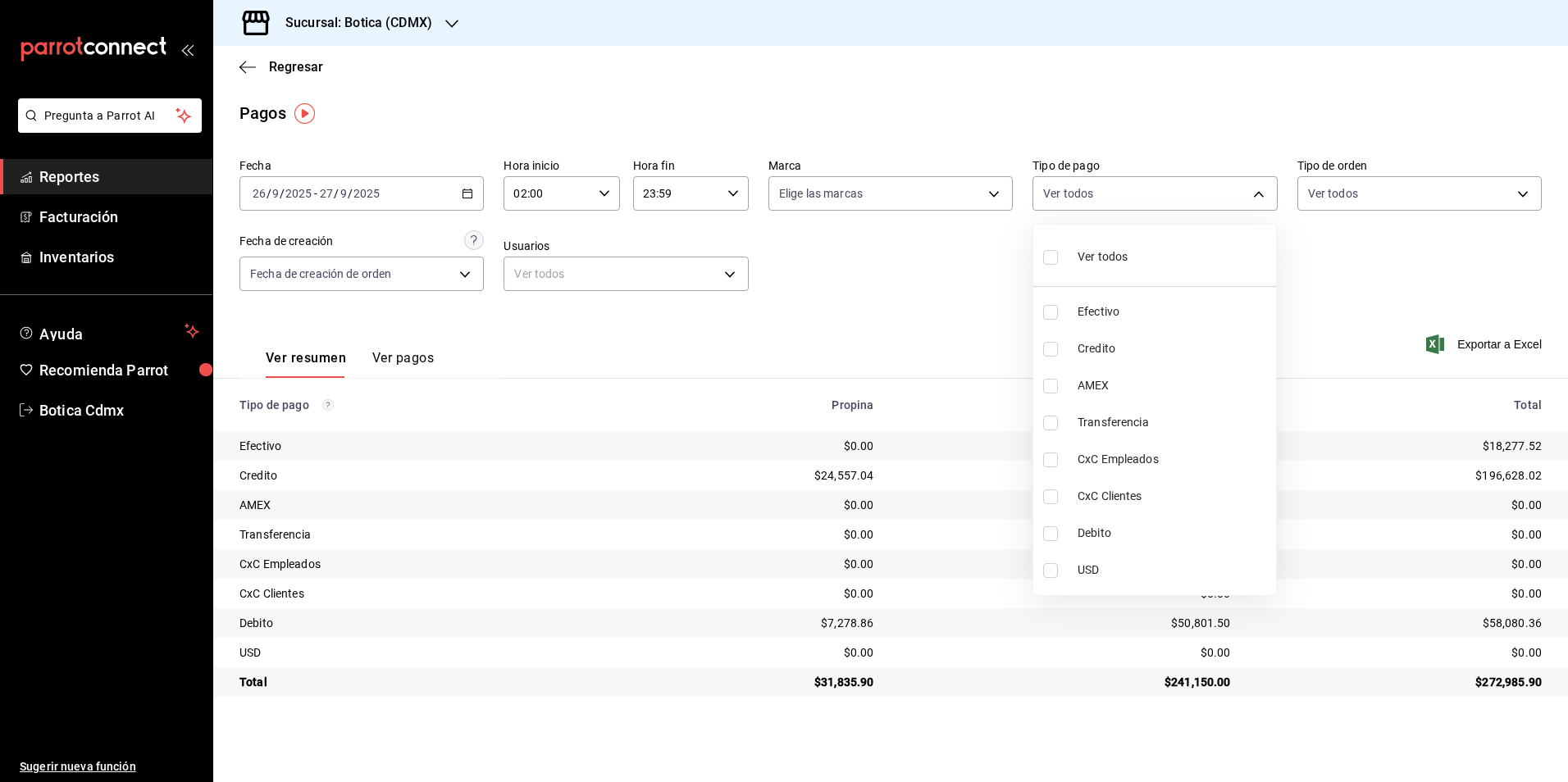
click at [1089, 345] on span "Credito" at bounding box center [1173, 349] width 192 height 17
type input "b4da851e-66ec-43b1-8a0b-e545688a4eb6"
checkbox input "true"
click at [1093, 532] on span "Debito" at bounding box center [1173, 533] width 192 height 17
type input "b4da851e-66ec-43b1-8a0b-e545688a4eb6,11579032-5cf0-46af-9956-e0058136143e"
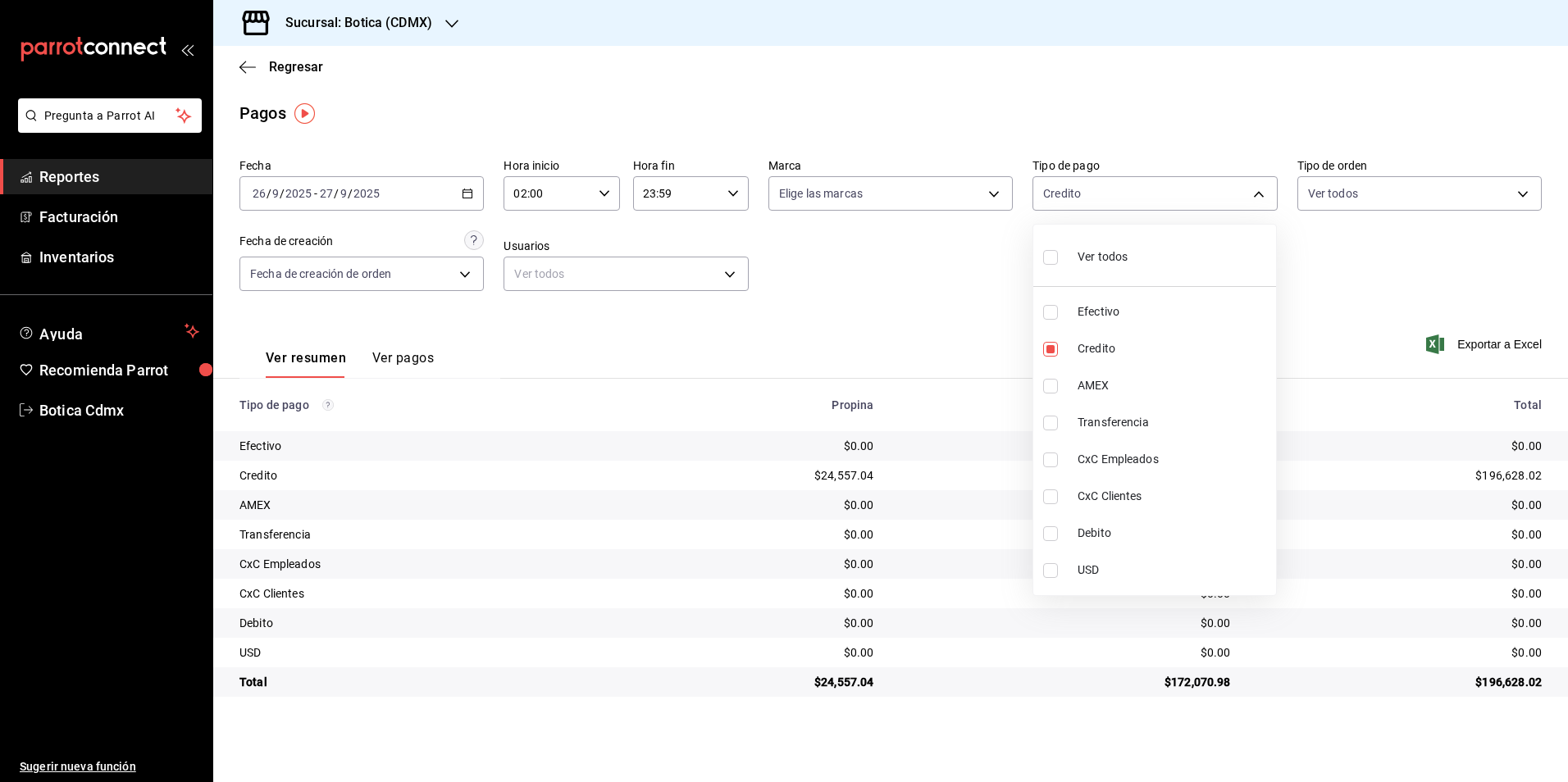
checkbox input "true"
click at [1339, 343] on div at bounding box center [784, 391] width 1568 height 782
click at [1257, 188] on body "Pregunta a Parrot AI Reportes Facturación Inventarios Ayuda Recomienda Parrot B…" at bounding box center [784, 391] width 1568 height 782
click at [1110, 260] on span "Ver todos" at bounding box center [1102, 257] width 50 height 17
type input "e1ca0108-3f33-4c0f-ad57-d68d77d83aa1,b4da851e-66ec-43b1-8a0b-e545688a4eb6,dd363…"
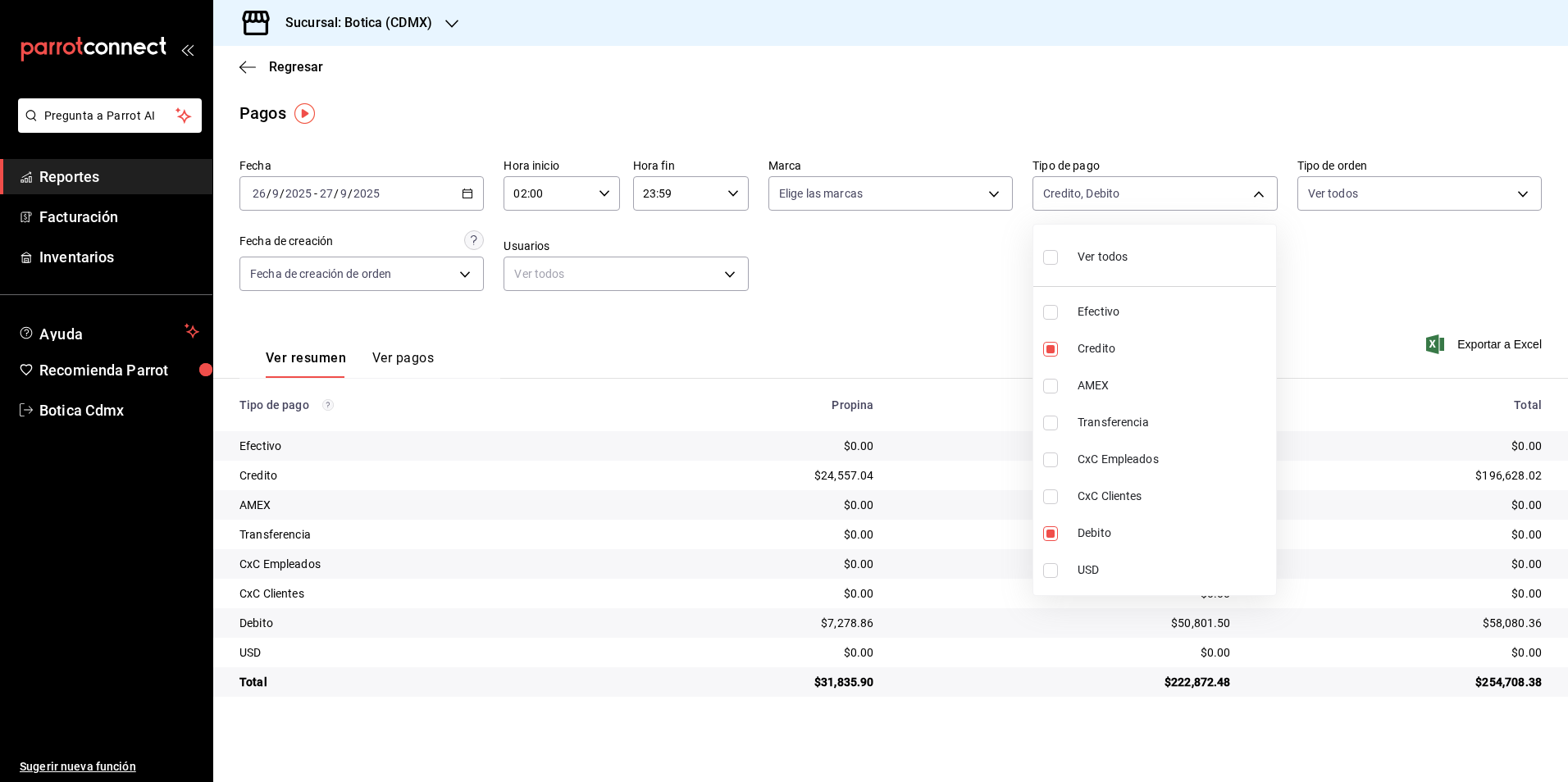
checkbox input "true"
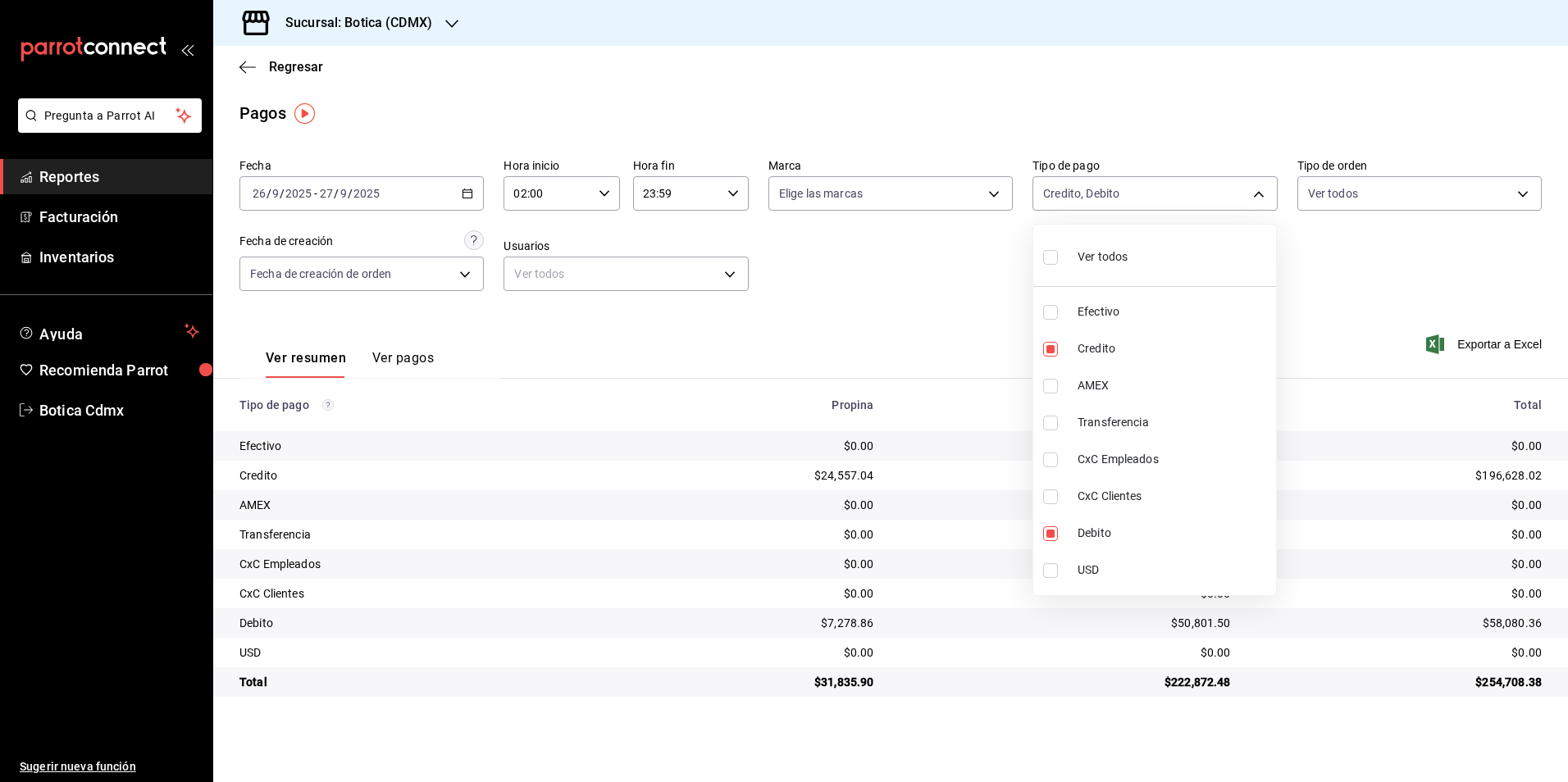
checkbox input "true"
click at [976, 289] on div at bounding box center [784, 391] width 1568 height 782
click at [1261, 195] on body "Pregunta a Parrot AI Reportes Facturación Inventarios Ayuda Recomienda Parrot B…" at bounding box center [784, 391] width 1568 height 782
click at [1098, 257] on span "Ver todos" at bounding box center [1102, 257] width 50 height 17
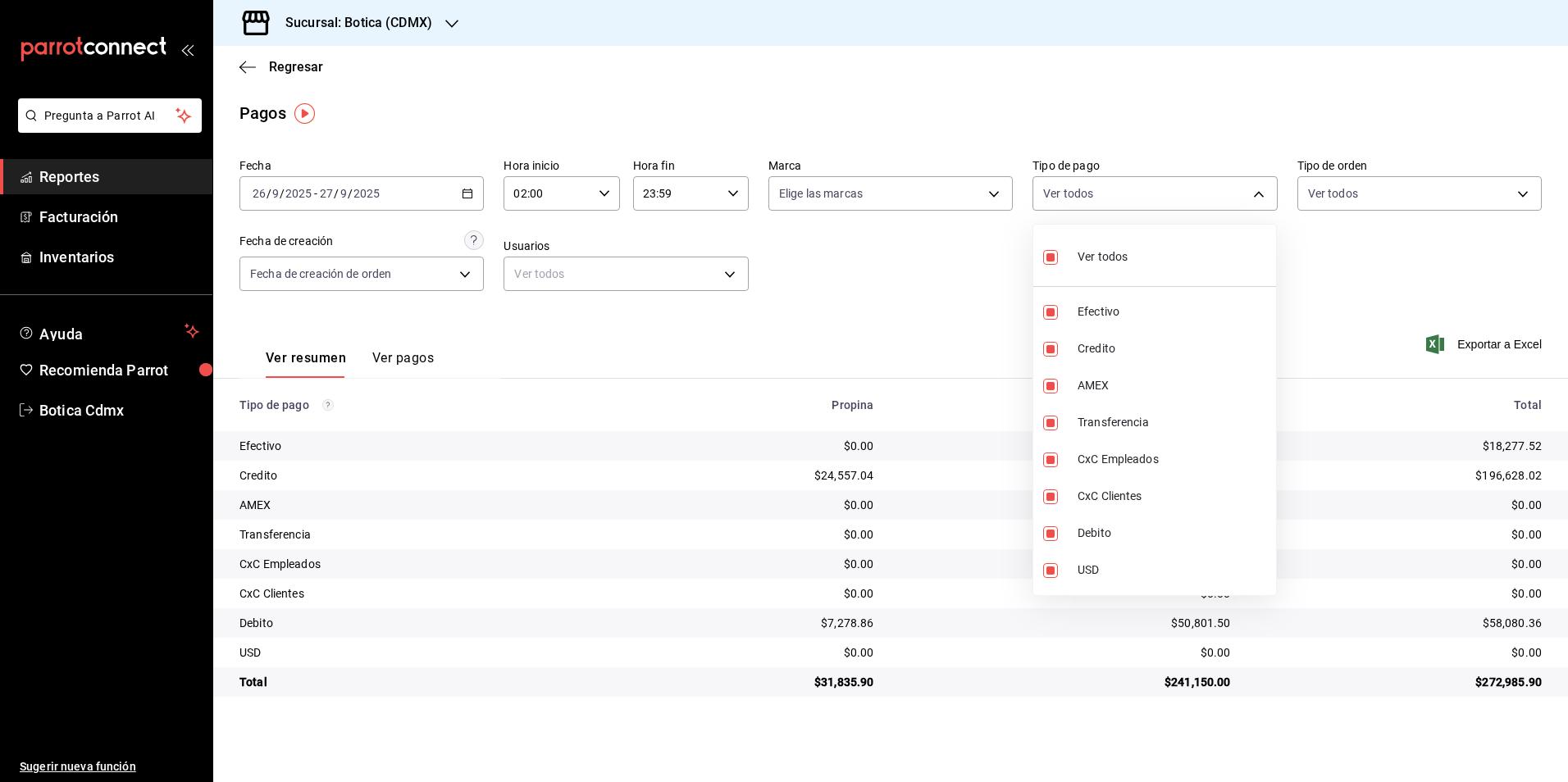
checkbox input "false"
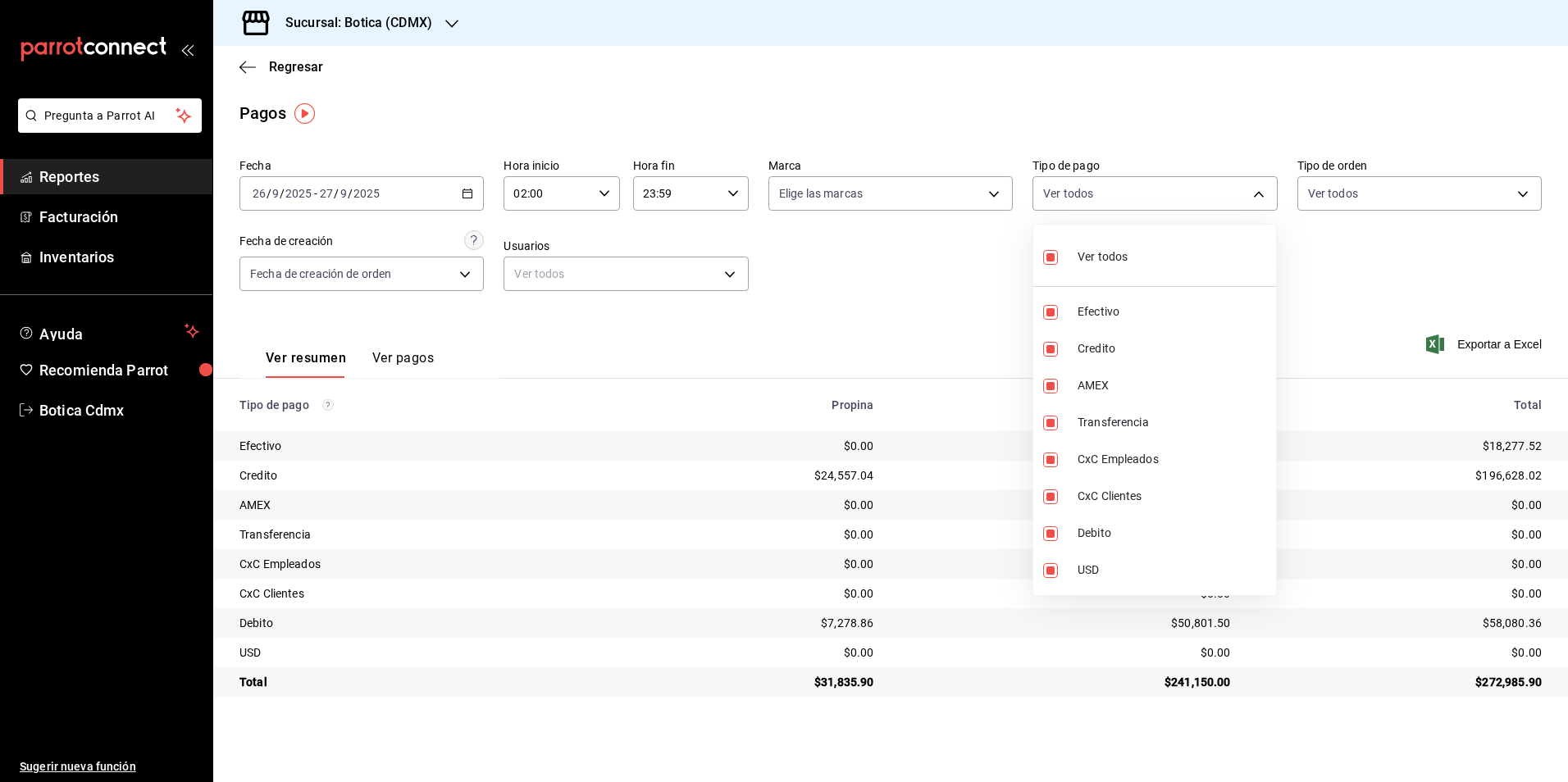
checkbox input "false"
click at [1112, 342] on span "Credito" at bounding box center [1173, 349] width 192 height 17
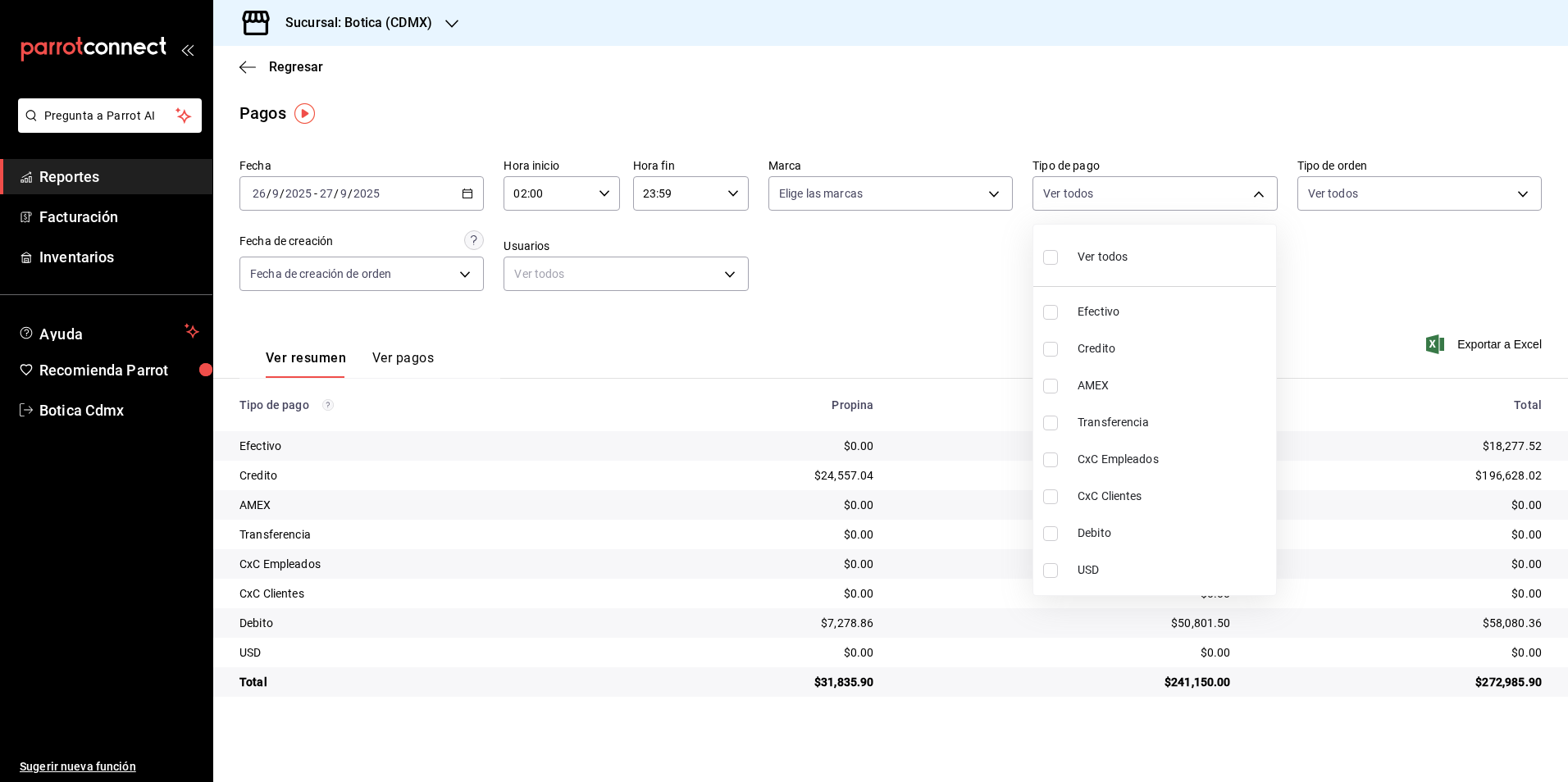
type input "b4da851e-66ec-43b1-8a0b-e545688a4eb6"
checkbox input "true"
click at [1106, 531] on span "Debito" at bounding box center [1173, 533] width 192 height 17
type input "b4da851e-66ec-43b1-8a0b-e545688a4eb6,11579032-5cf0-46af-9956-e0058136143e"
checkbox input "true"
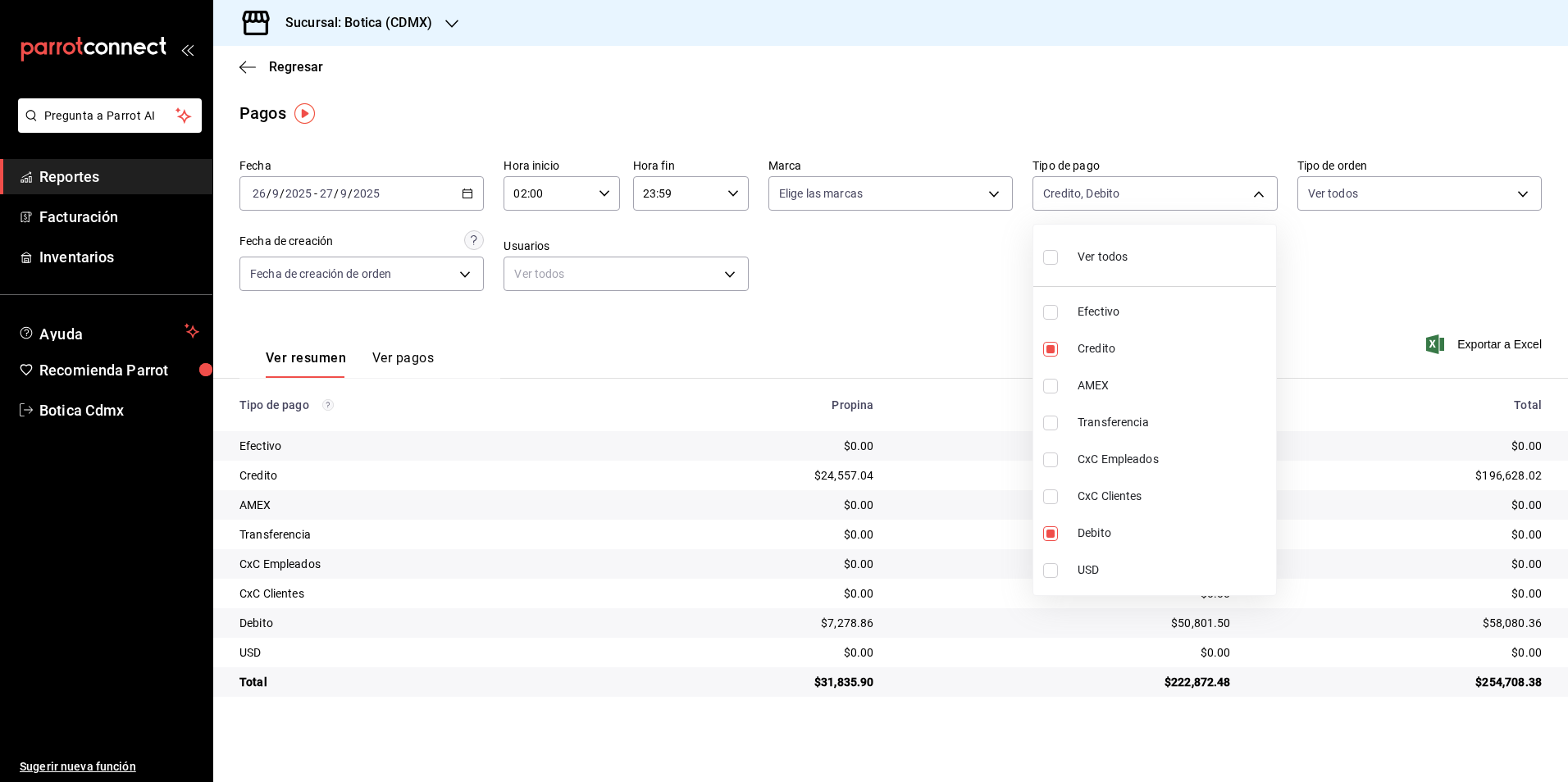
click at [946, 331] on div at bounding box center [784, 391] width 1568 height 782
click at [1261, 200] on body "Pregunta a Parrot AI Reportes Facturación Inventarios Ayuda Recomienda Parrot B…" at bounding box center [784, 391] width 1568 height 782
click at [1068, 314] on li "Efectivo" at bounding box center [1154, 311] width 243 height 37
type input "b4da851e-66ec-43b1-8a0b-e545688a4eb6,11579032-5cf0-46af-9956-e0058136143e,e1ca0…"
checkbox input "true"
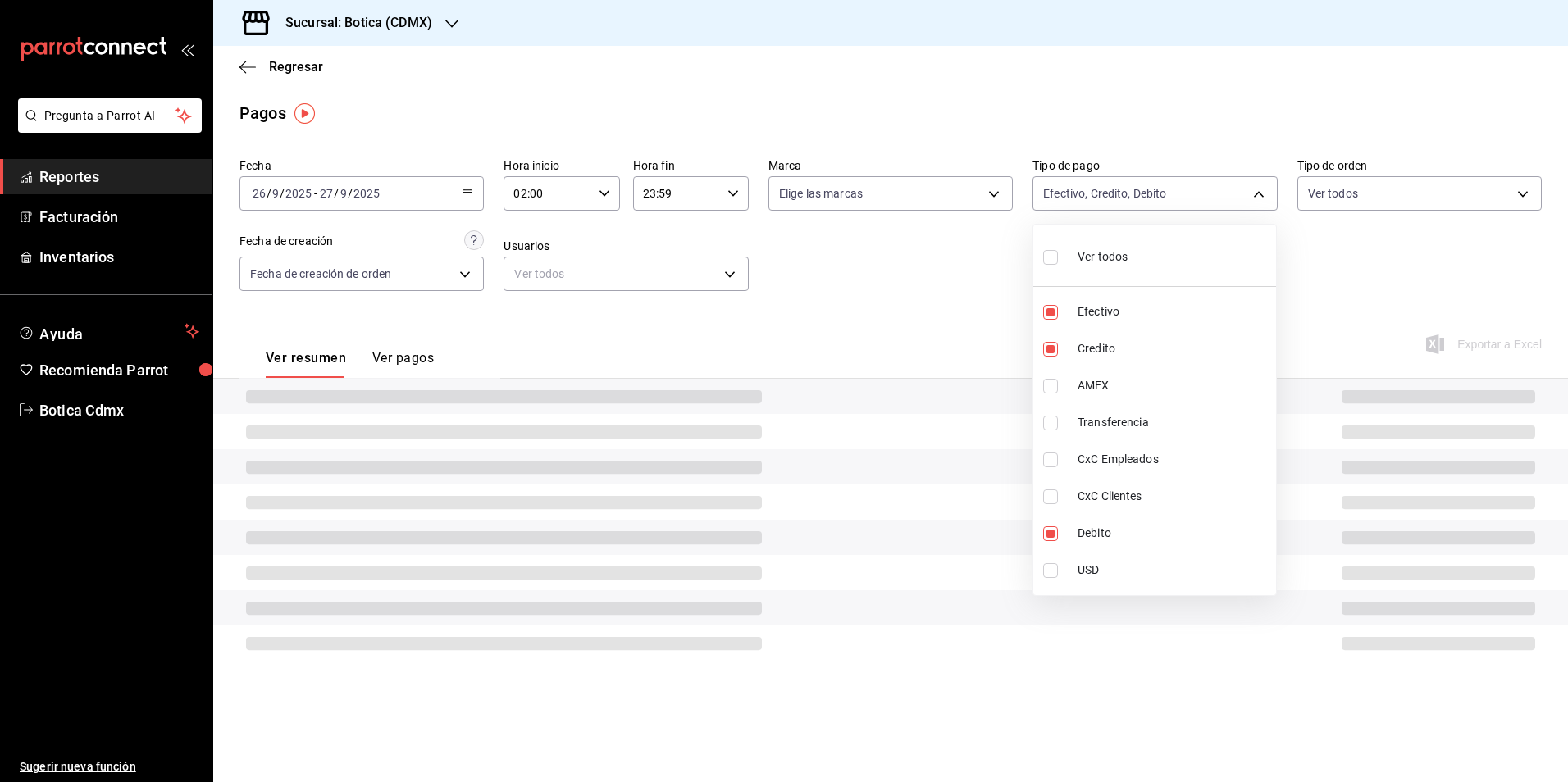
click at [903, 282] on div at bounding box center [784, 391] width 1568 height 782
